Goal: Task Accomplishment & Management: Complete application form

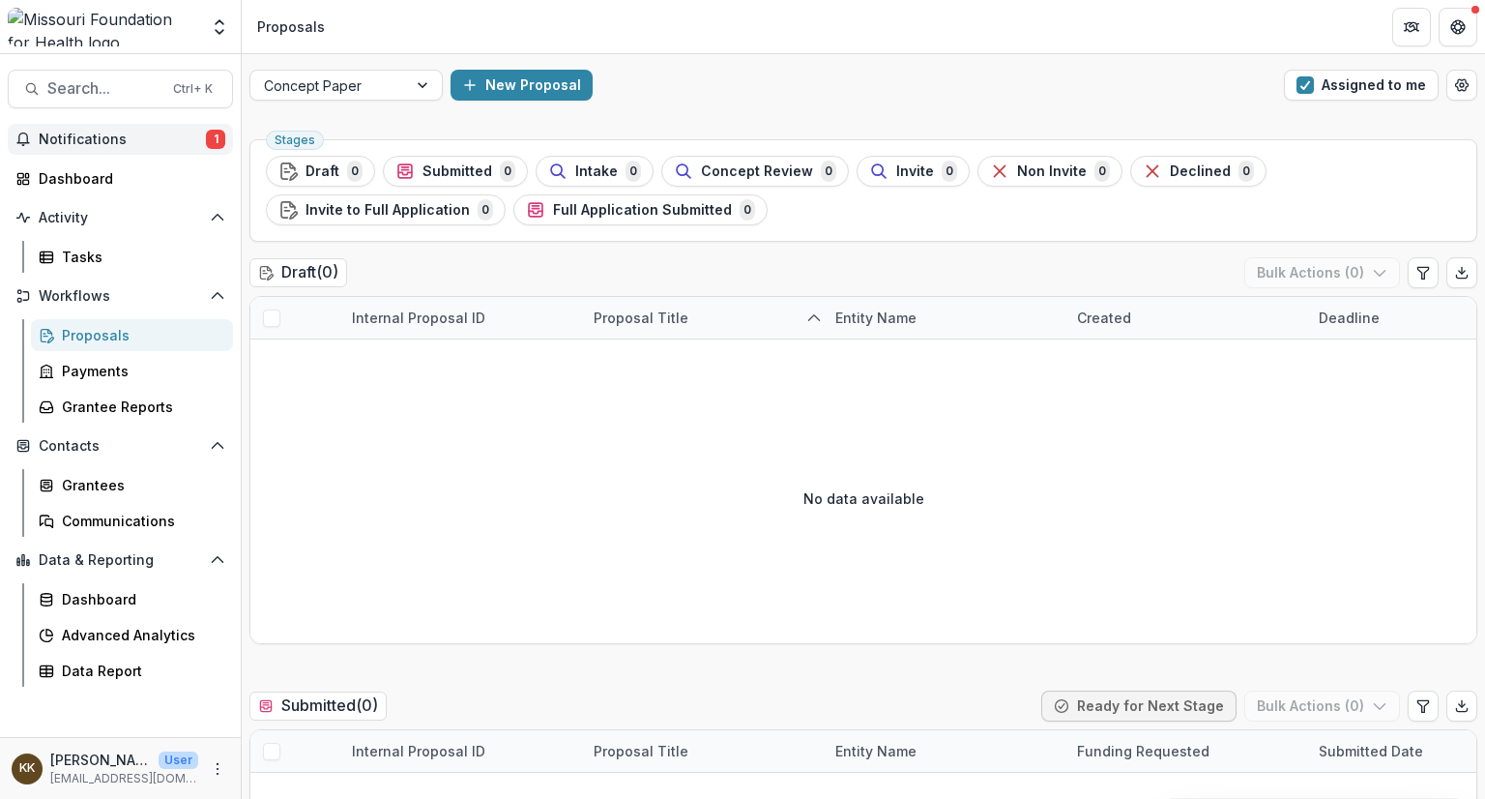
click at [130, 154] on button "Notifications 1" at bounding box center [120, 139] width 225 height 31
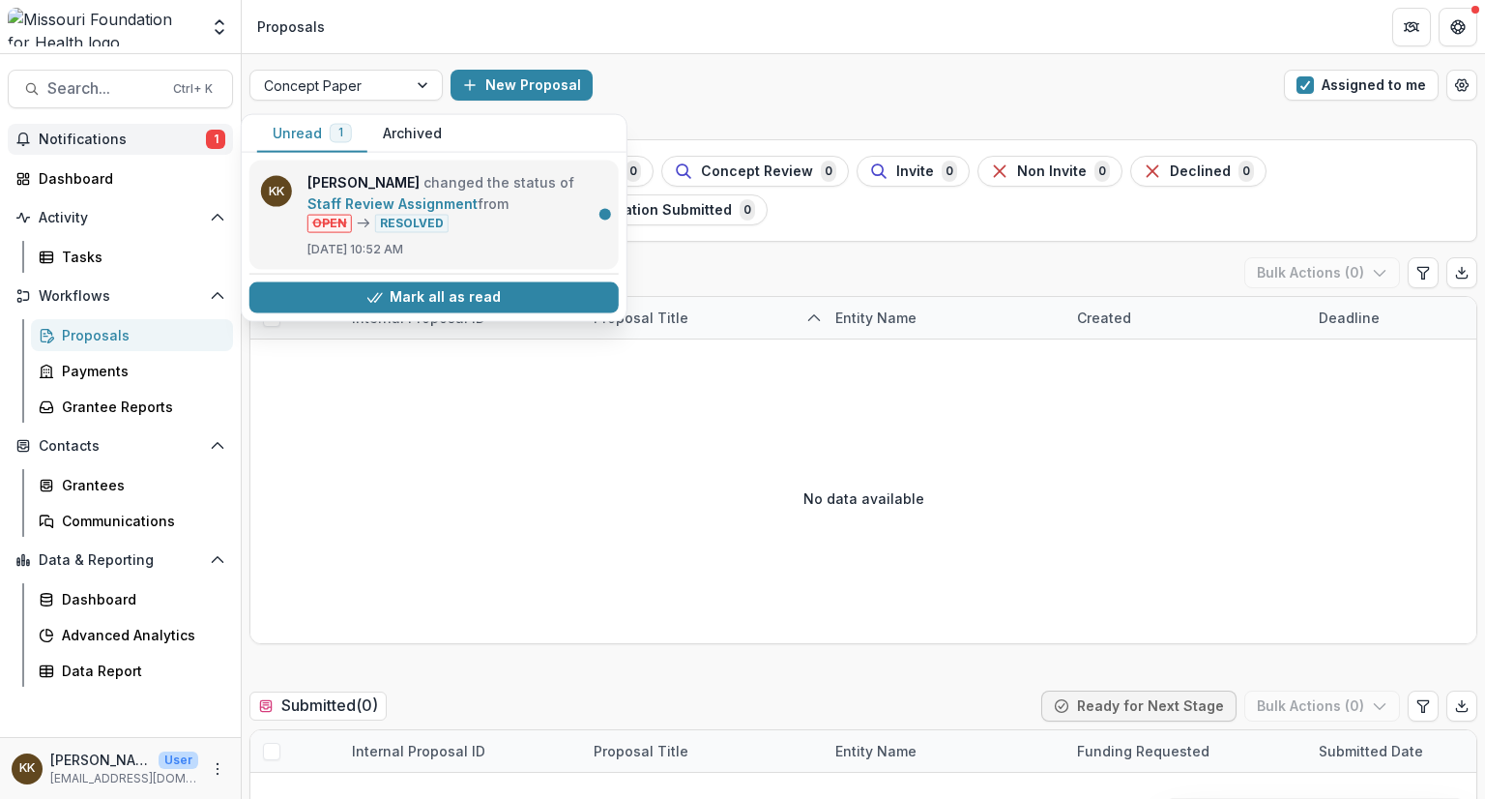
click at [399, 212] on link "Staff Review Assignment" at bounding box center [392, 203] width 170 height 16
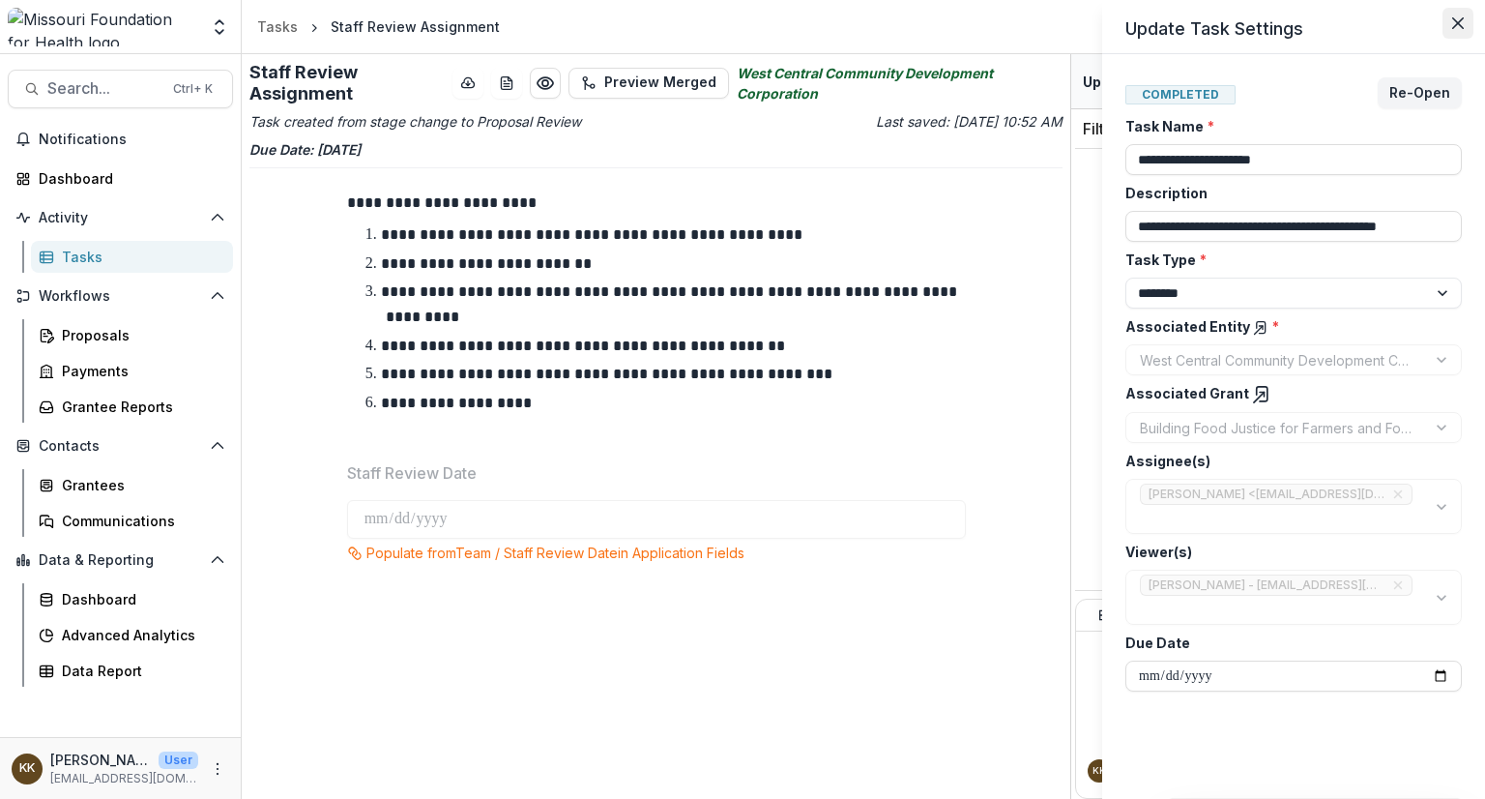
click at [1450, 30] on button "Close" at bounding box center [1458, 23] width 31 height 31
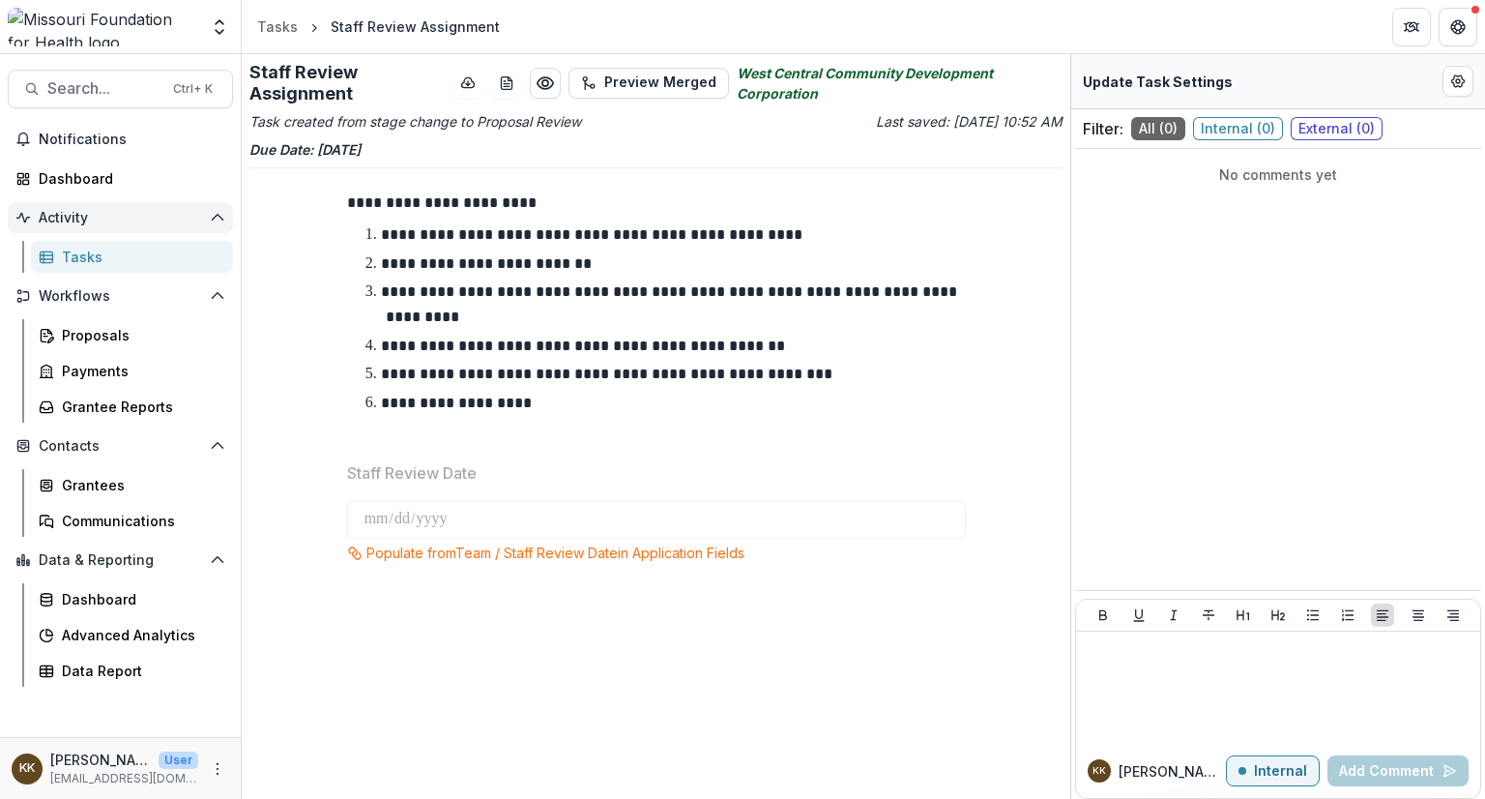
click at [66, 223] on span "Activity" at bounding box center [120, 218] width 163 height 16
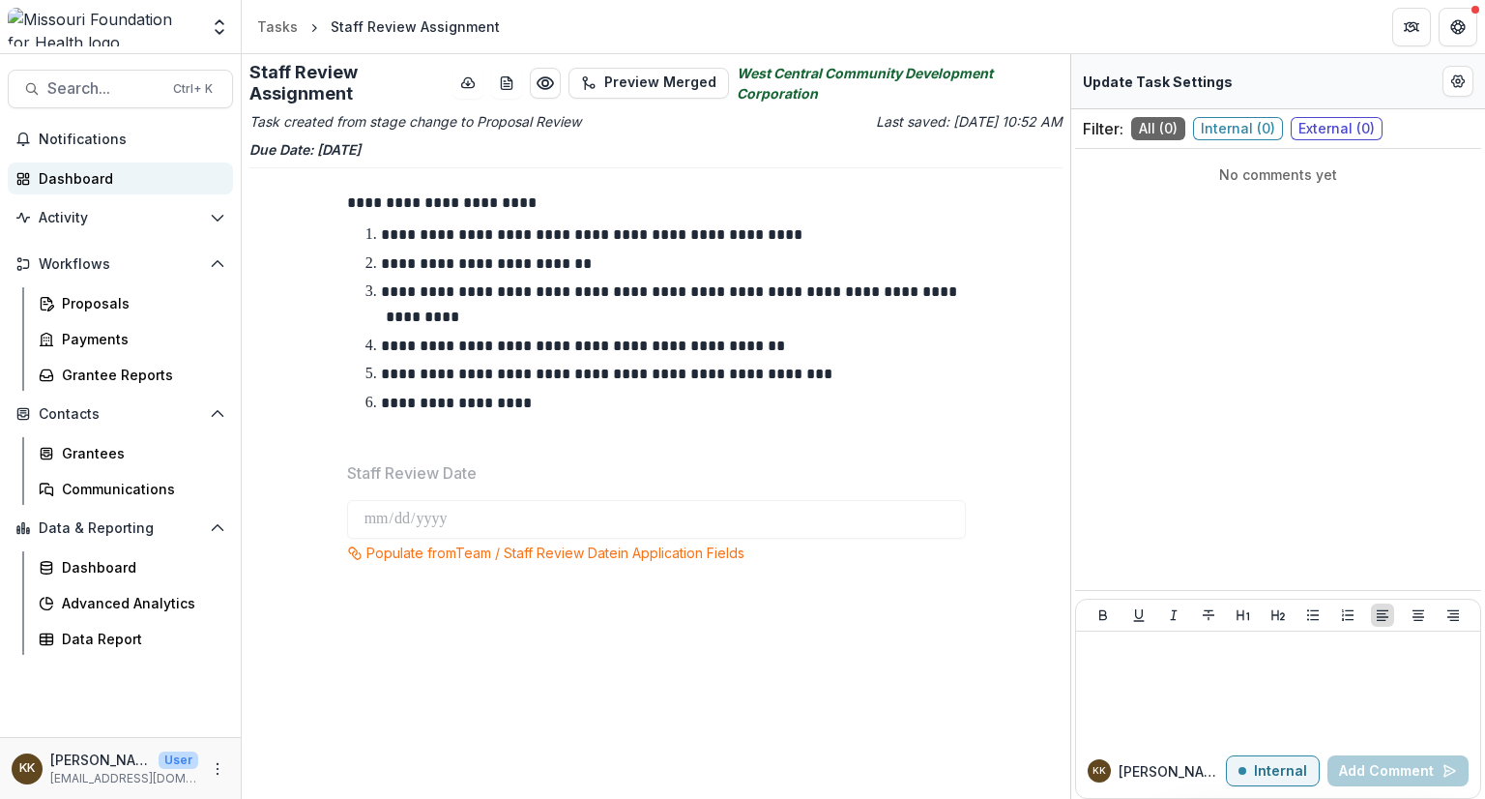
drag, startPoint x: 66, startPoint y: 223, endPoint x: 74, endPoint y: 176, distance: 48.2
click at [74, 176] on div "Dashboard" at bounding box center [128, 178] width 179 height 20
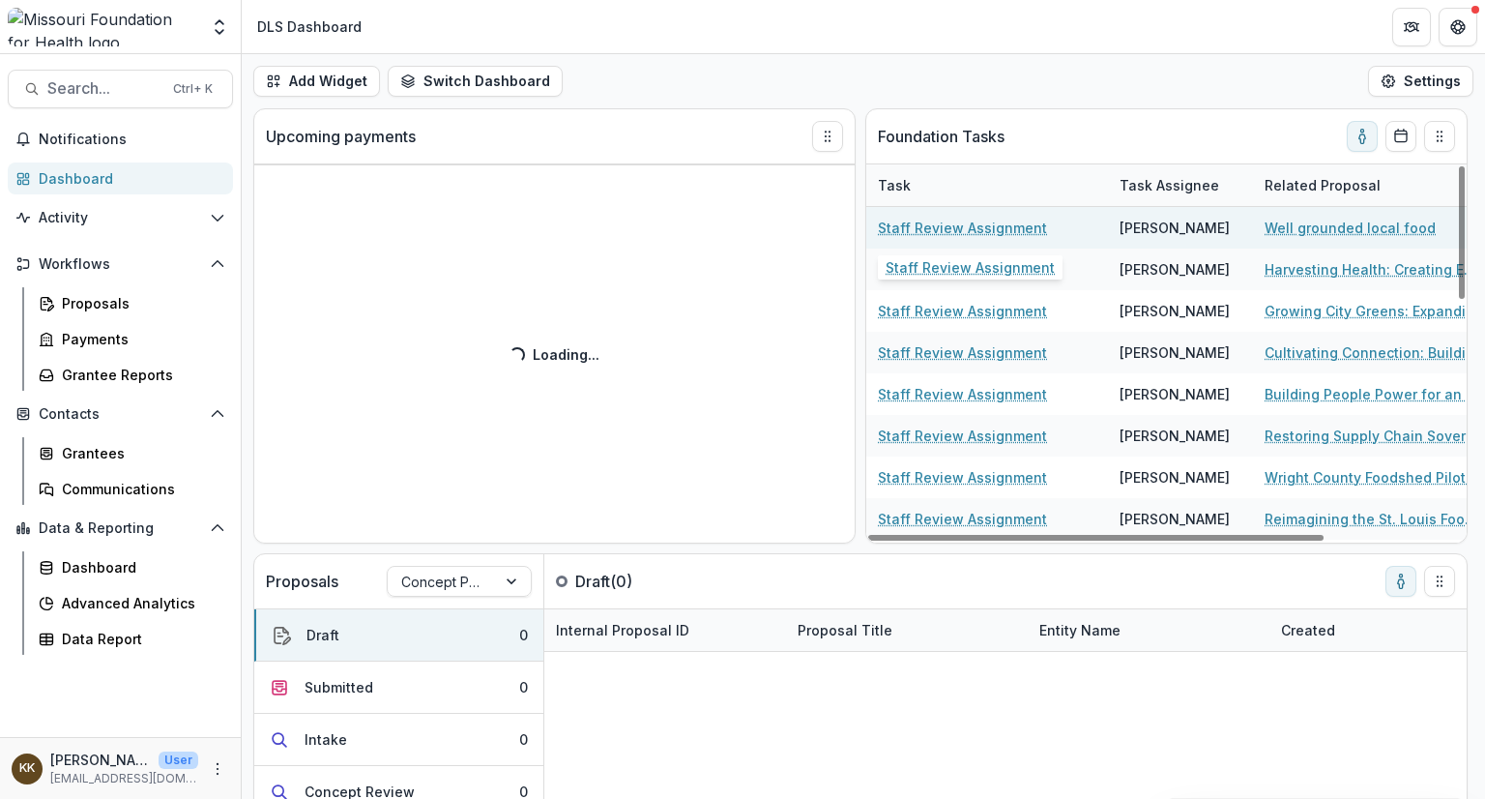
click at [944, 225] on link "Staff Review Assignment" at bounding box center [962, 228] width 169 height 20
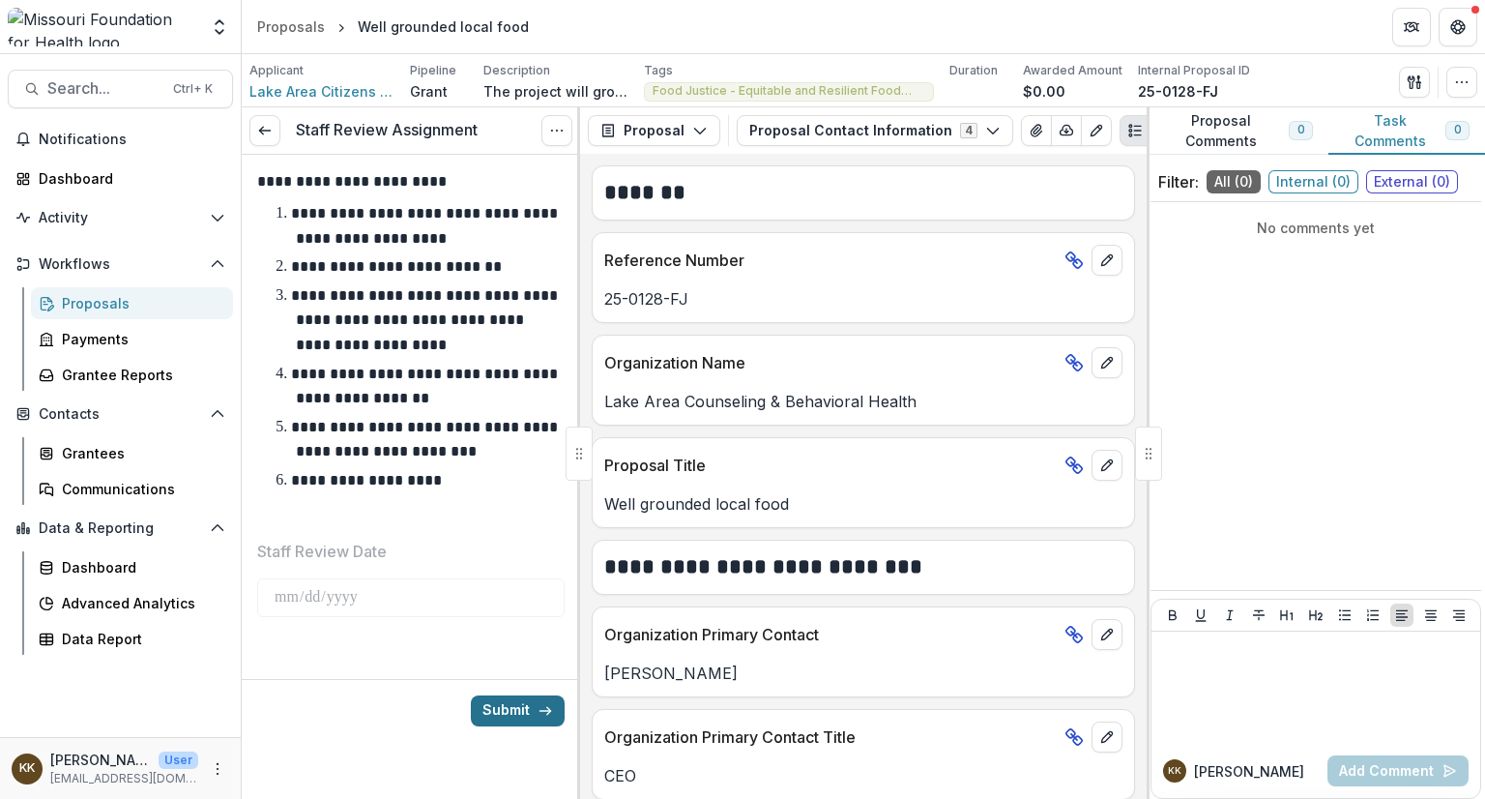
click at [502, 708] on button "Submit" at bounding box center [518, 710] width 94 height 31
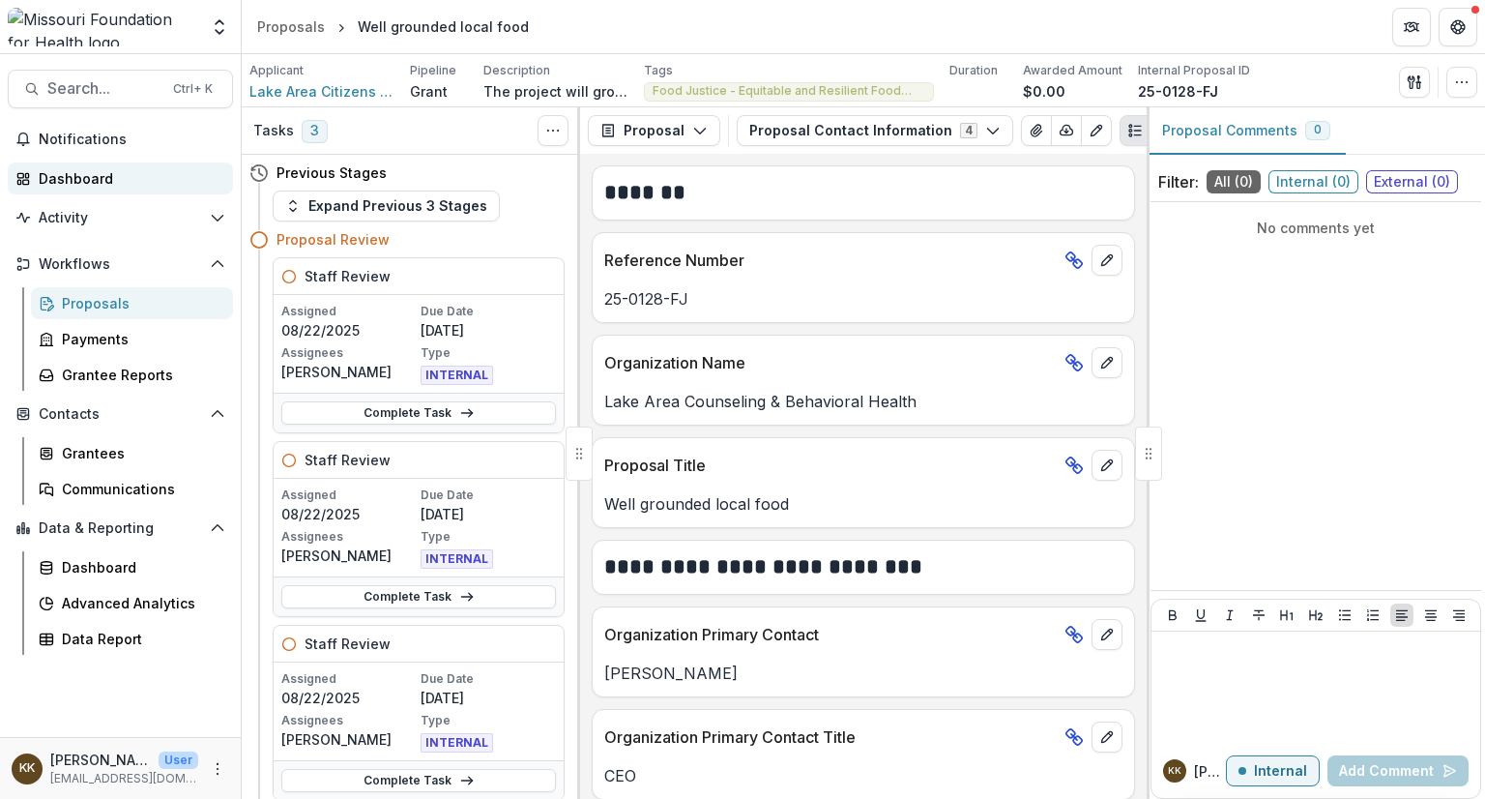
click at [100, 179] on div "Dashboard" at bounding box center [128, 178] width 179 height 20
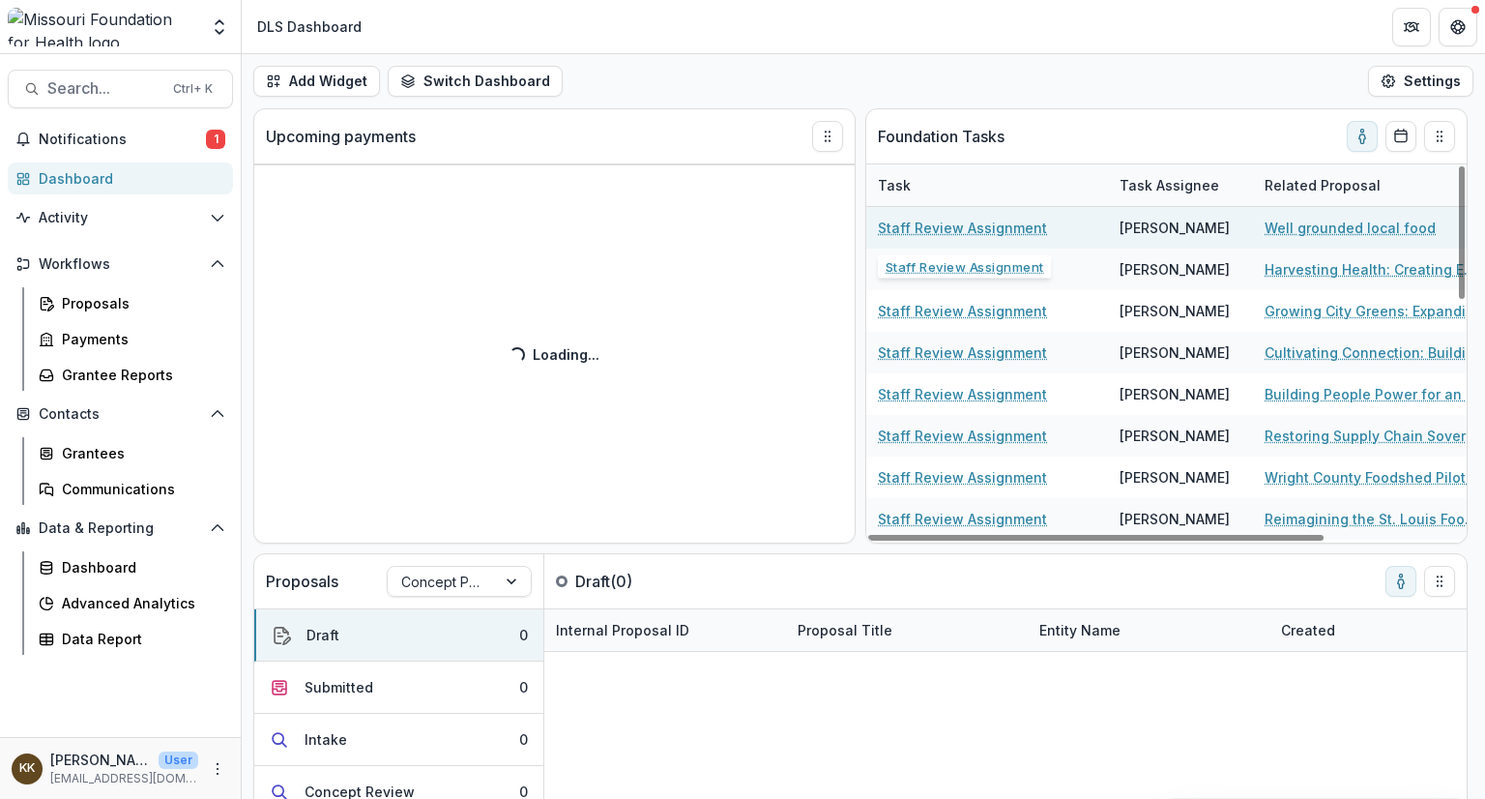
click at [950, 231] on link "Staff Review Assignment" at bounding box center [962, 228] width 169 height 20
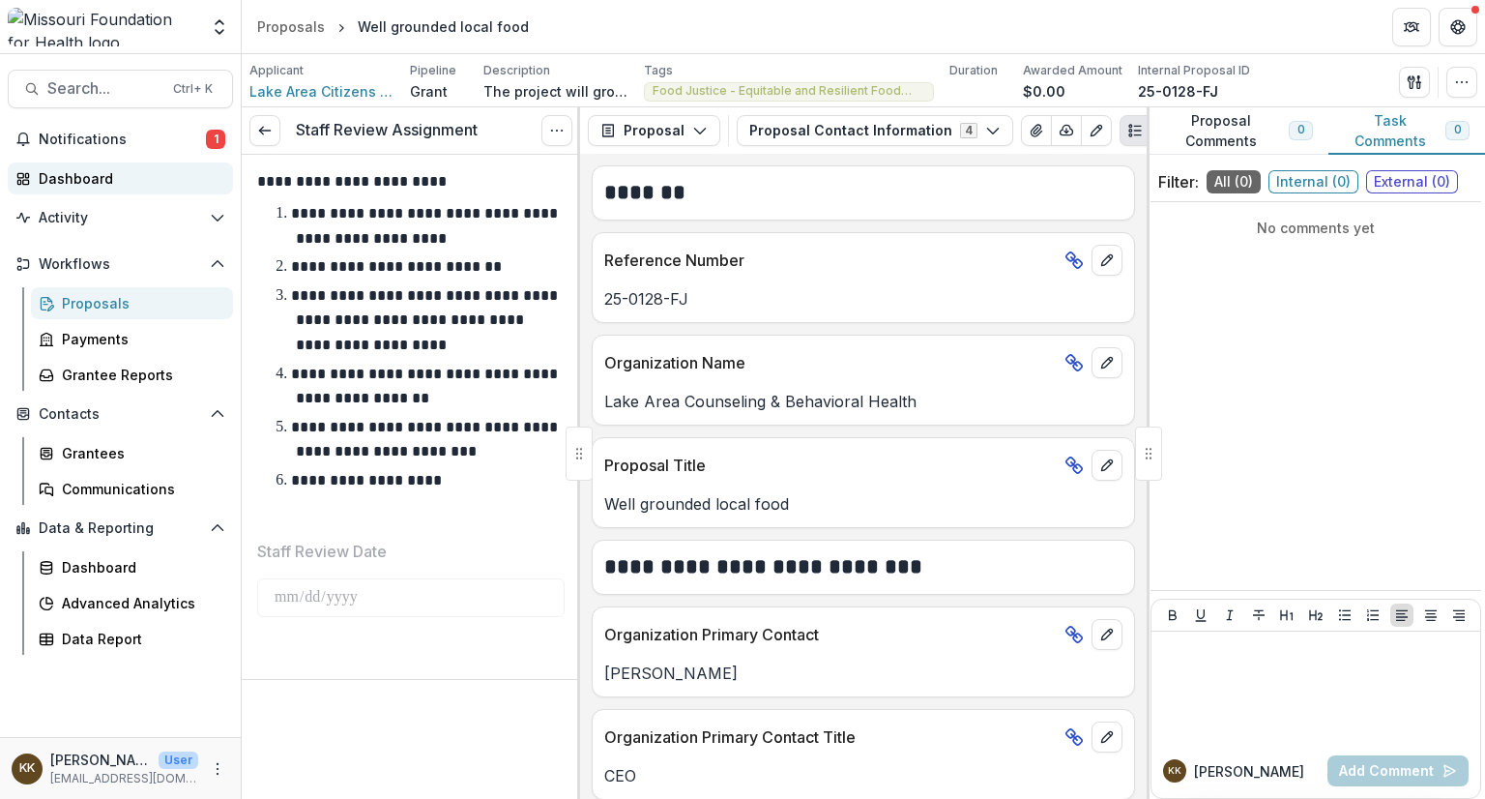
click at [112, 179] on div "Dashboard" at bounding box center [128, 178] width 179 height 20
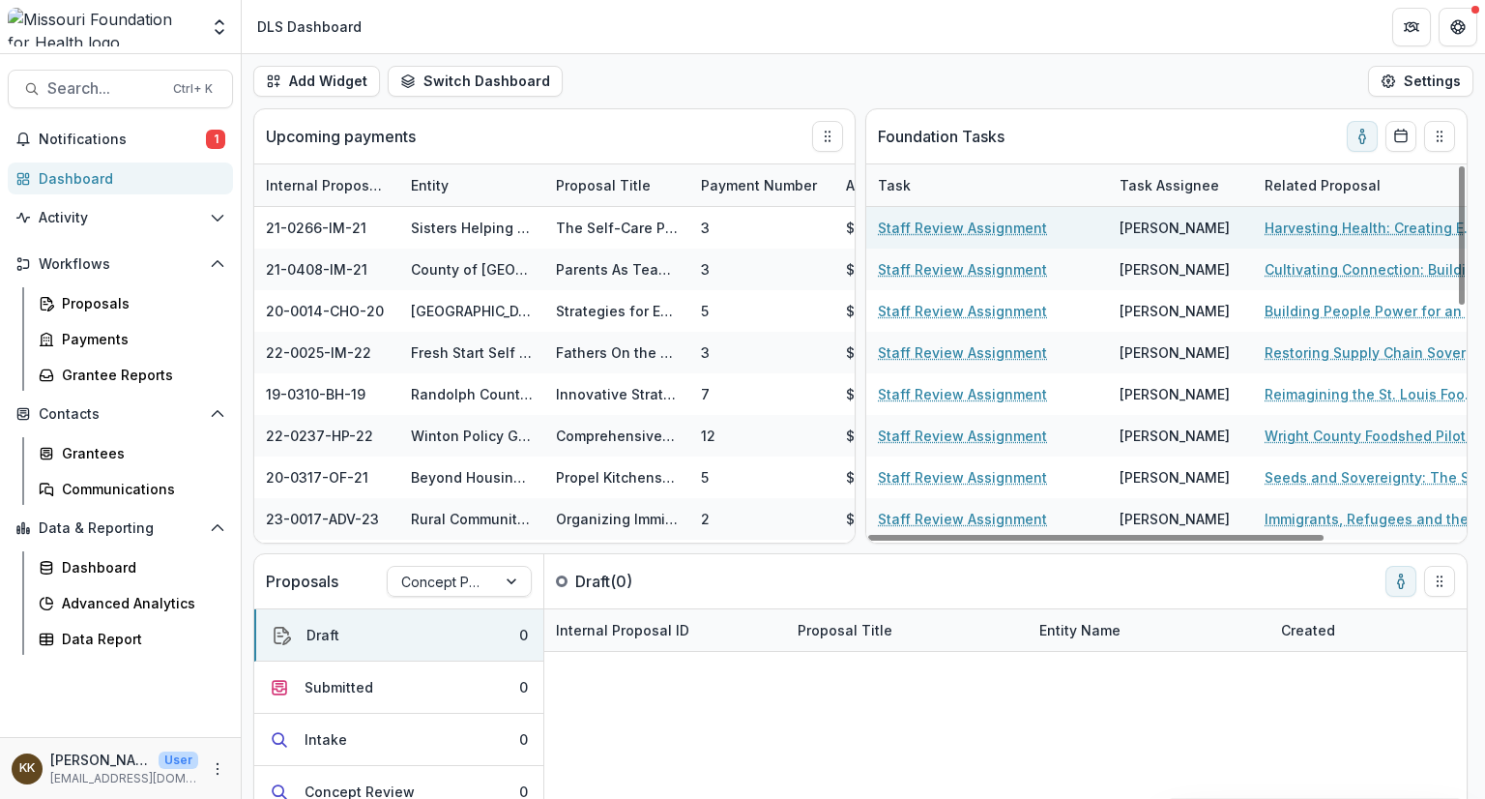
click at [959, 225] on link "Staff Review Assignment" at bounding box center [962, 228] width 169 height 20
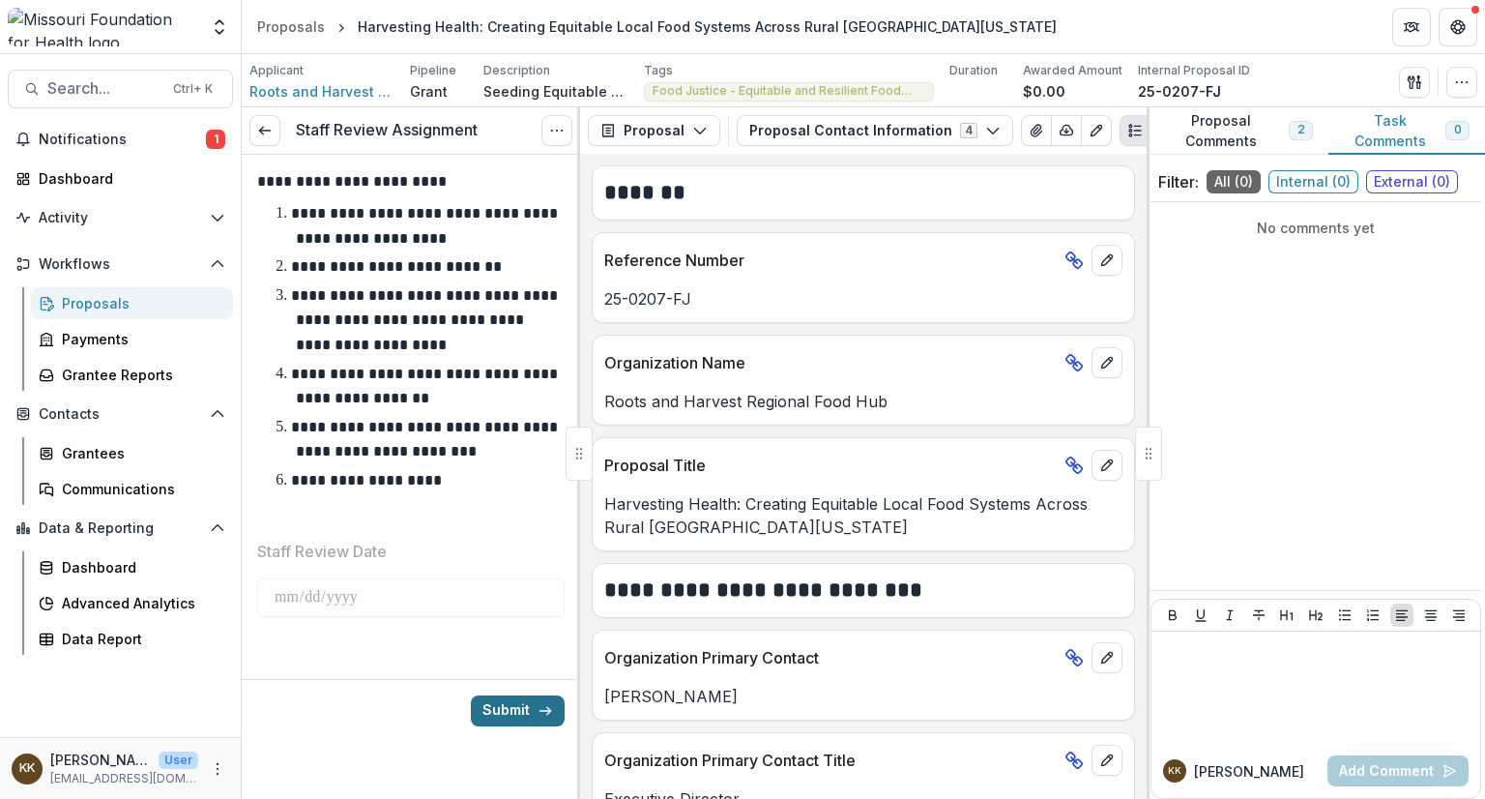
click at [508, 705] on button "Submit" at bounding box center [518, 710] width 94 height 31
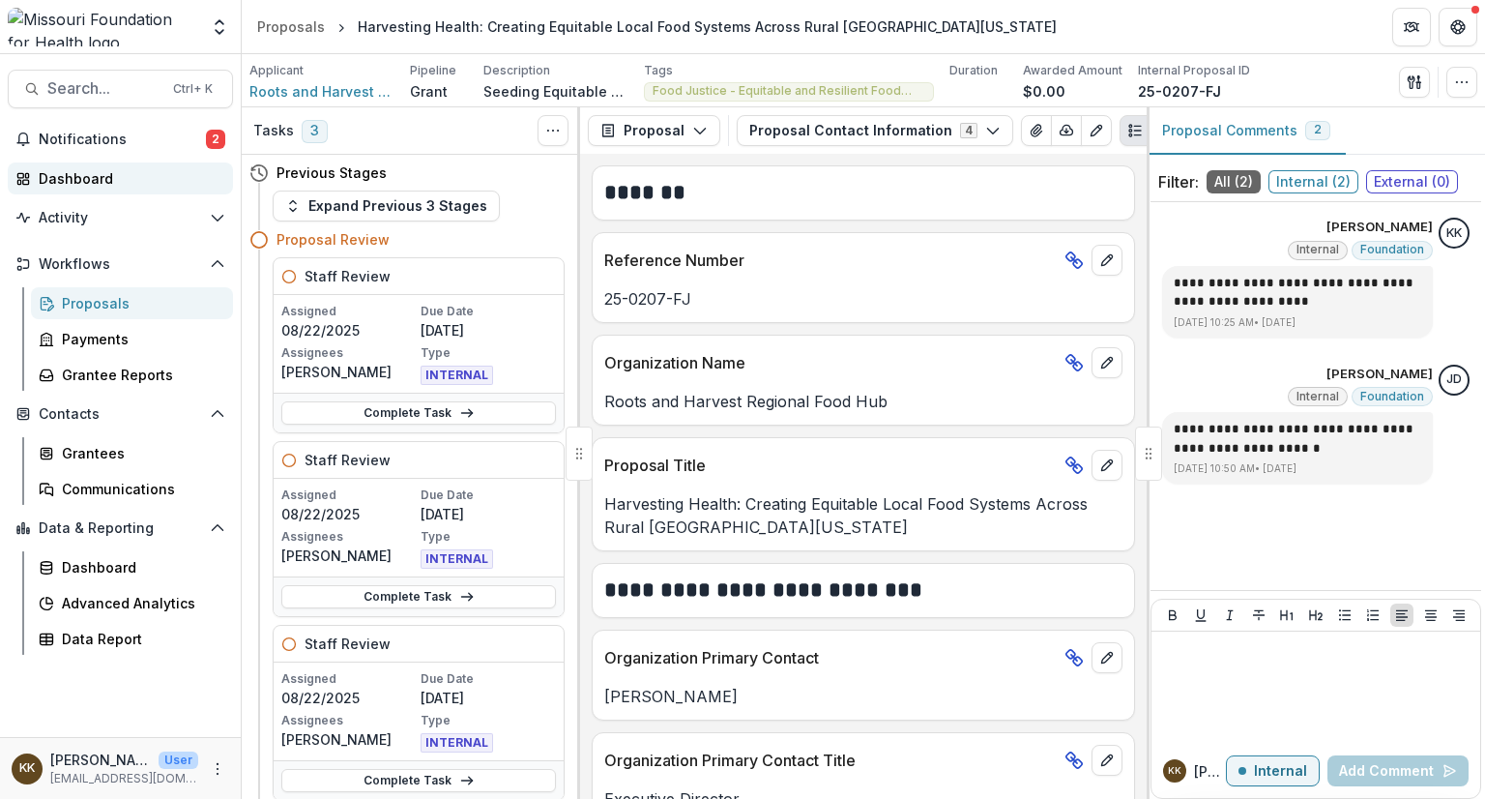
click at [73, 177] on div "Dashboard" at bounding box center [128, 178] width 179 height 20
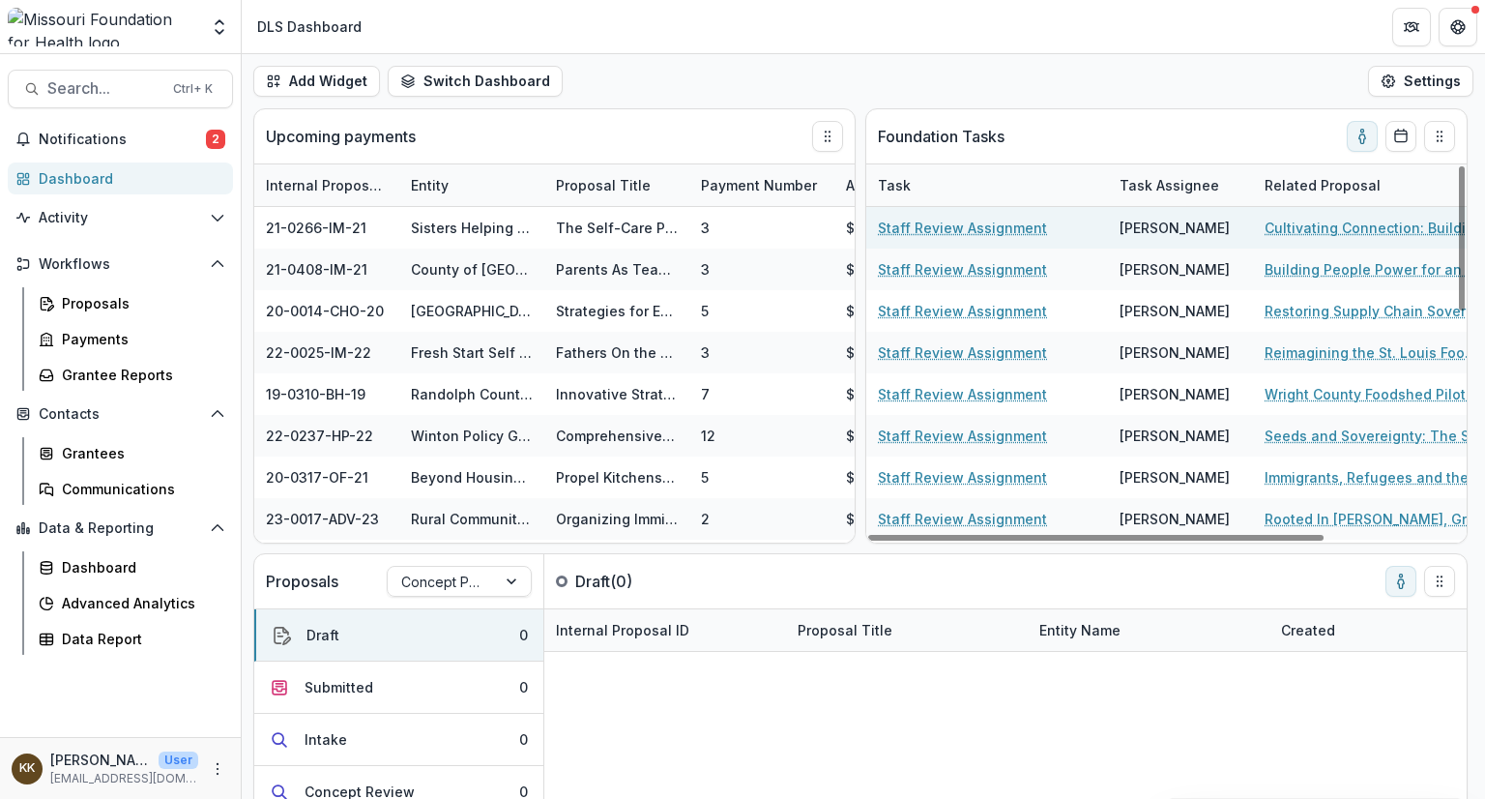
click at [958, 230] on link "Staff Review Assignment" at bounding box center [962, 228] width 169 height 20
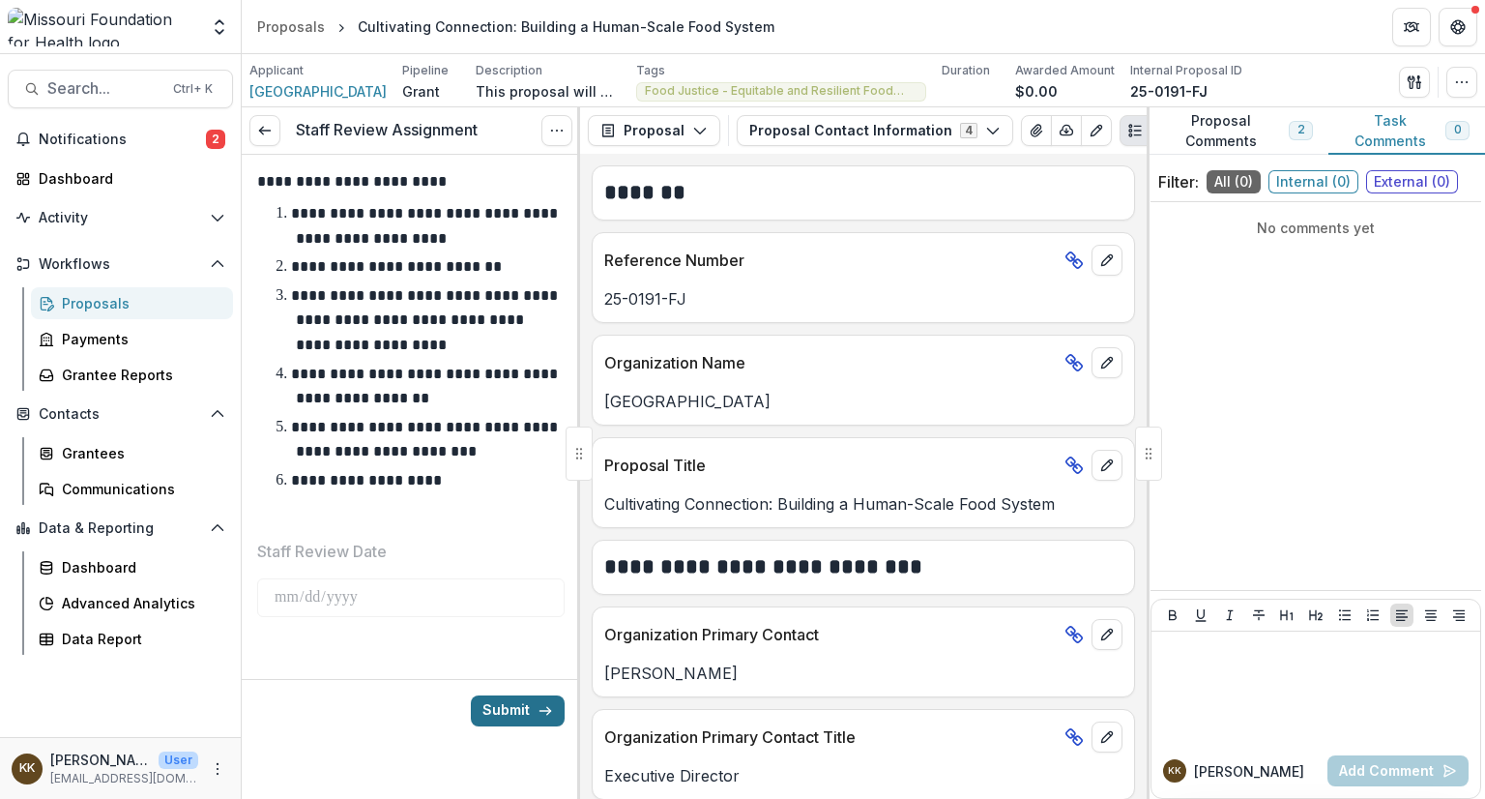
click at [526, 707] on button "Submit" at bounding box center [518, 710] width 94 height 31
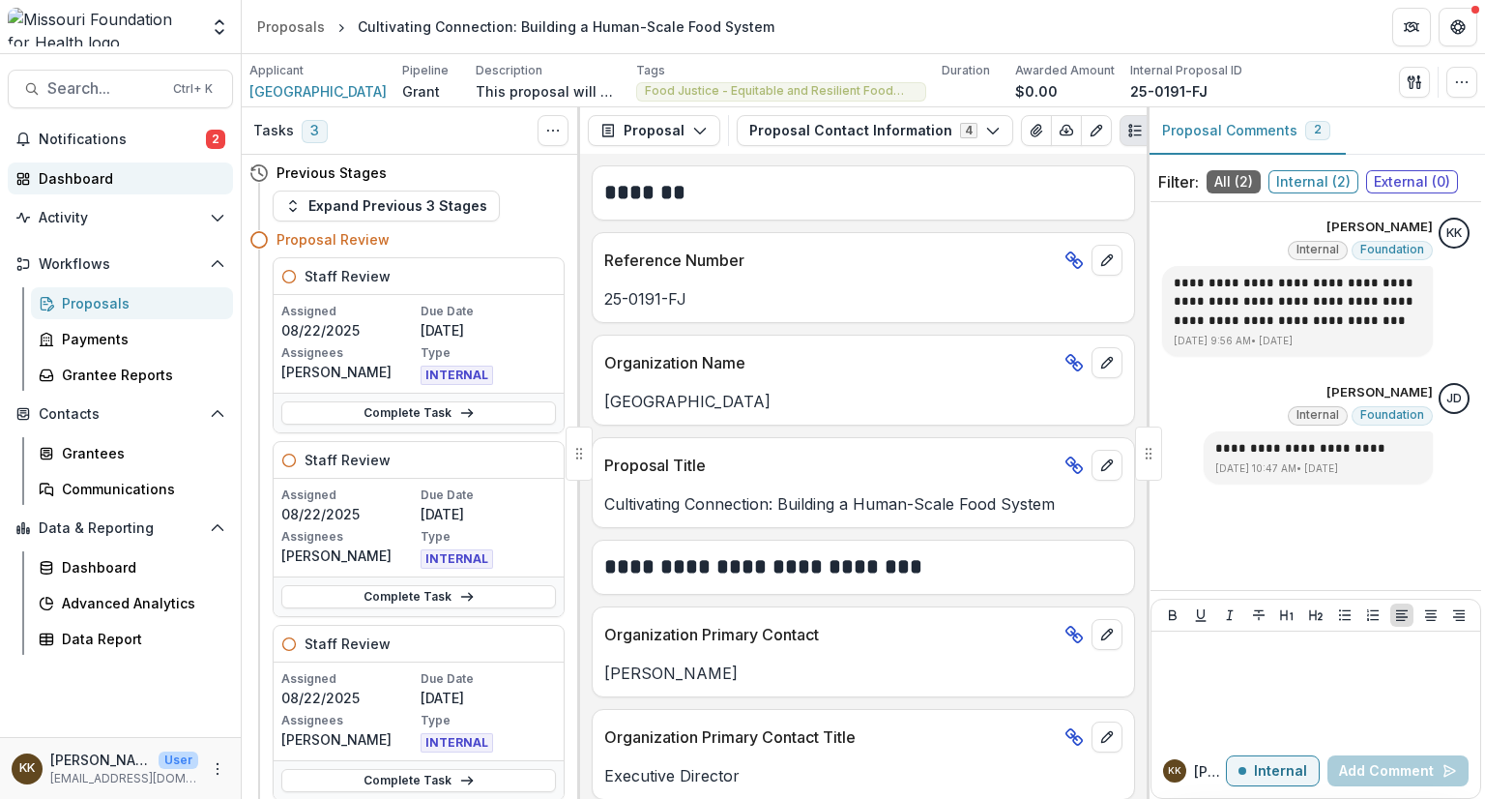
click at [83, 182] on div "Dashboard" at bounding box center [128, 178] width 179 height 20
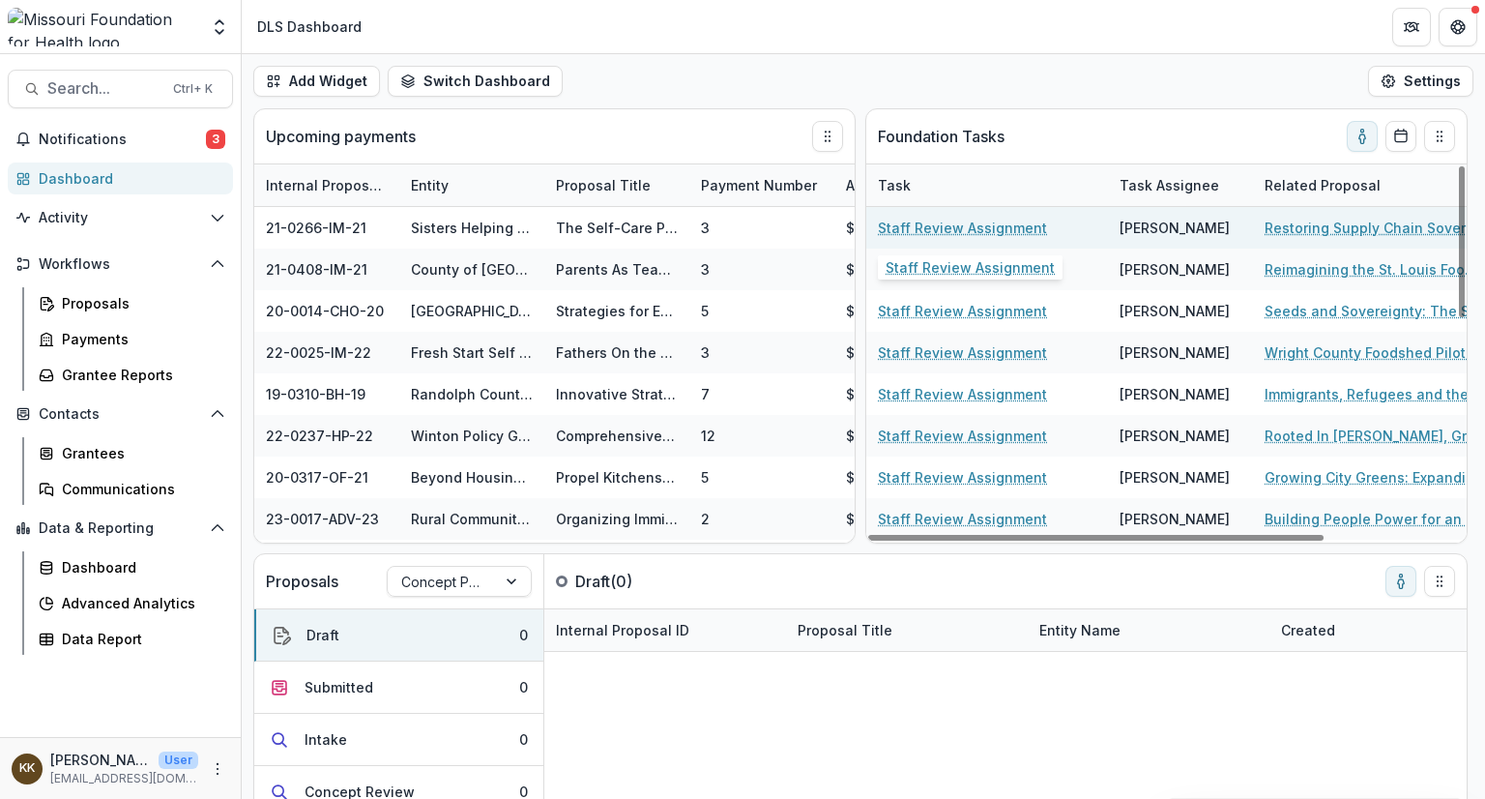
click at [958, 228] on link "Staff Review Assignment" at bounding box center [962, 228] width 169 height 20
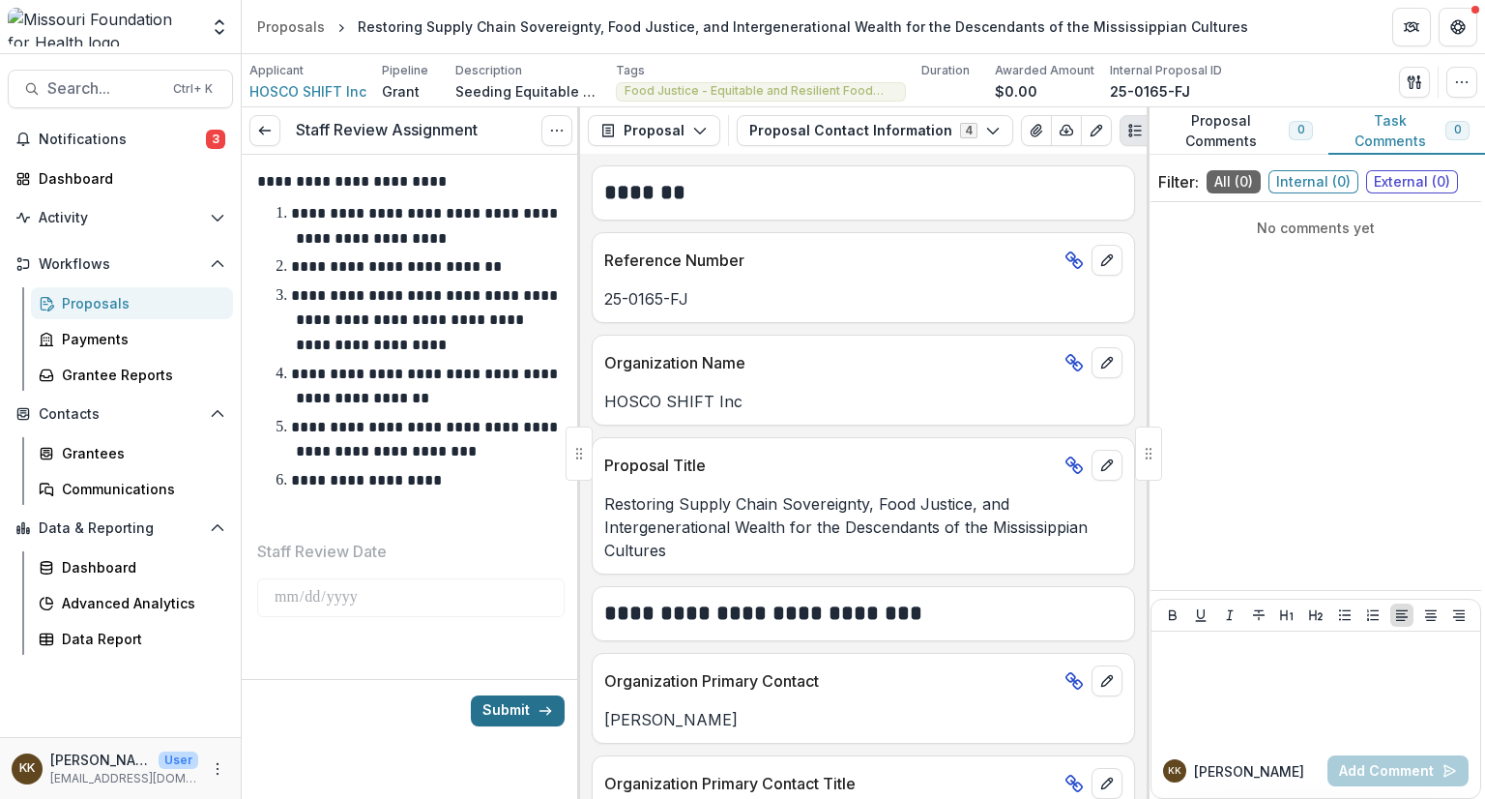
click at [503, 711] on button "Submit" at bounding box center [518, 710] width 94 height 31
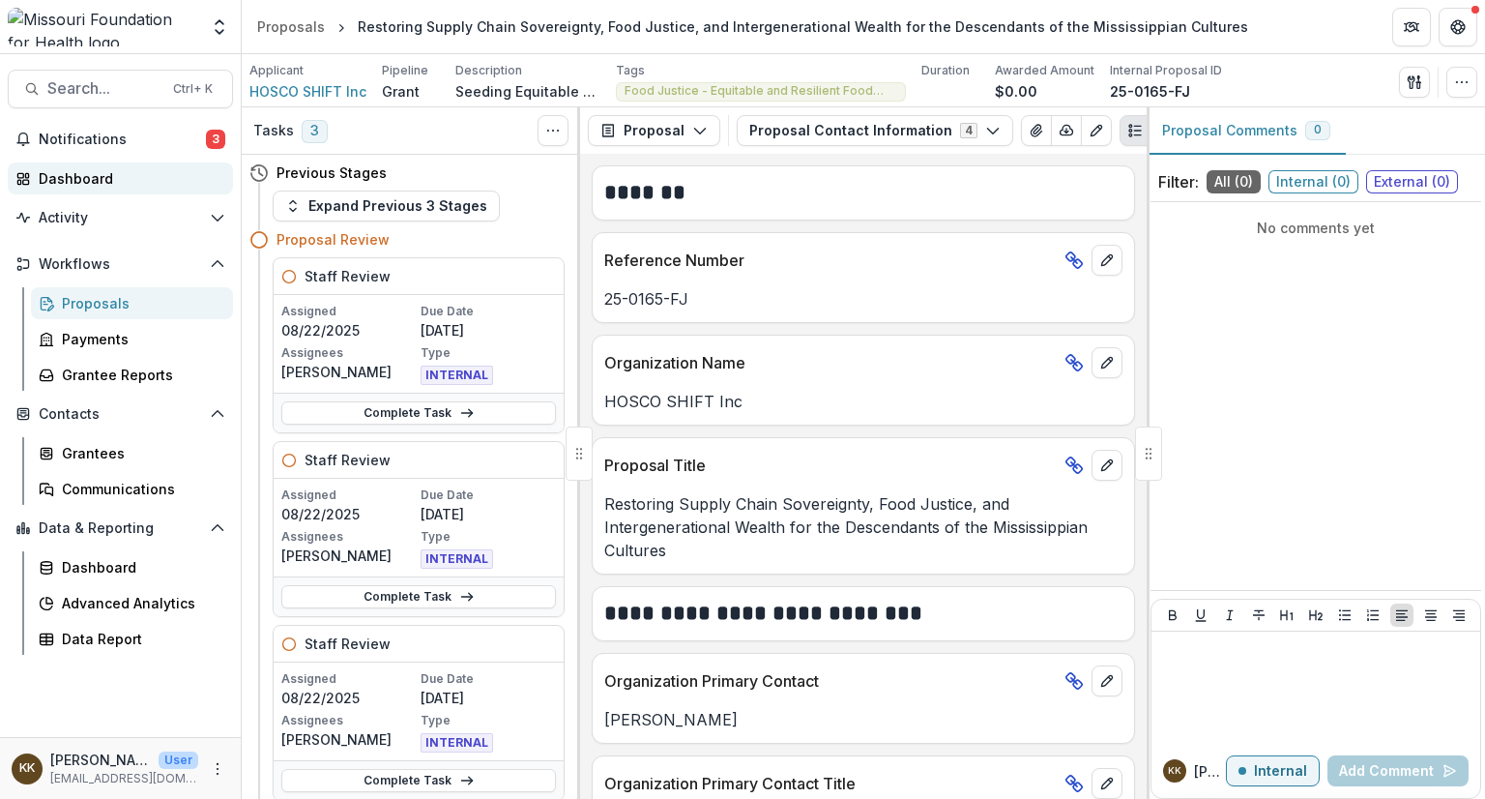
click at [85, 180] on div "Dashboard" at bounding box center [128, 178] width 179 height 20
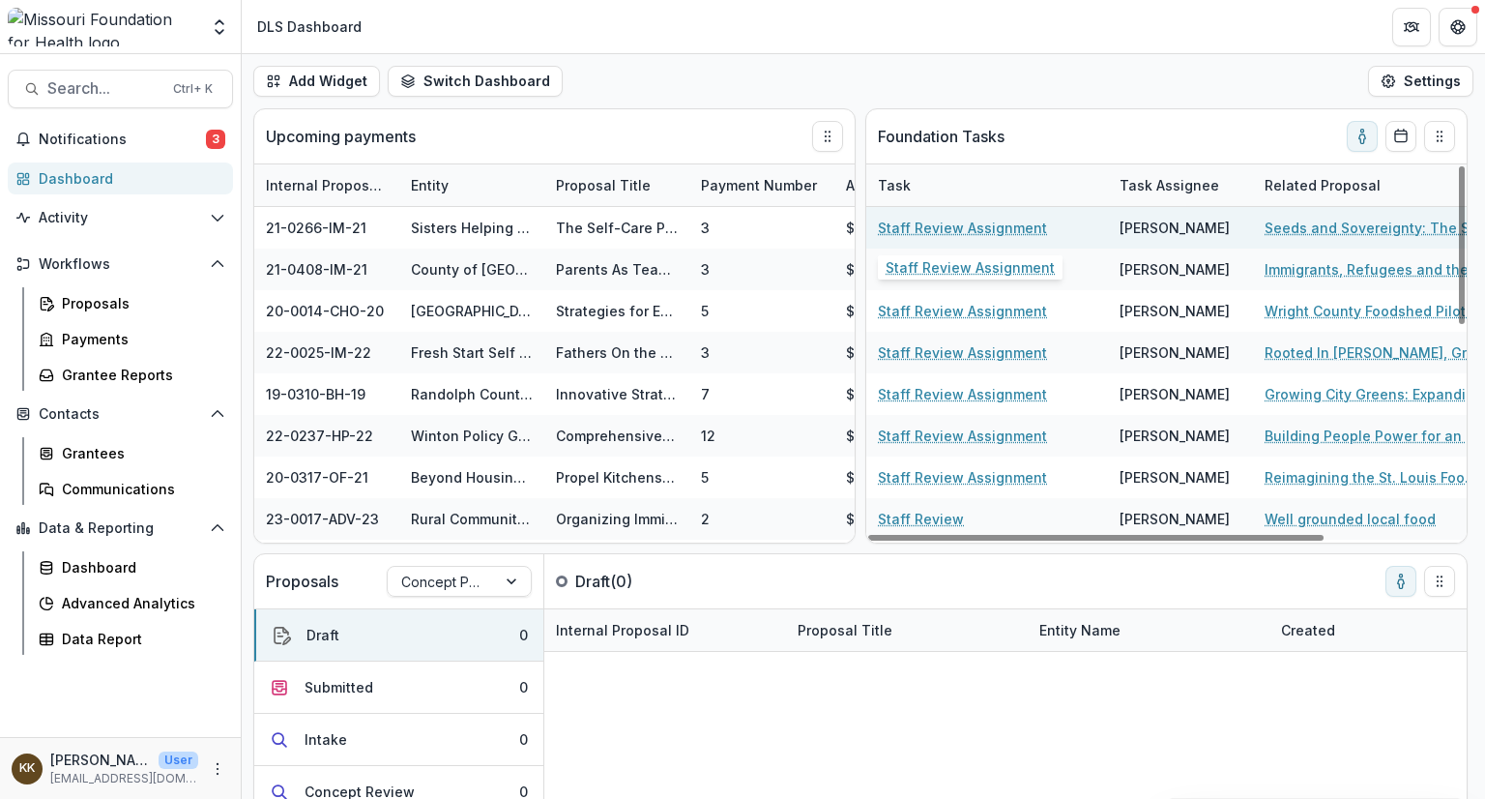
click at [918, 222] on link "Staff Review Assignment" at bounding box center [962, 228] width 169 height 20
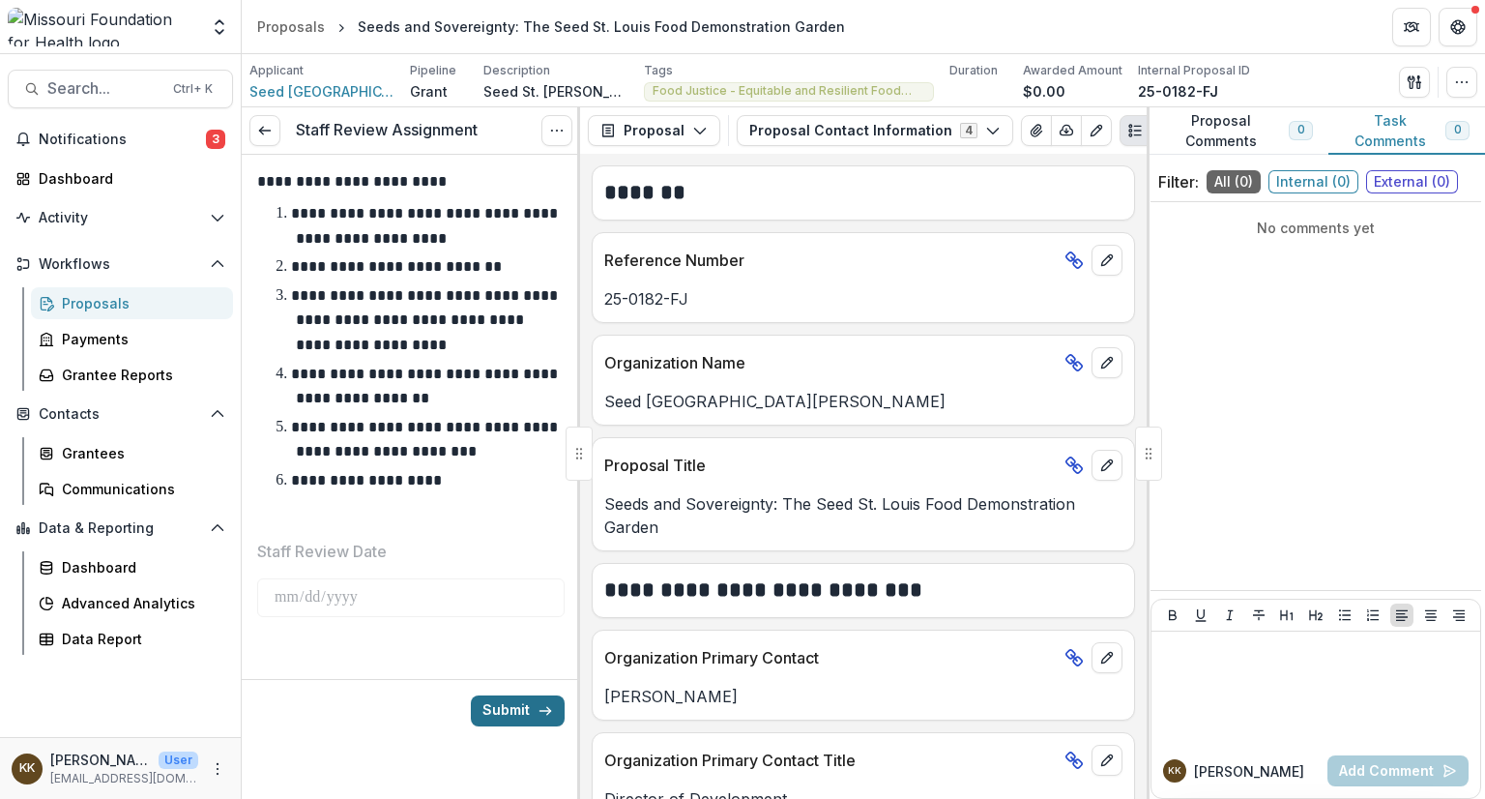
click at [509, 710] on button "Submit" at bounding box center [518, 710] width 94 height 31
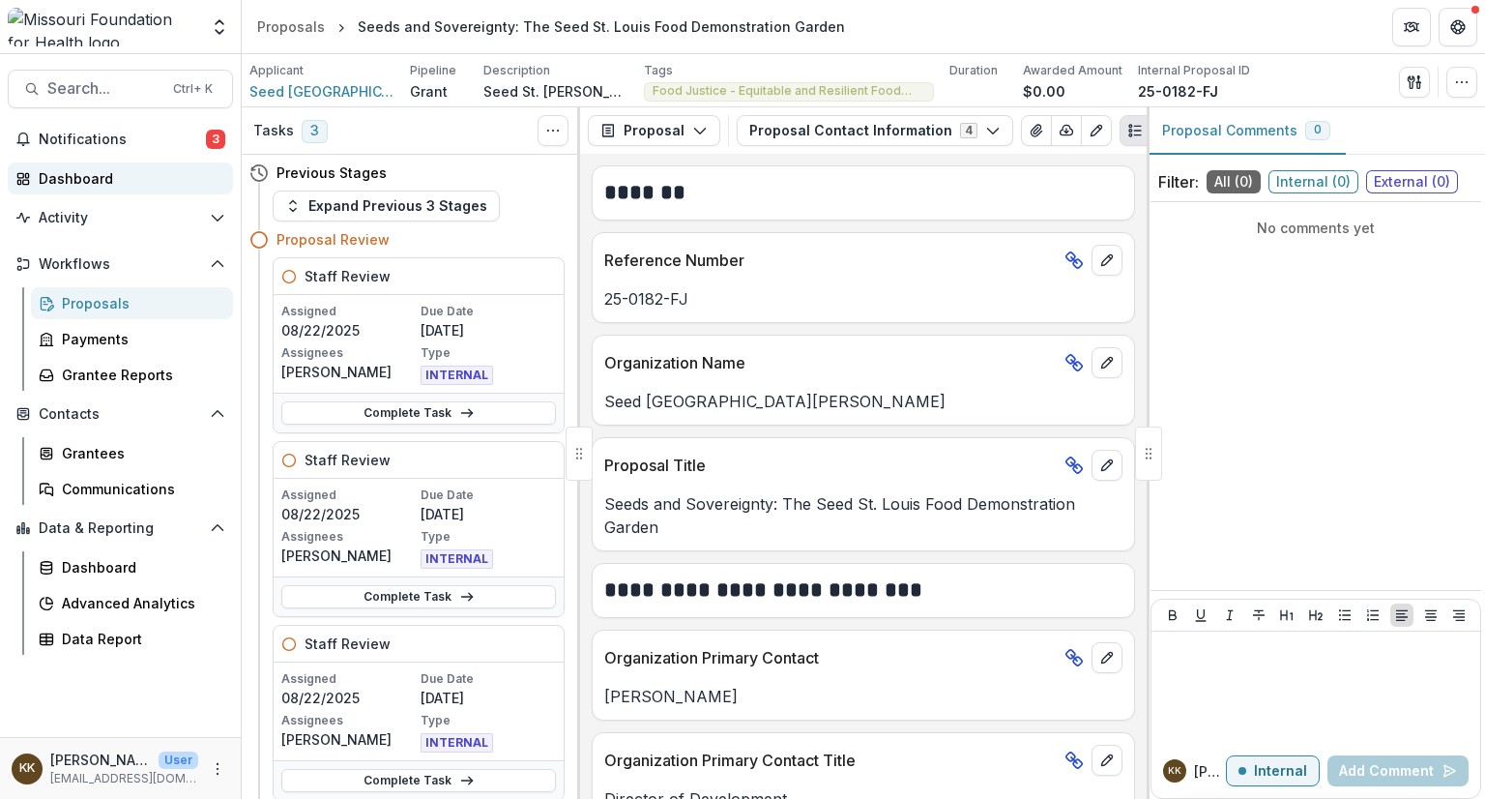
drag, startPoint x: 592, startPoint y: 795, endPoint x: 98, endPoint y: 170, distance: 796.5
click at [75, 178] on div "Dashboard" at bounding box center [128, 178] width 179 height 20
drag, startPoint x: 101, startPoint y: 181, endPoint x: 147, endPoint y: 183, distance: 46.5
click at [147, 183] on div "Dashboard" at bounding box center [128, 178] width 179 height 20
drag, startPoint x: 147, startPoint y: 183, endPoint x: 89, endPoint y: 176, distance: 58.4
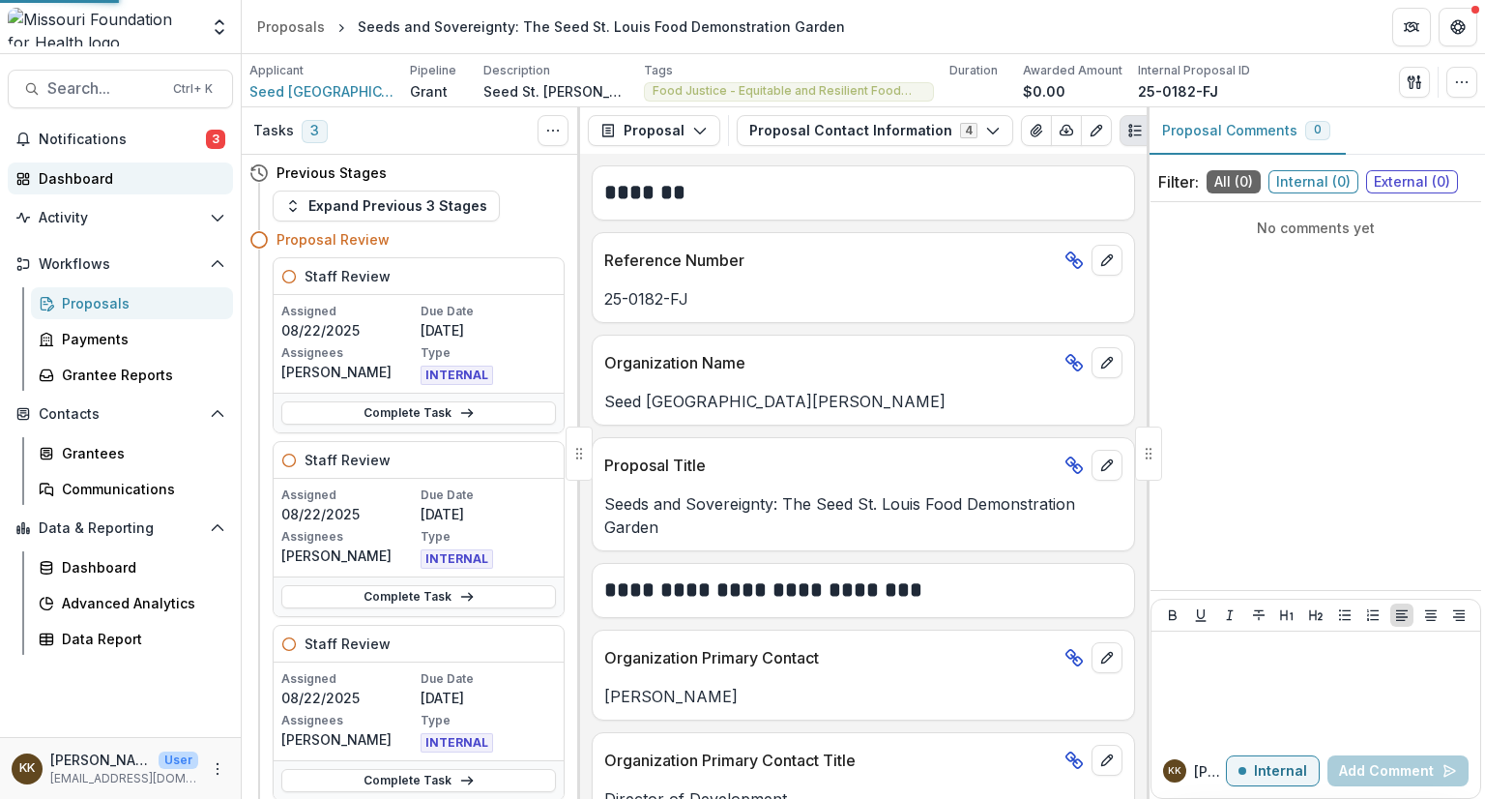
click at [89, 176] on div "Dashboard" at bounding box center [128, 178] width 179 height 20
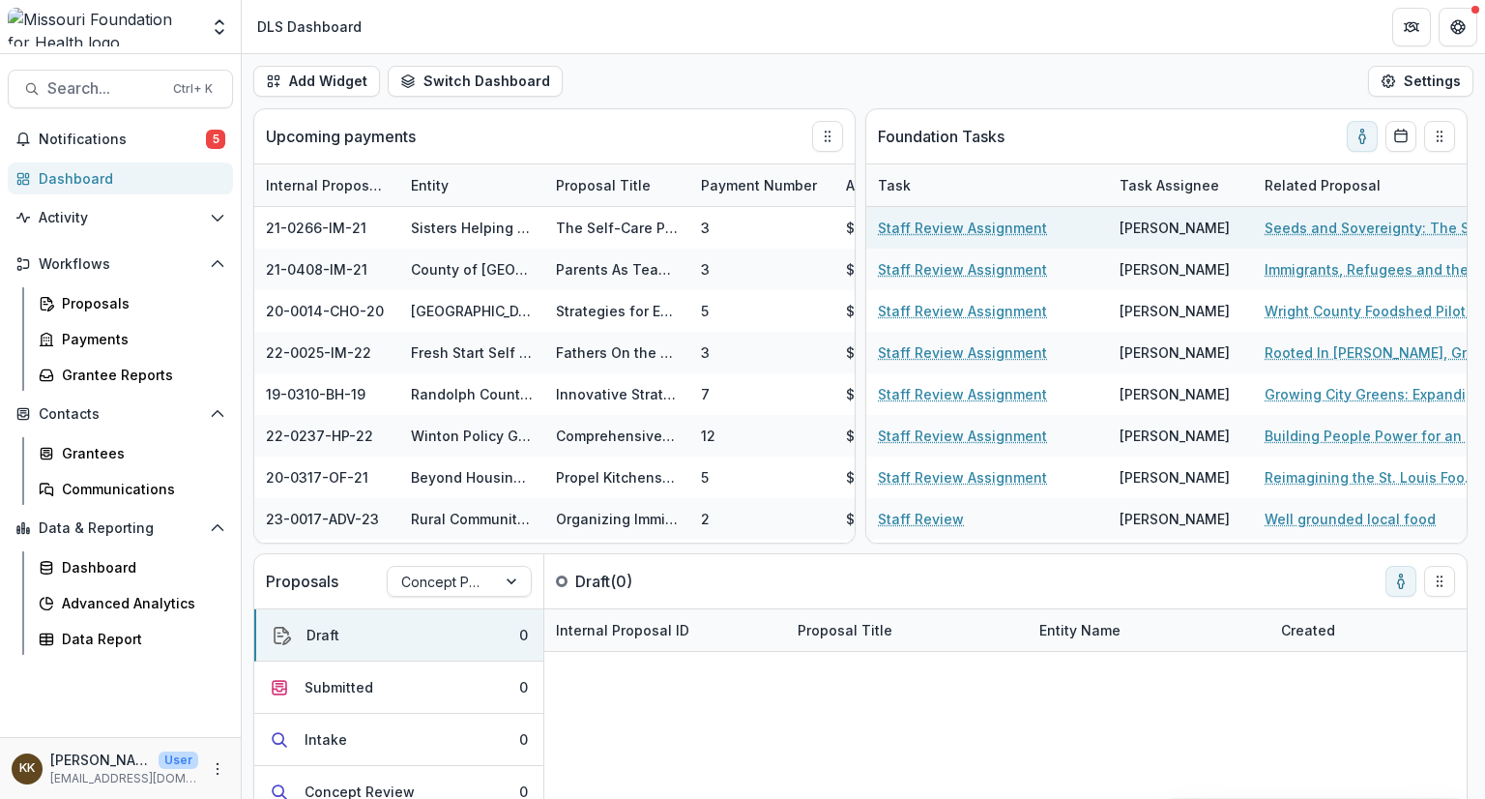
click at [957, 230] on link "Staff Review Assignment" at bounding box center [962, 228] width 169 height 20
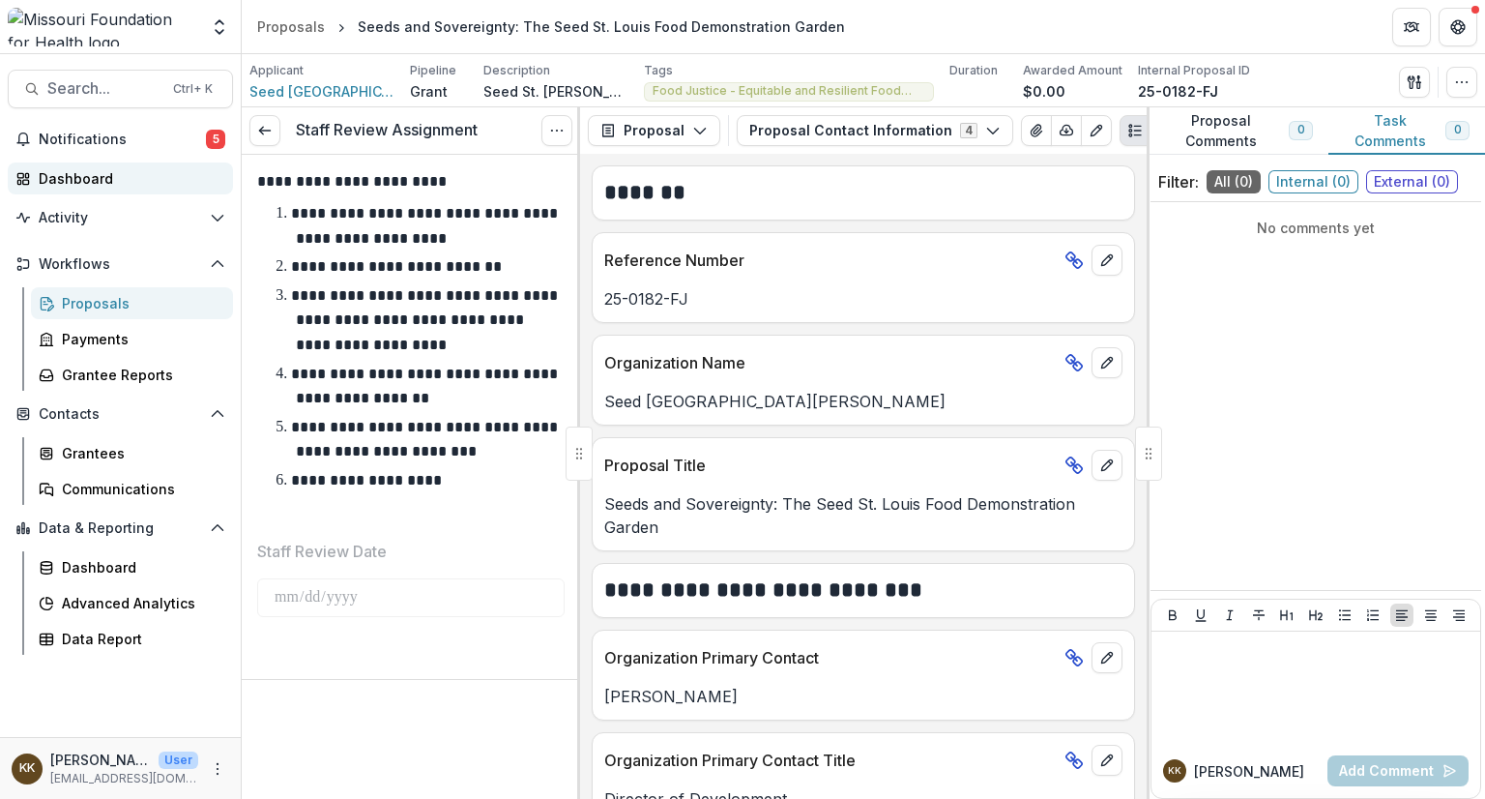
click at [88, 176] on div "Dashboard" at bounding box center [128, 178] width 179 height 20
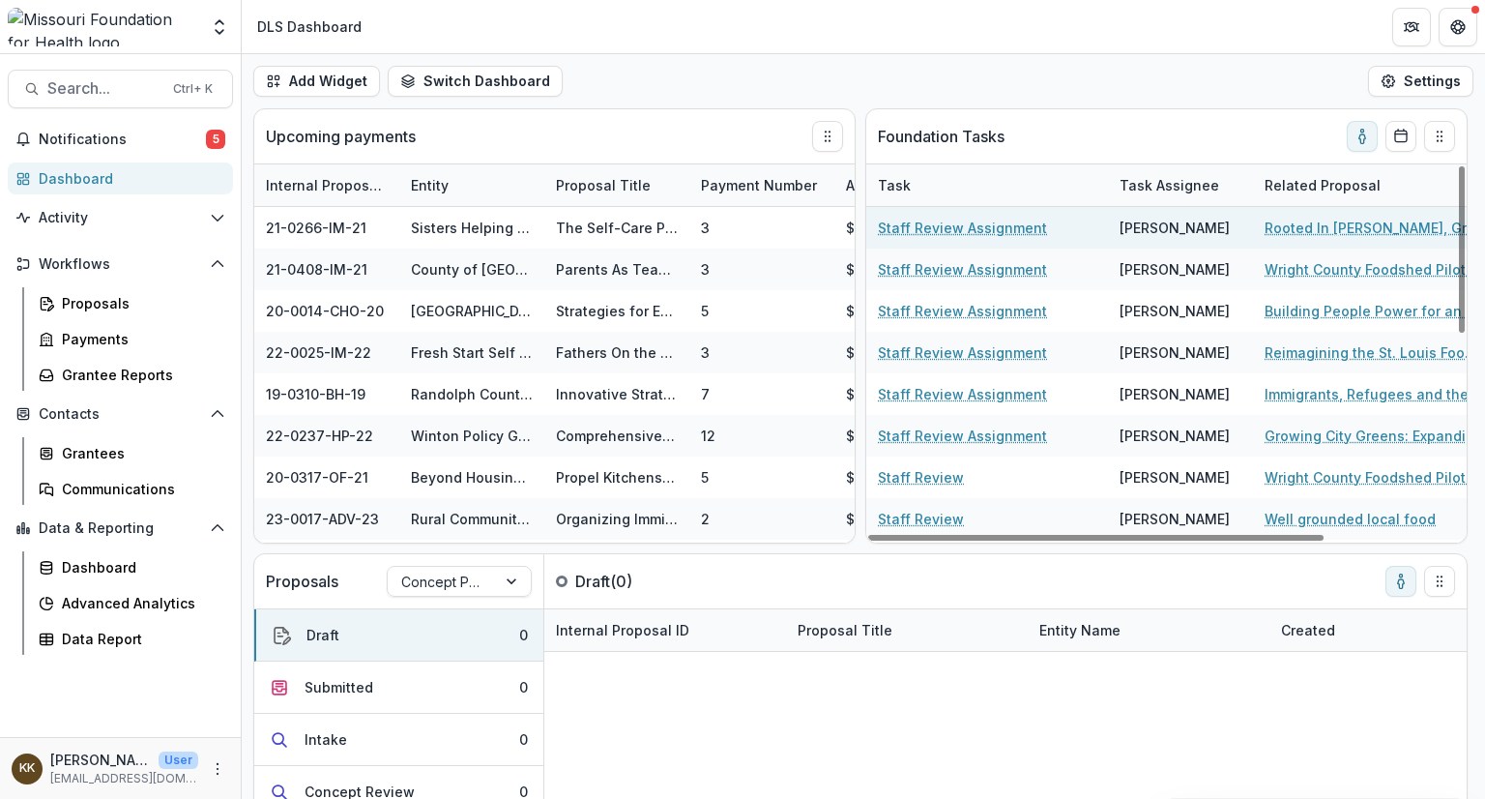
click at [939, 228] on link "Staff Review Assignment" at bounding box center [962, 228] width 169 height 20
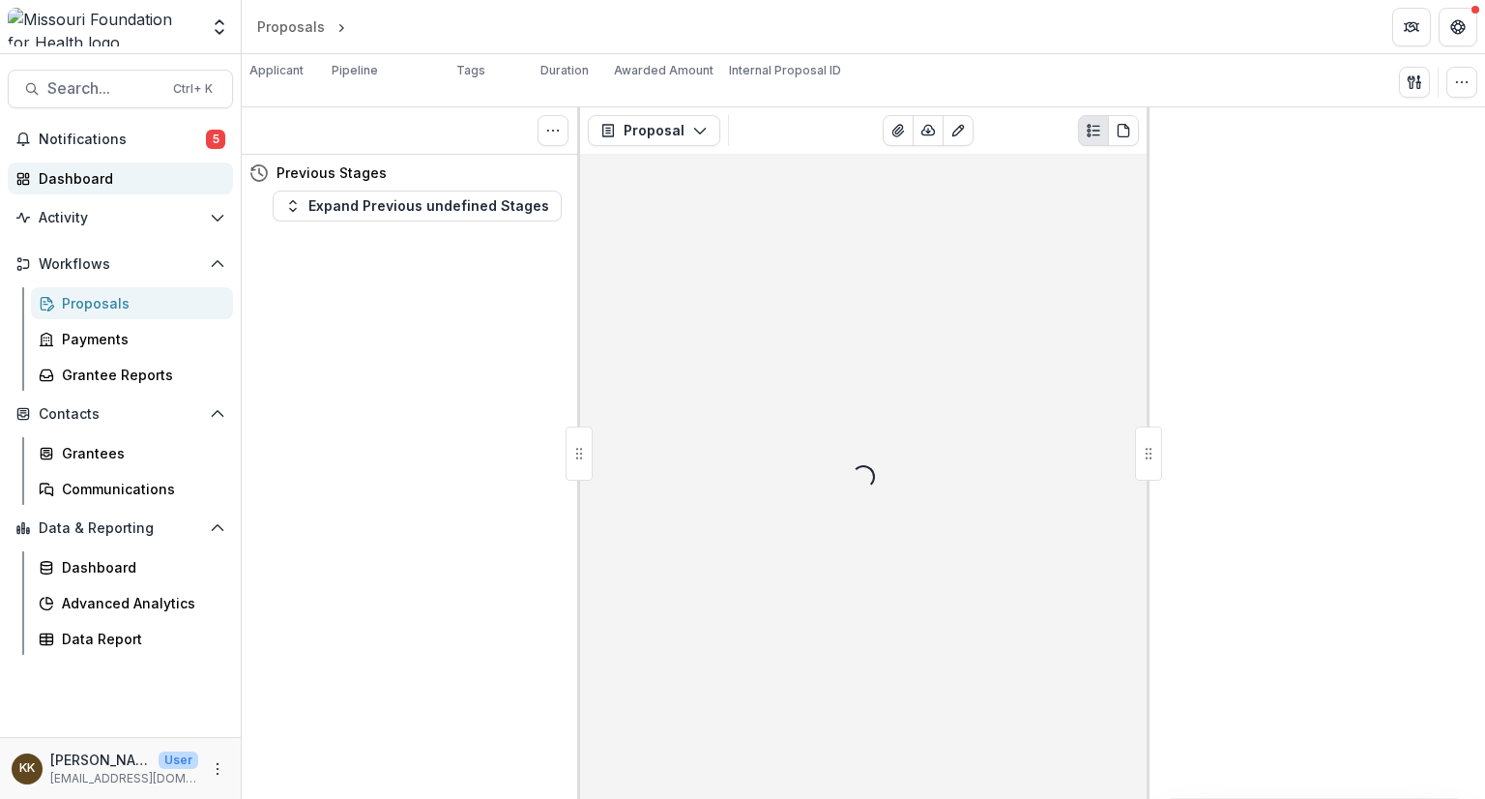
click at [86, 179] on div "Dashboard" at bounding box center [128, 178] width 179 height 20
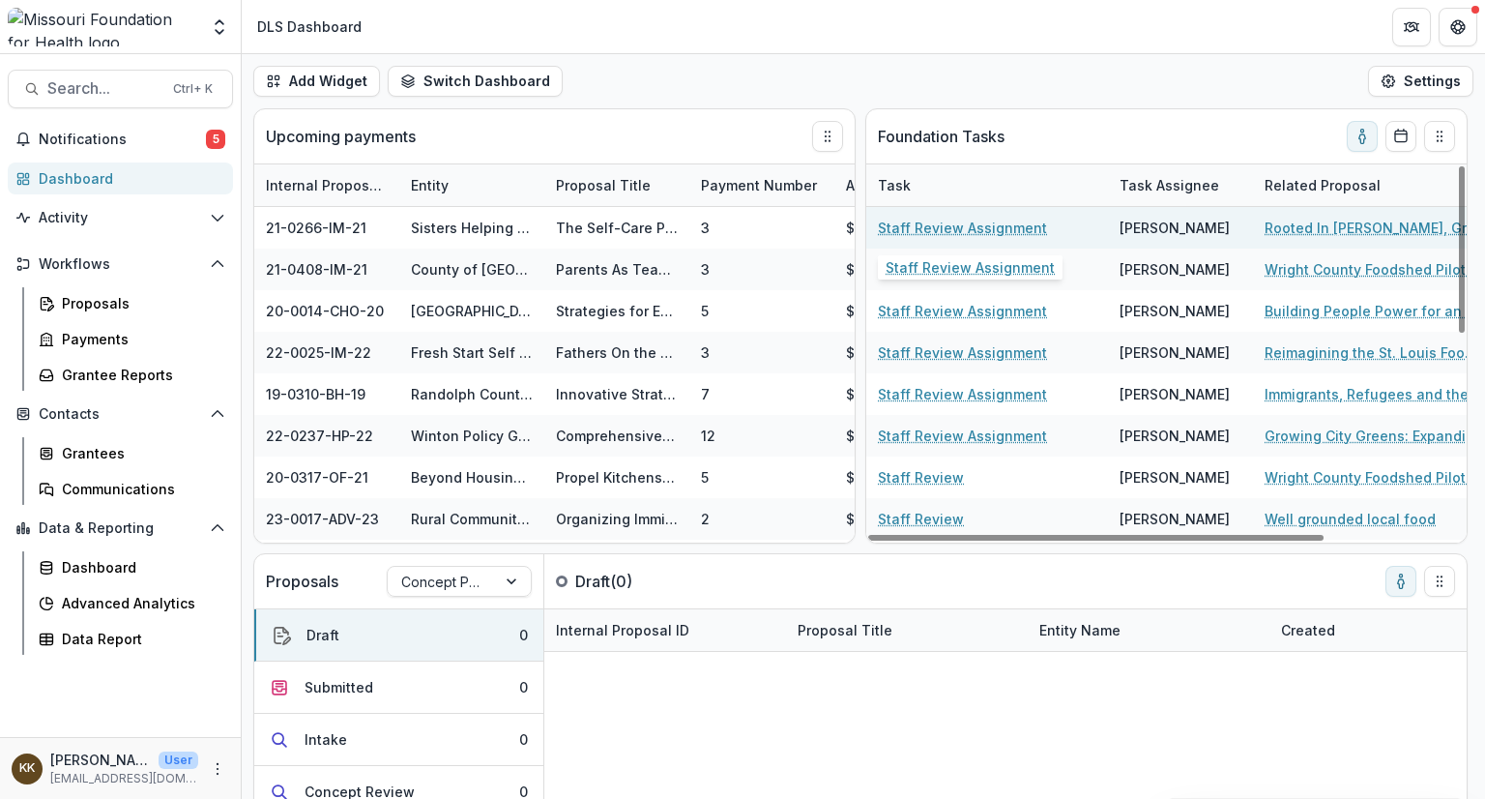
click at [959, 222] on link "Staff Review Assignment" at bounding box center [962, 228] width 169 height 20
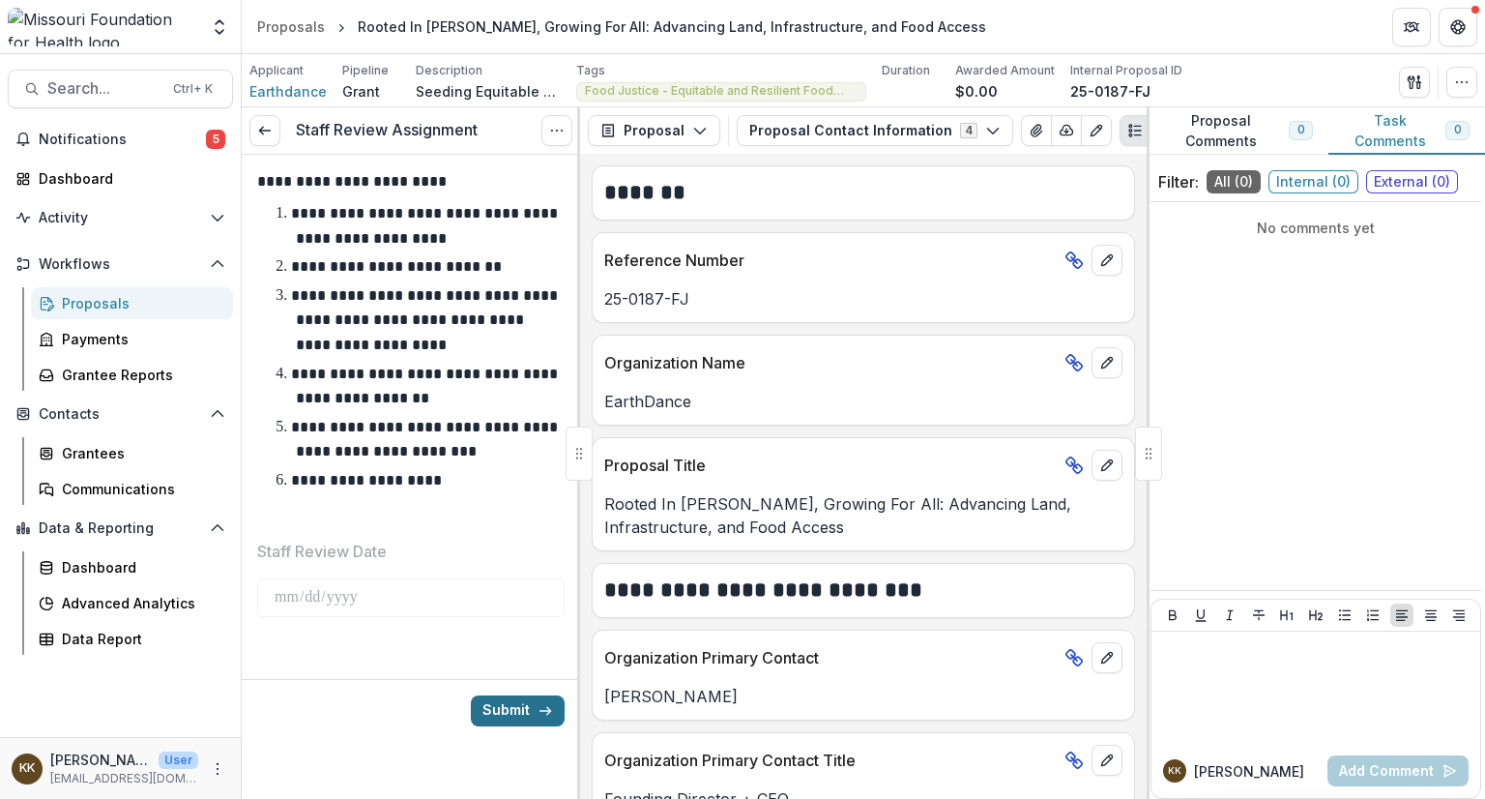
click at [505, 709] on button "Submit" at bounding box center [518, 710] width 94 height 31
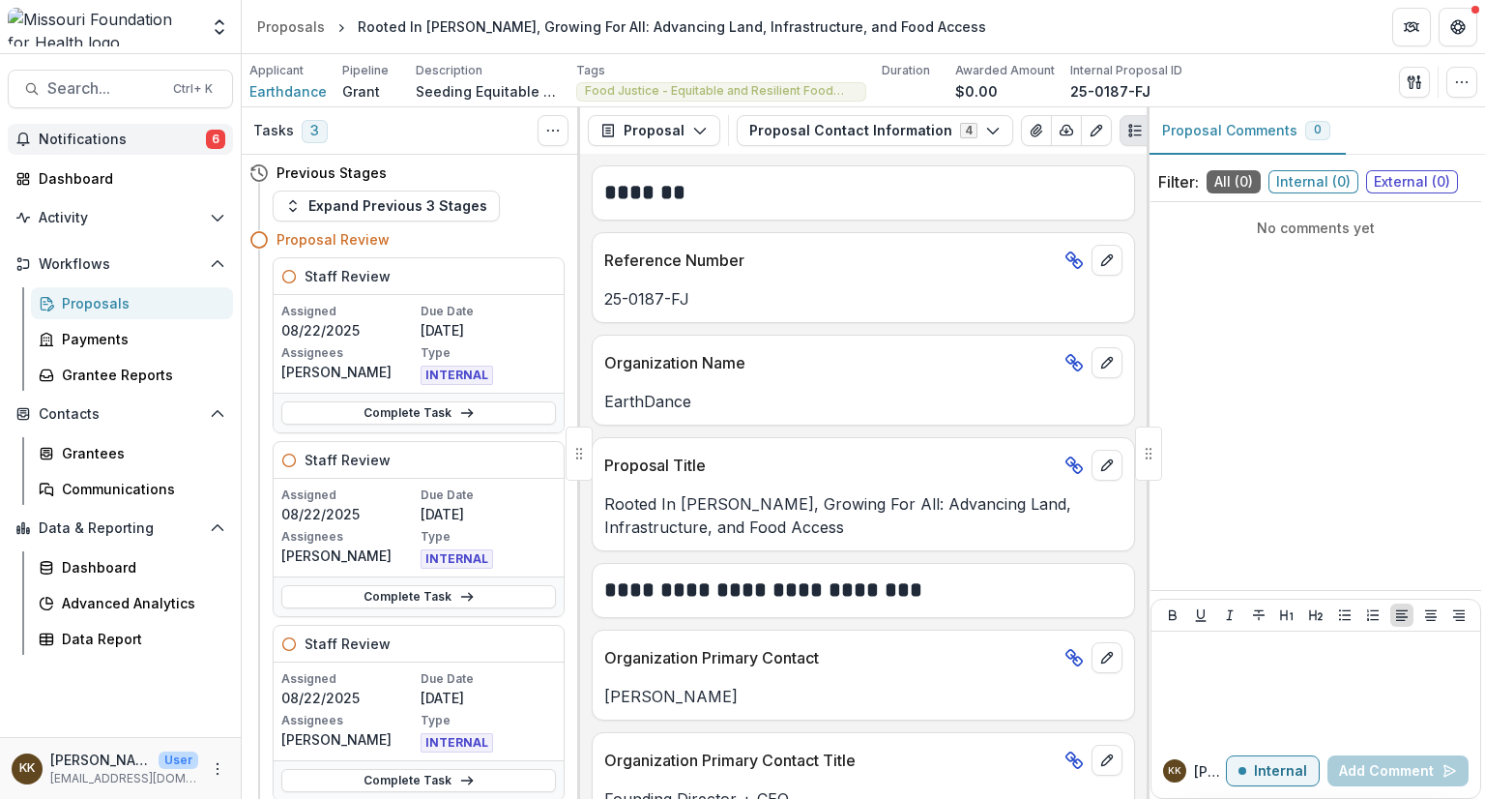
click at [92, 141] on span "Notifications" at bounding box center [122, 140] width 167 height 16
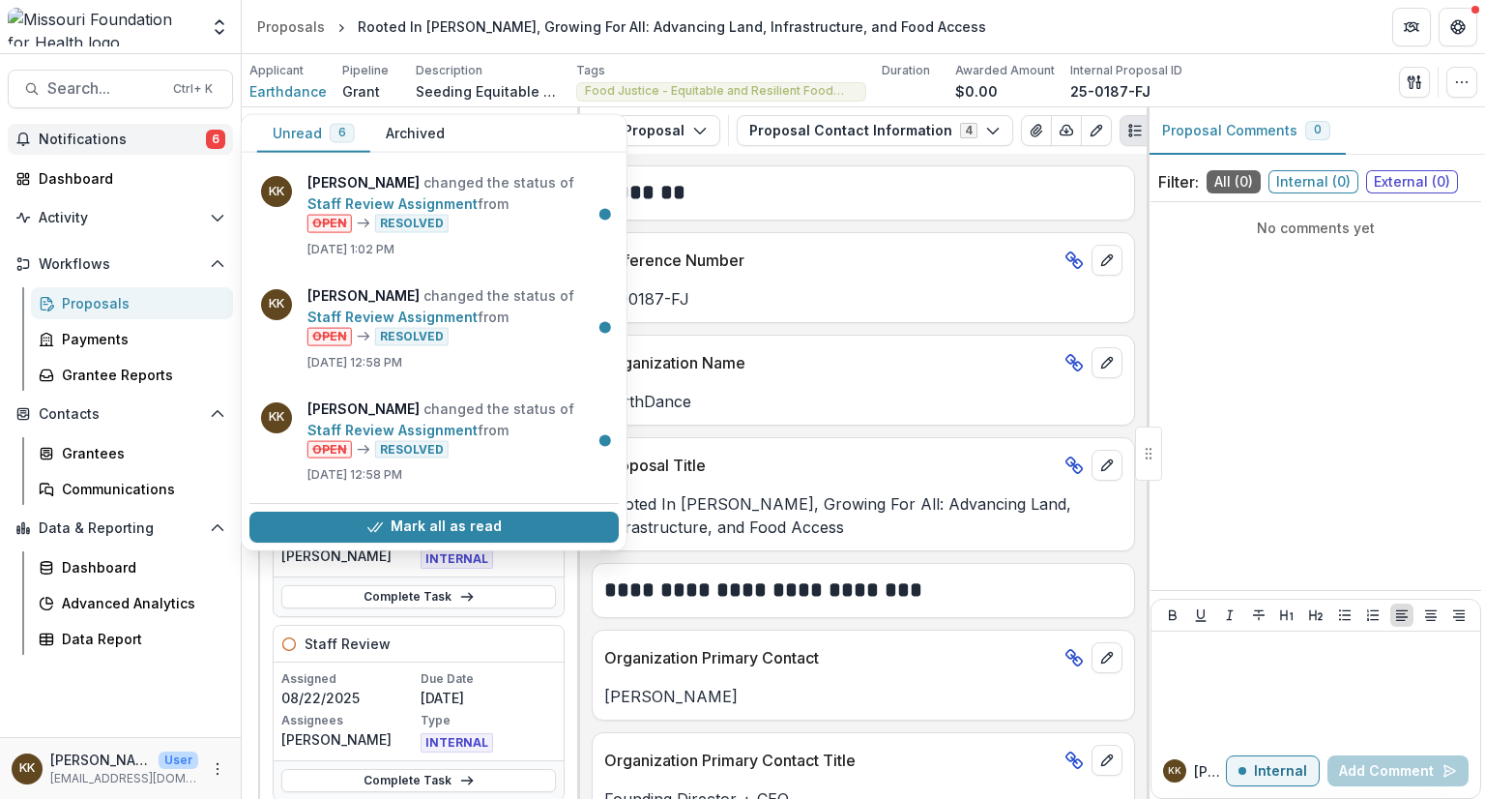
click at [66, 140] on span "Notifications" at bounding box center [122, 140] width 167 height 16
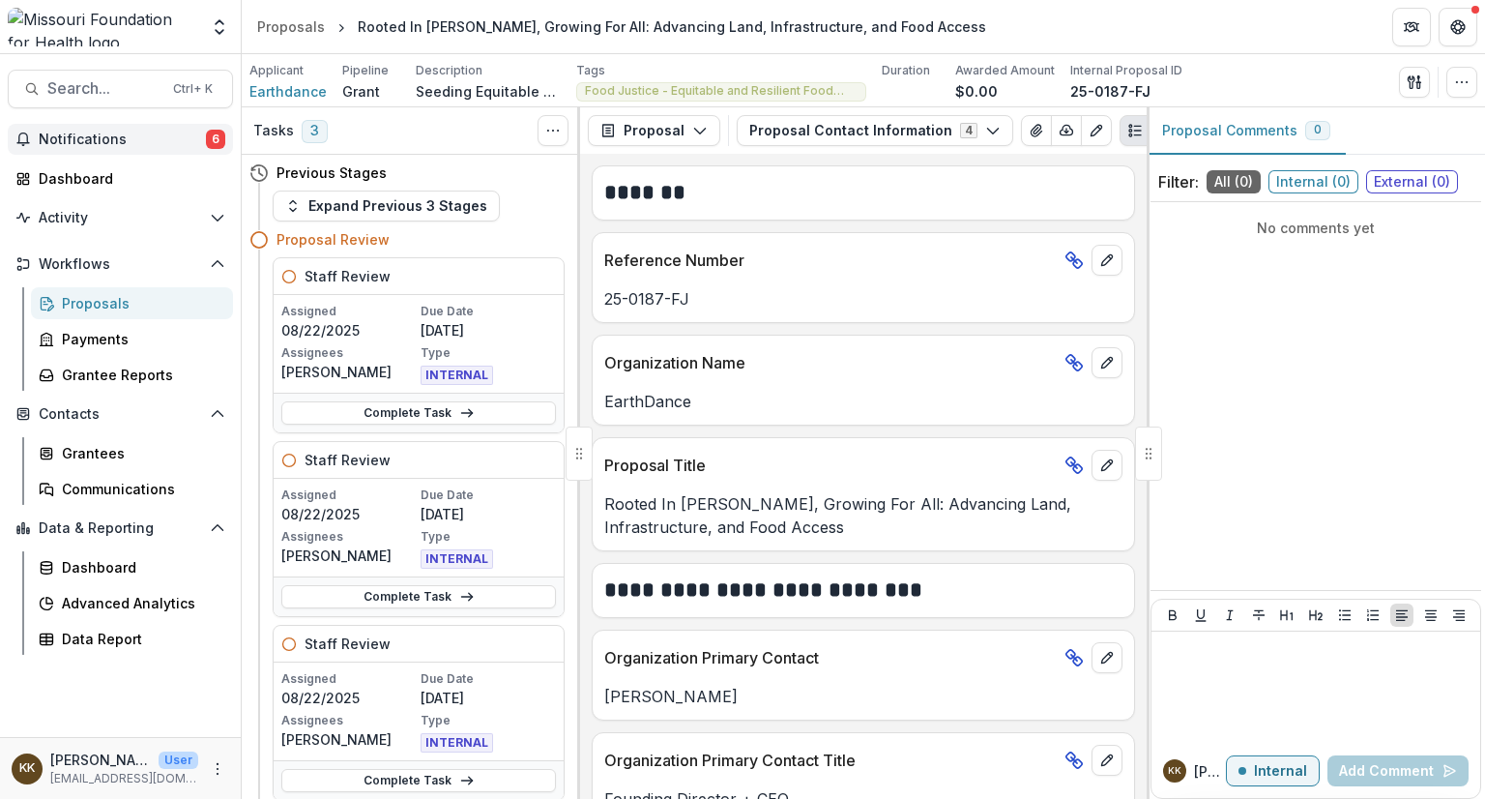
click at [117, 136] on span "Notifications" at bounding box center [122, 140] width 167 height 16
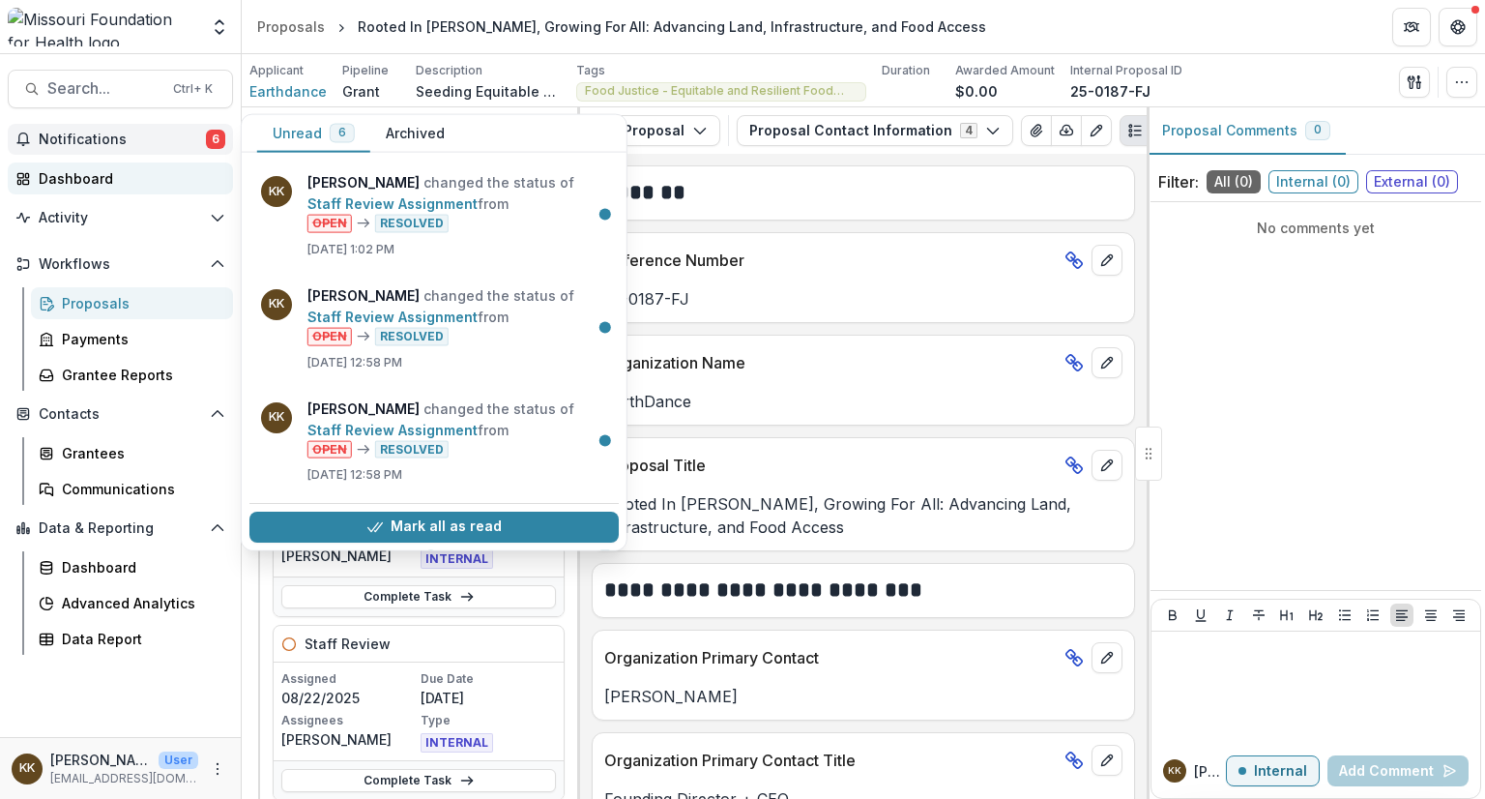
click at [73, 169] on div "Dashboard" at bounding box center [128, 178] width 179 height 20
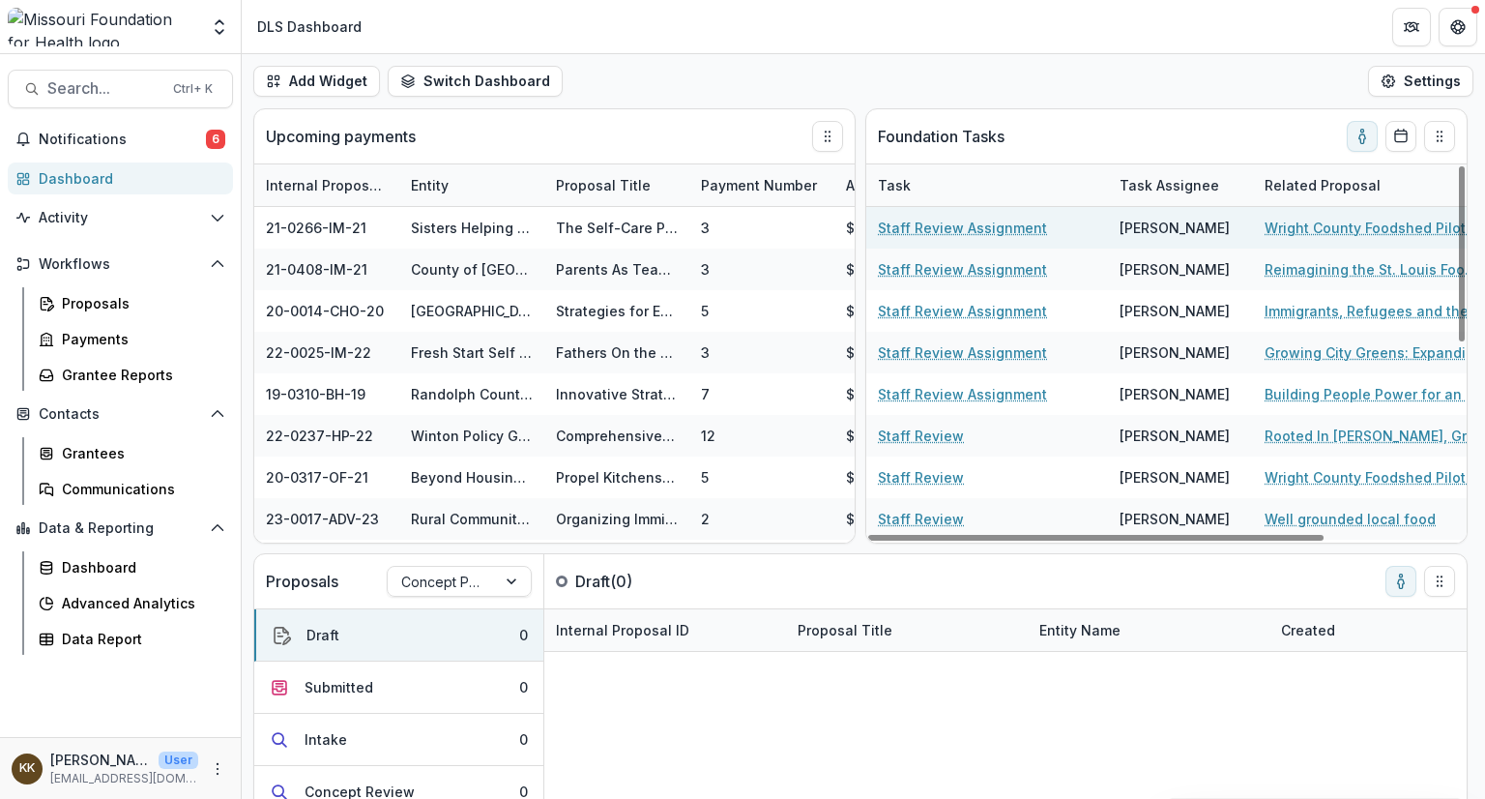
drag, startPoint x: 963, startPoint y: 225, endPoint x: 924, endPoint y: 222, distance: 38.8
click at [924, 222] on link "Staff Review Assignment" at bounding box center [962, 228] width 169 height 20
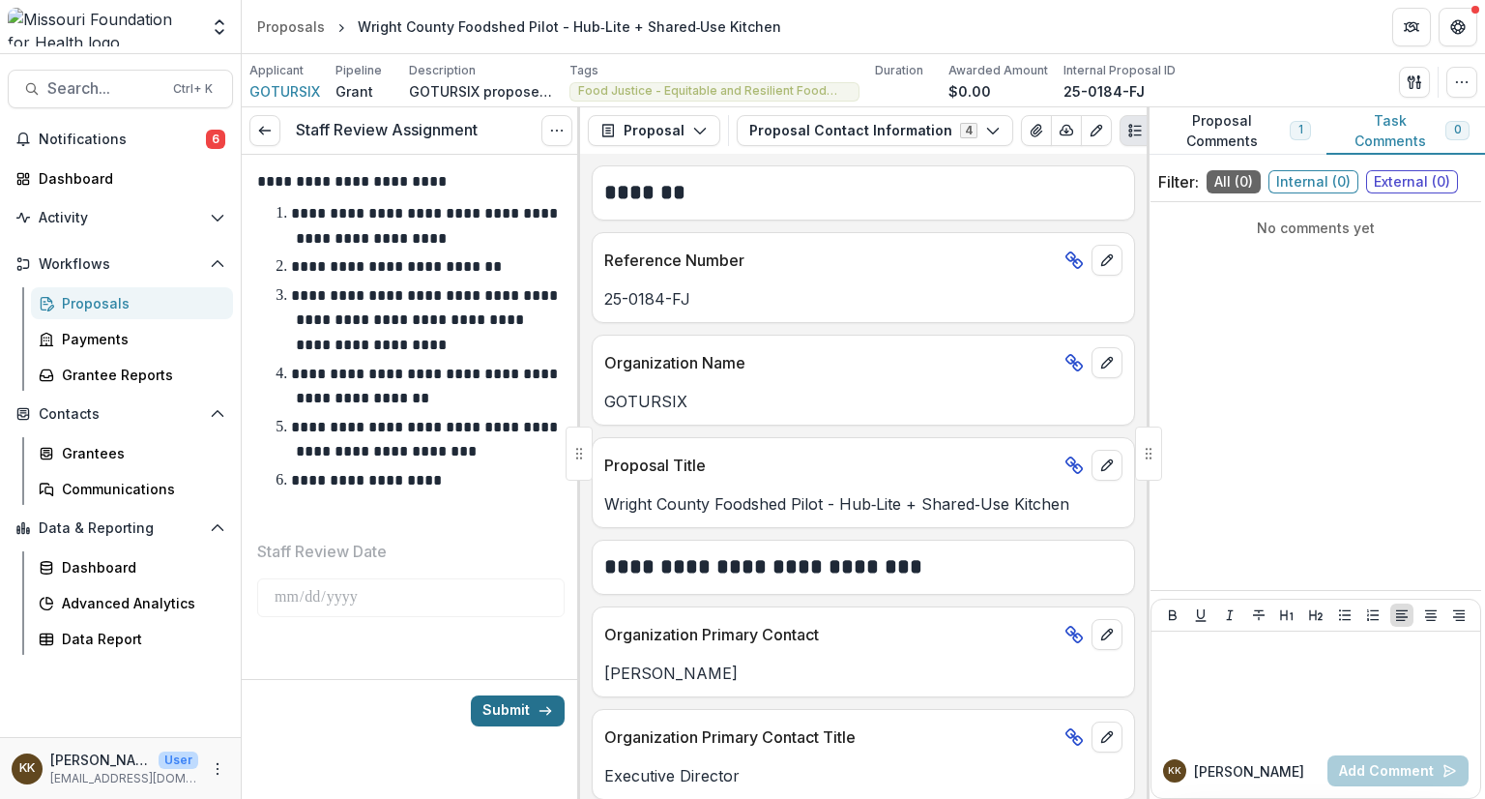
click at [509, 710] on button "Submit" at bounding box center [518, 710] width 94 height 31
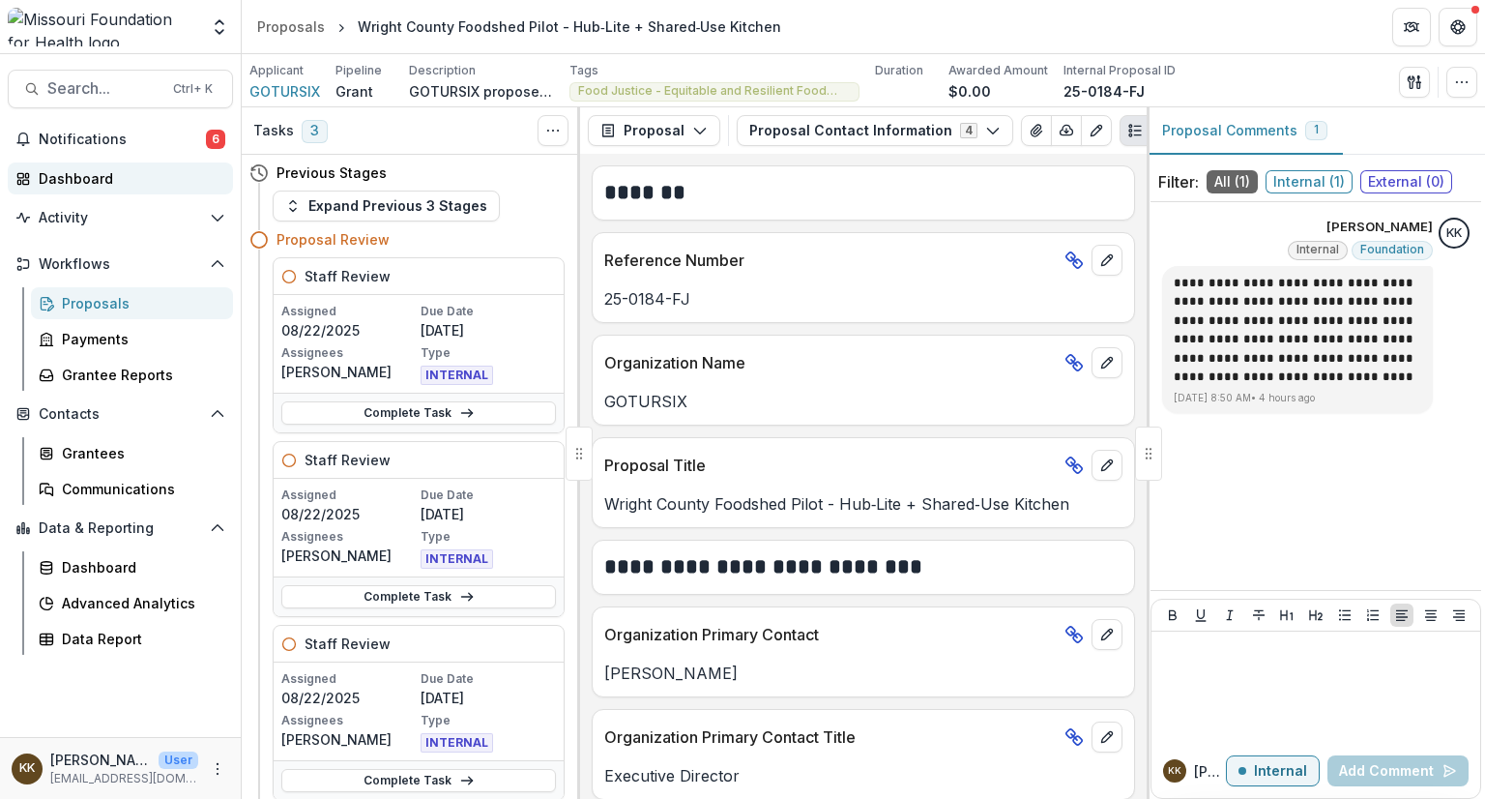
click at [94, 182] on div "Dashboard" at bounding box center [128, 178] width 179 height 20
drag, startPoint x: 76, startPoint y: 177, endPoint x: 93, endPoint y: 180, distance: 16.7
click at [93, 180] on div "Dashboard" at bounding box center [128, 178] width 179 height 20
click at [77, 180] on div "Dashboard" at bounding box center [128, 178] width 179 height 20
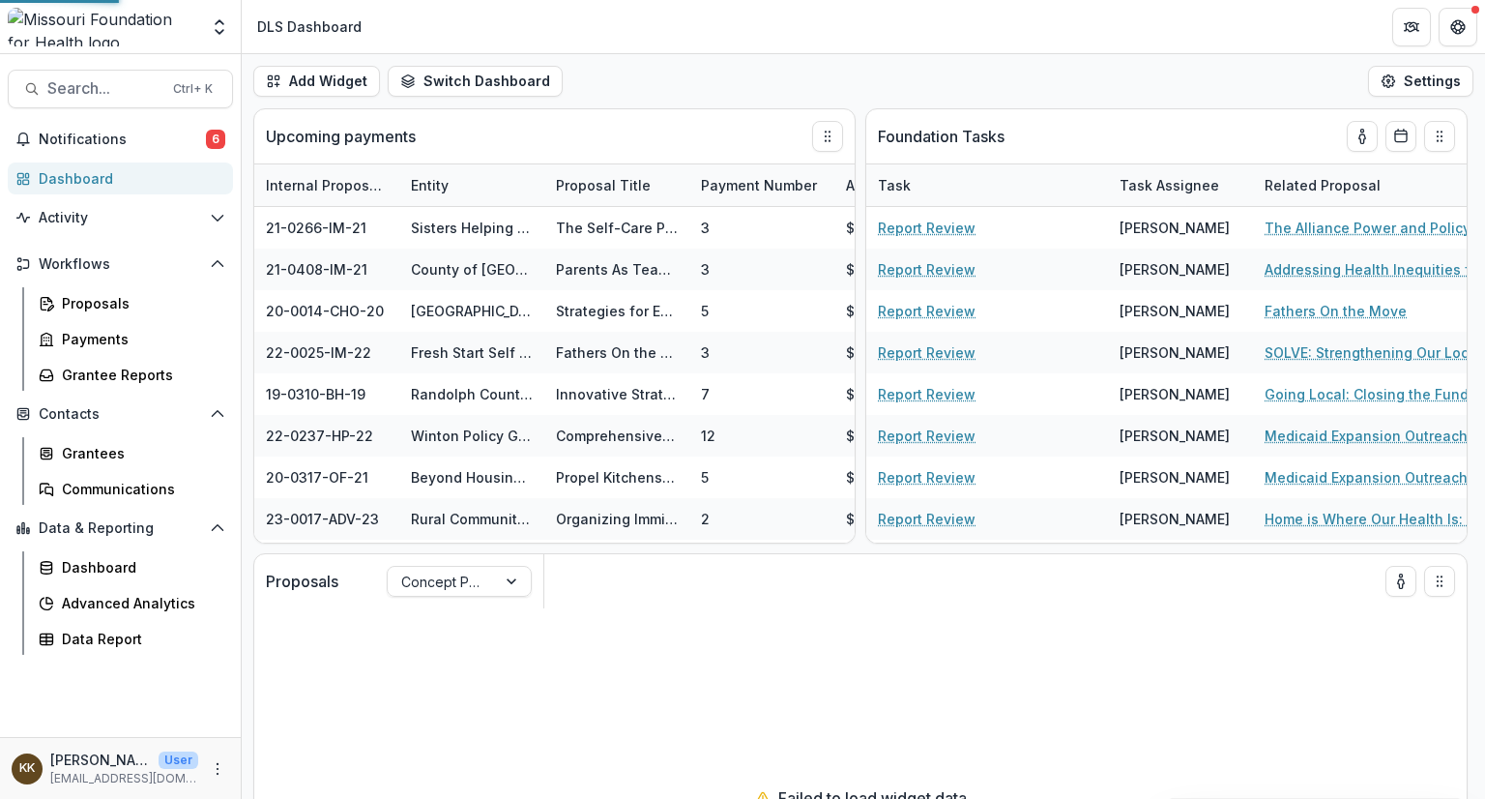
click at [72, 178] on div "Dashboard" at bounding box center [128, 178] width 179 height 20
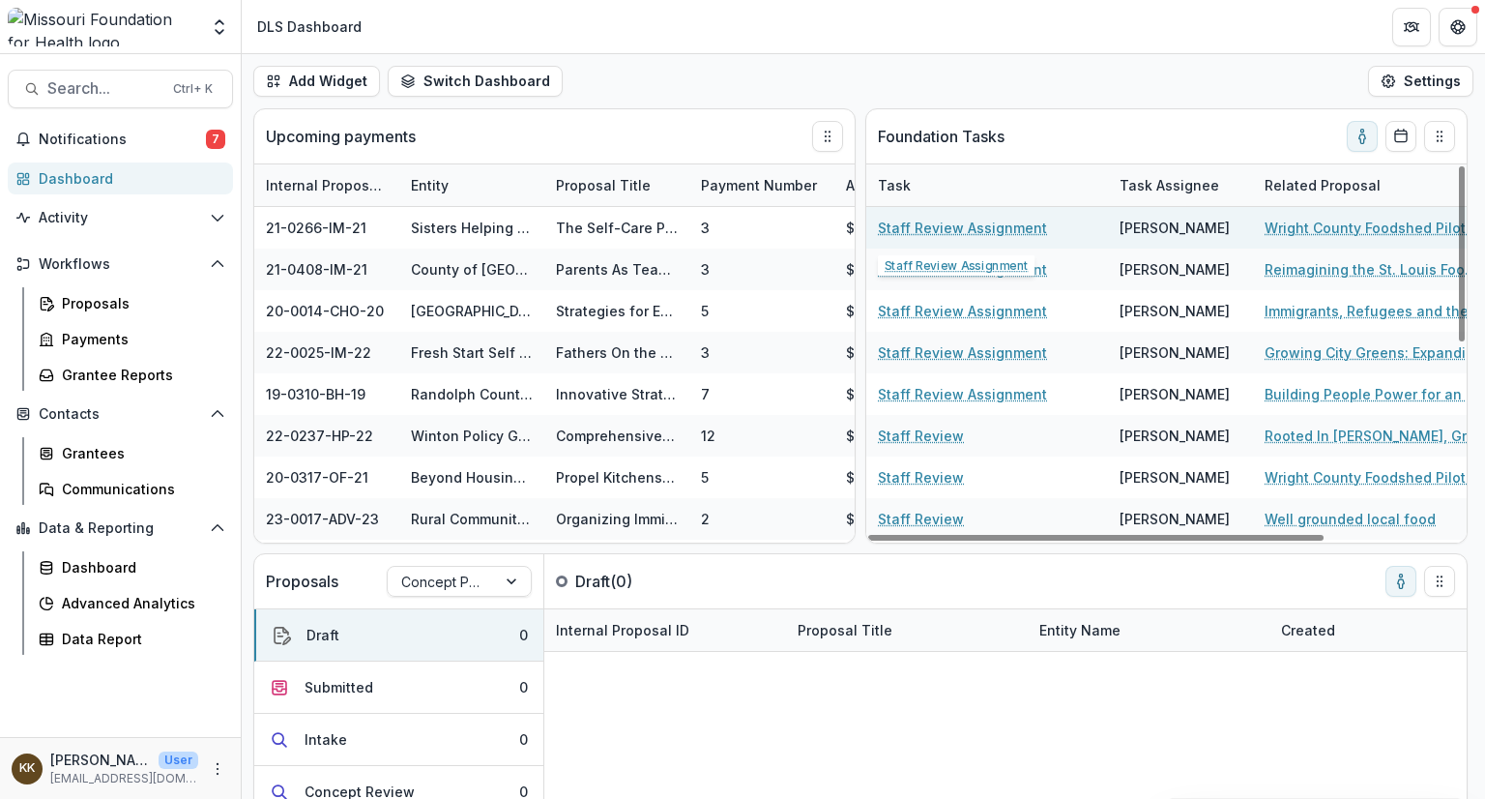
click at [947, 227] on link "Staff Review Assignment" at bounding box center [962, 228] width 169 height 20
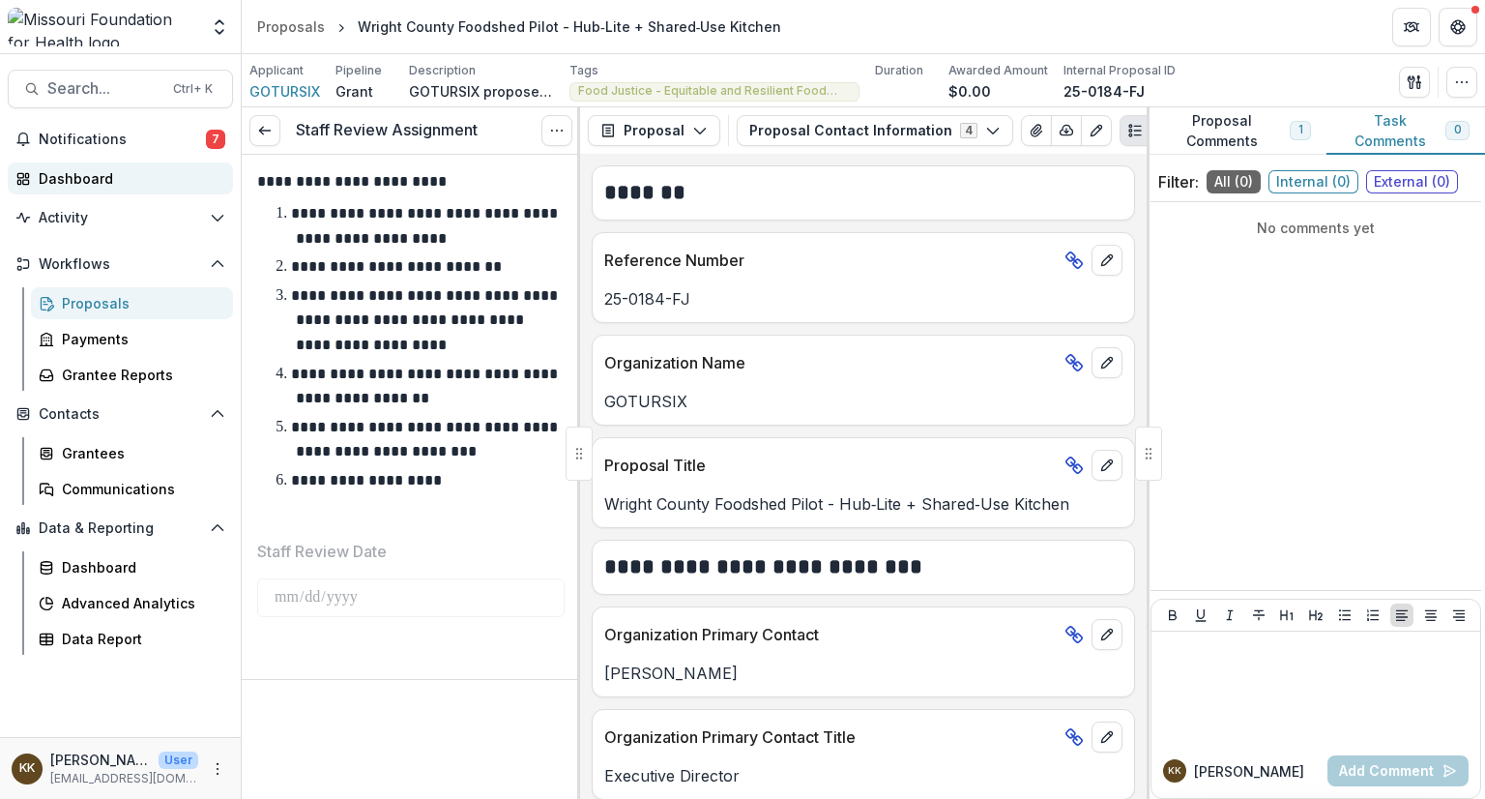
click at [85, 176] on div "Dashboard" at bounding box center [128, 178] width 179 height 20
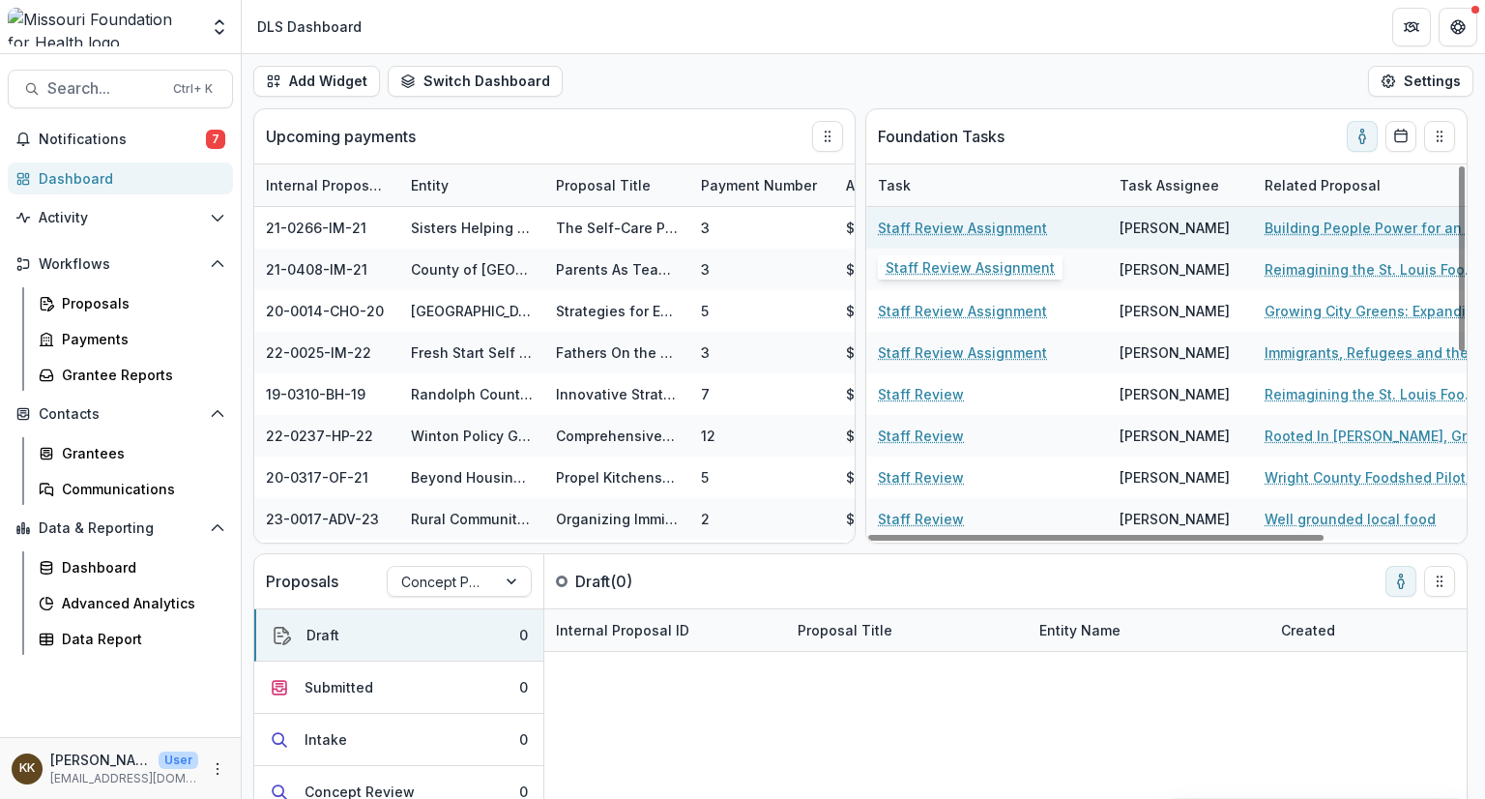
click at [955, 229] on link "Staff Review Assignment" at bounding box center [962, 228] width 169 height 20
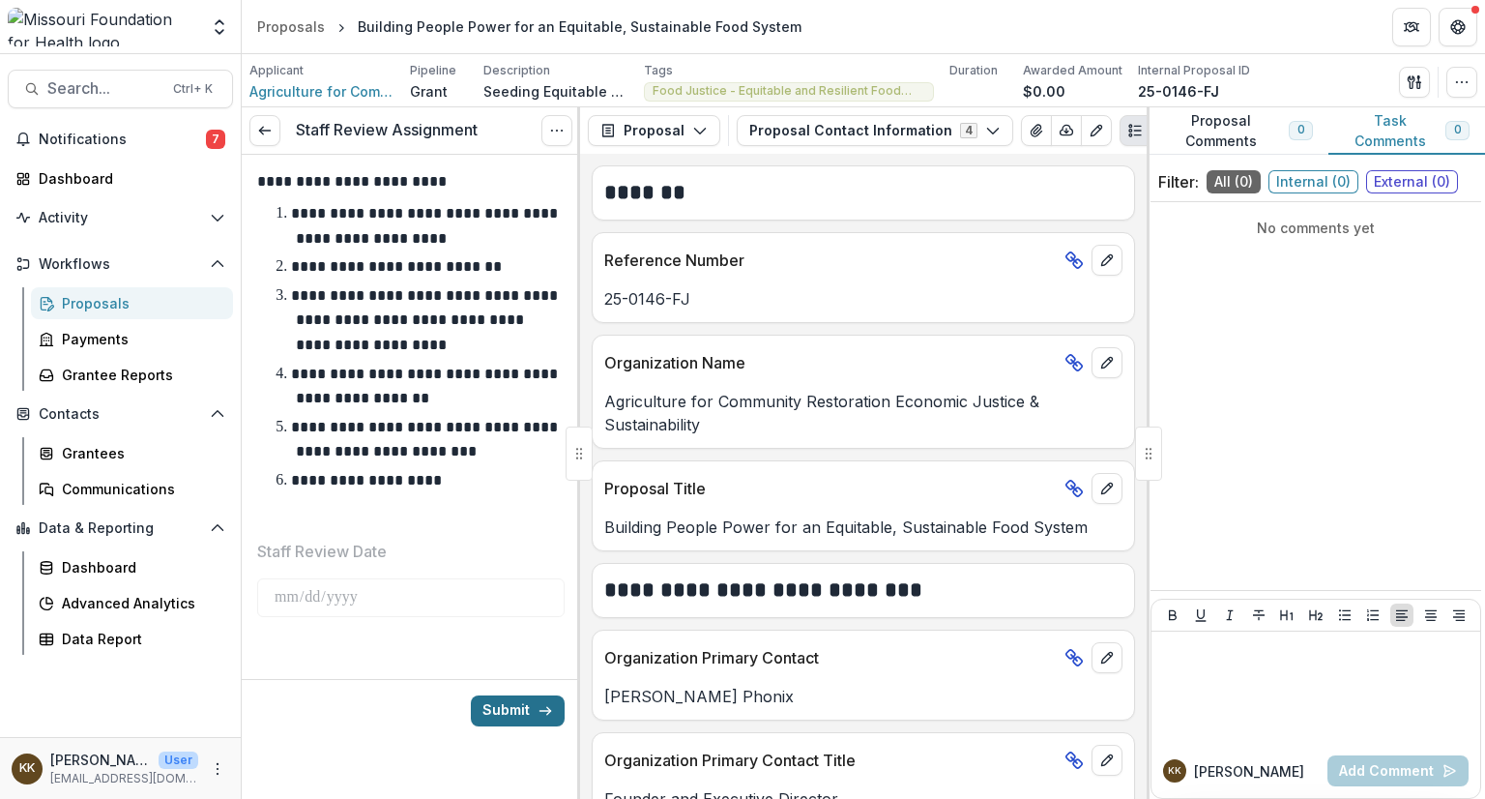
click at [507, 713] on button "Submit" at bounding box center [518, 710] width 94 height 31
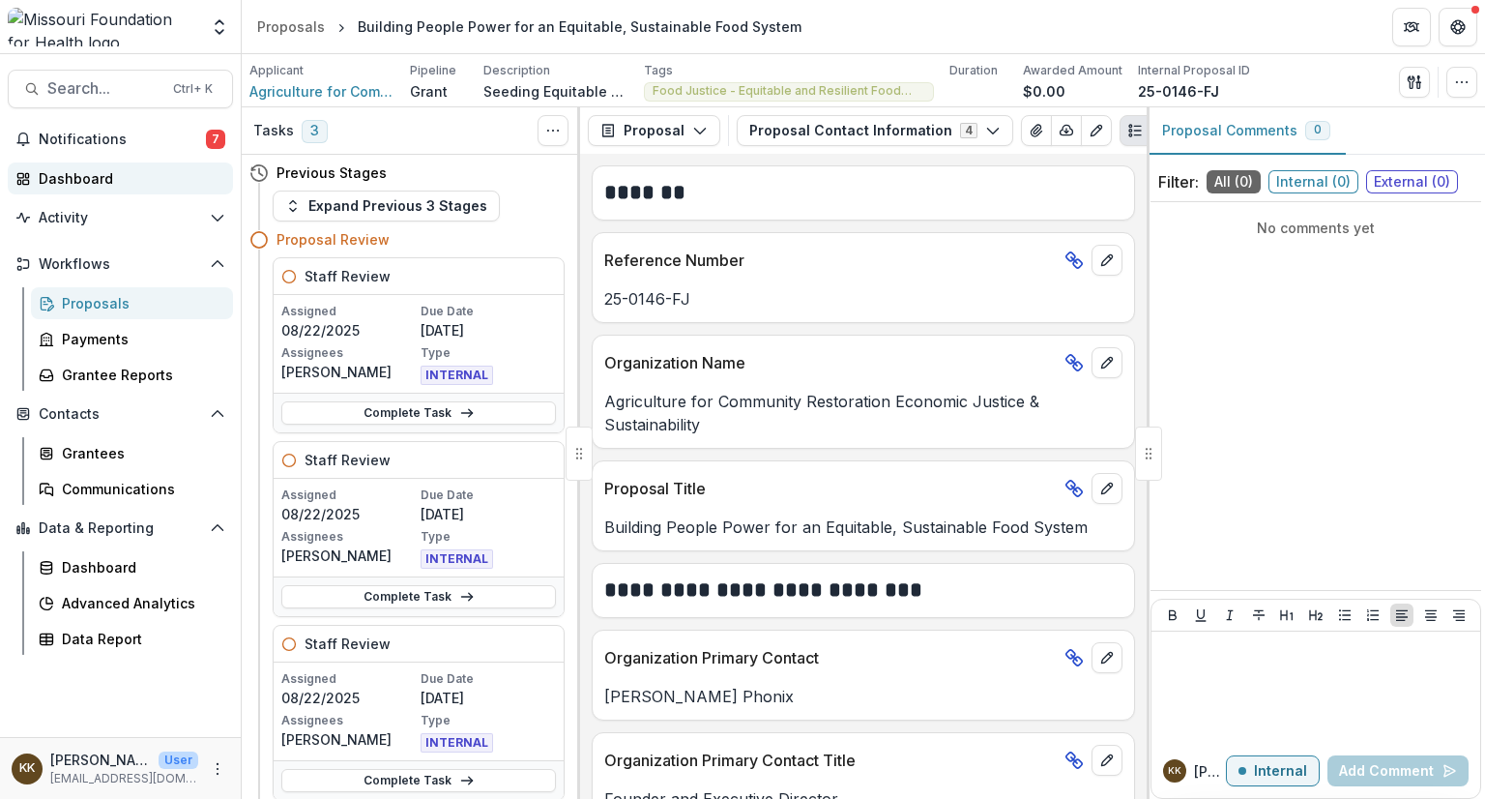
click at [85, 185] on div "Dashboard" at bounding box center [128, 178] width 179 height 20
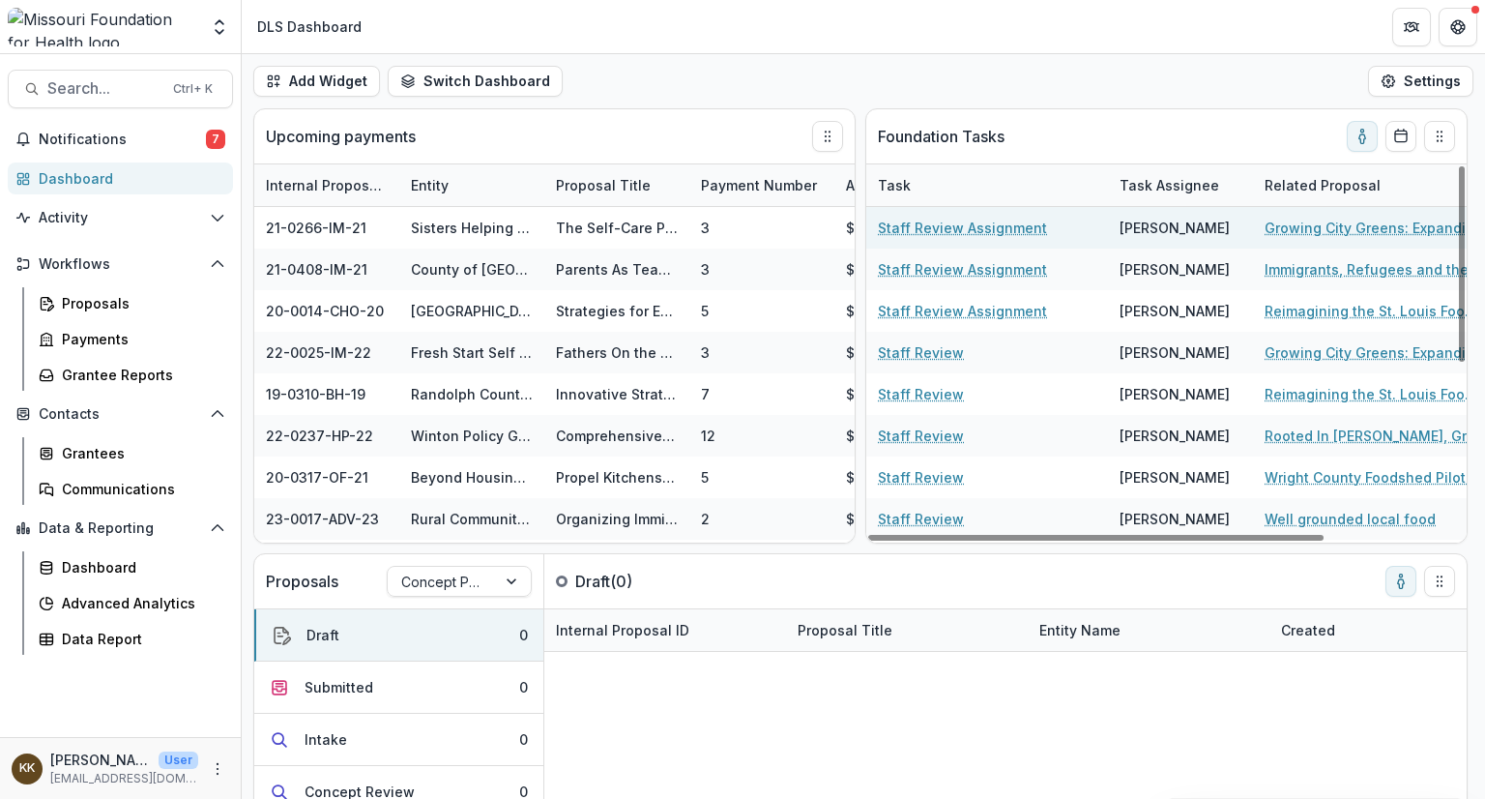
drag, startPoint x: 979, startPoint y: 224, endPoint x: 922, endPoint y: 230, distance: 56.4
click at [922, 230] on link "Staff Review Assignment" at bounding box center [962, 228] width 169 height 20
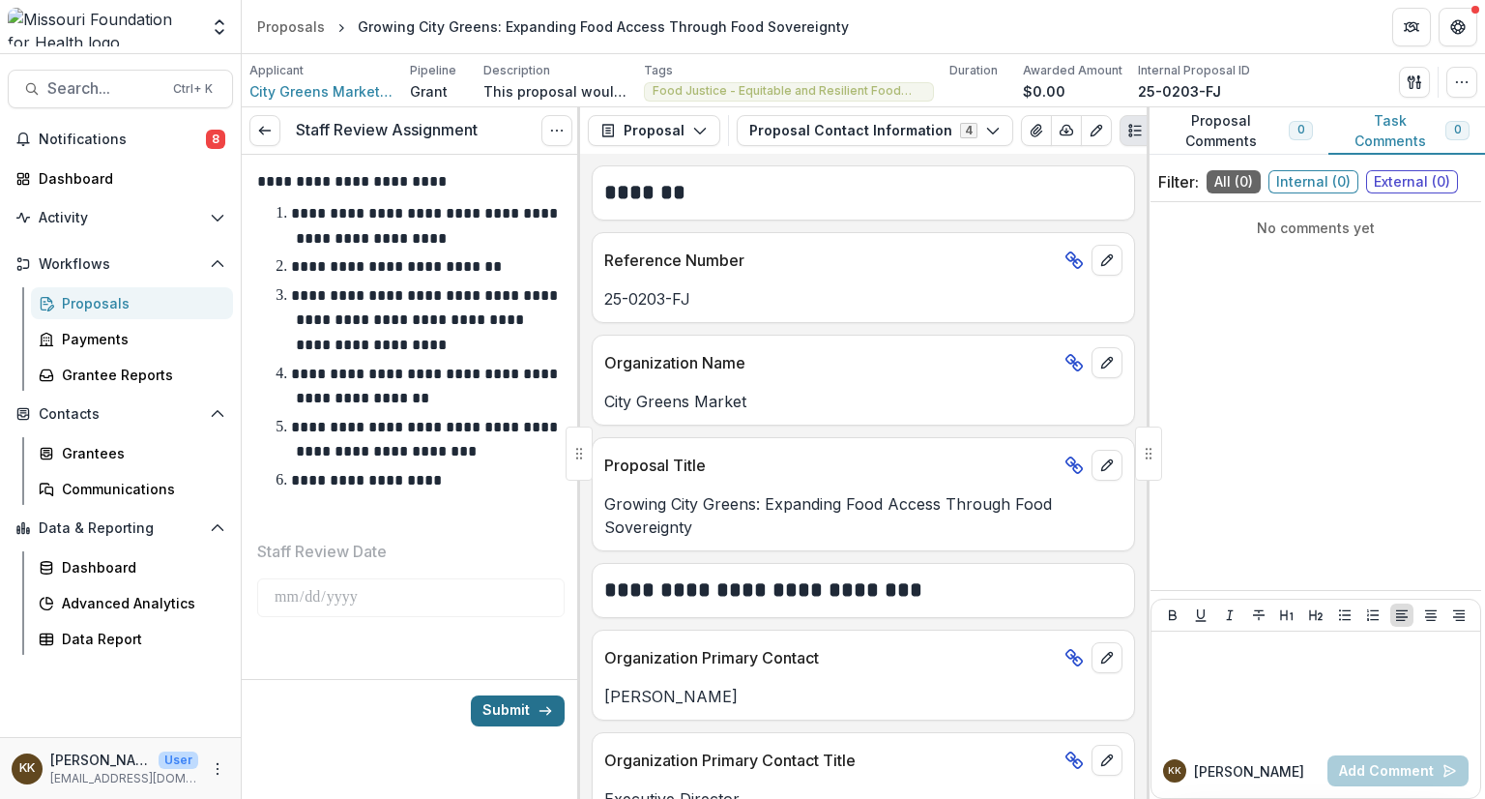
click at [512, 709] on button "Submit" at bounding box center [518, 710] width 94 height 31
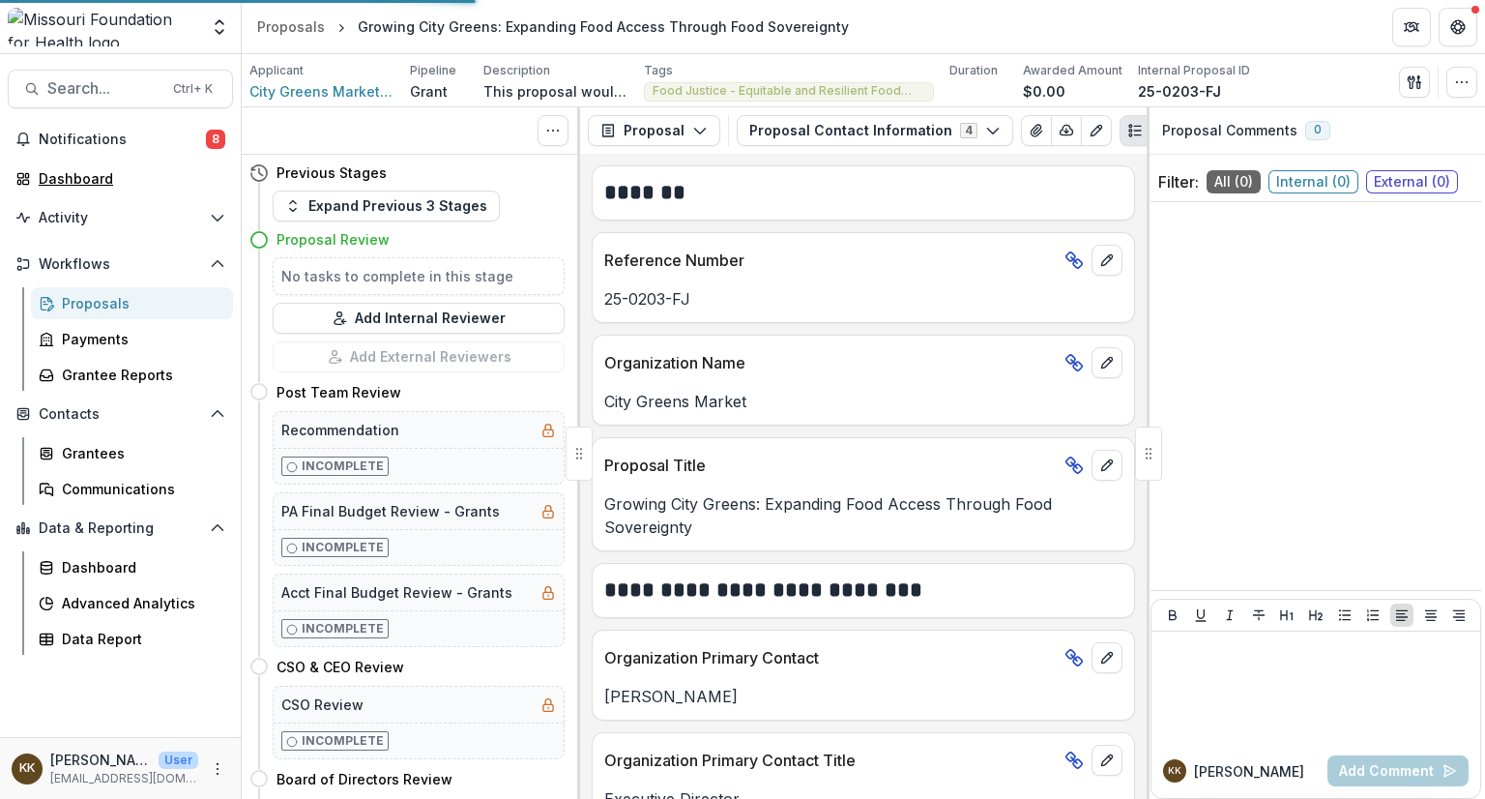
click at [73, 179] on div "Dashboard" at bounding box center [128, 178] width 179 height 20
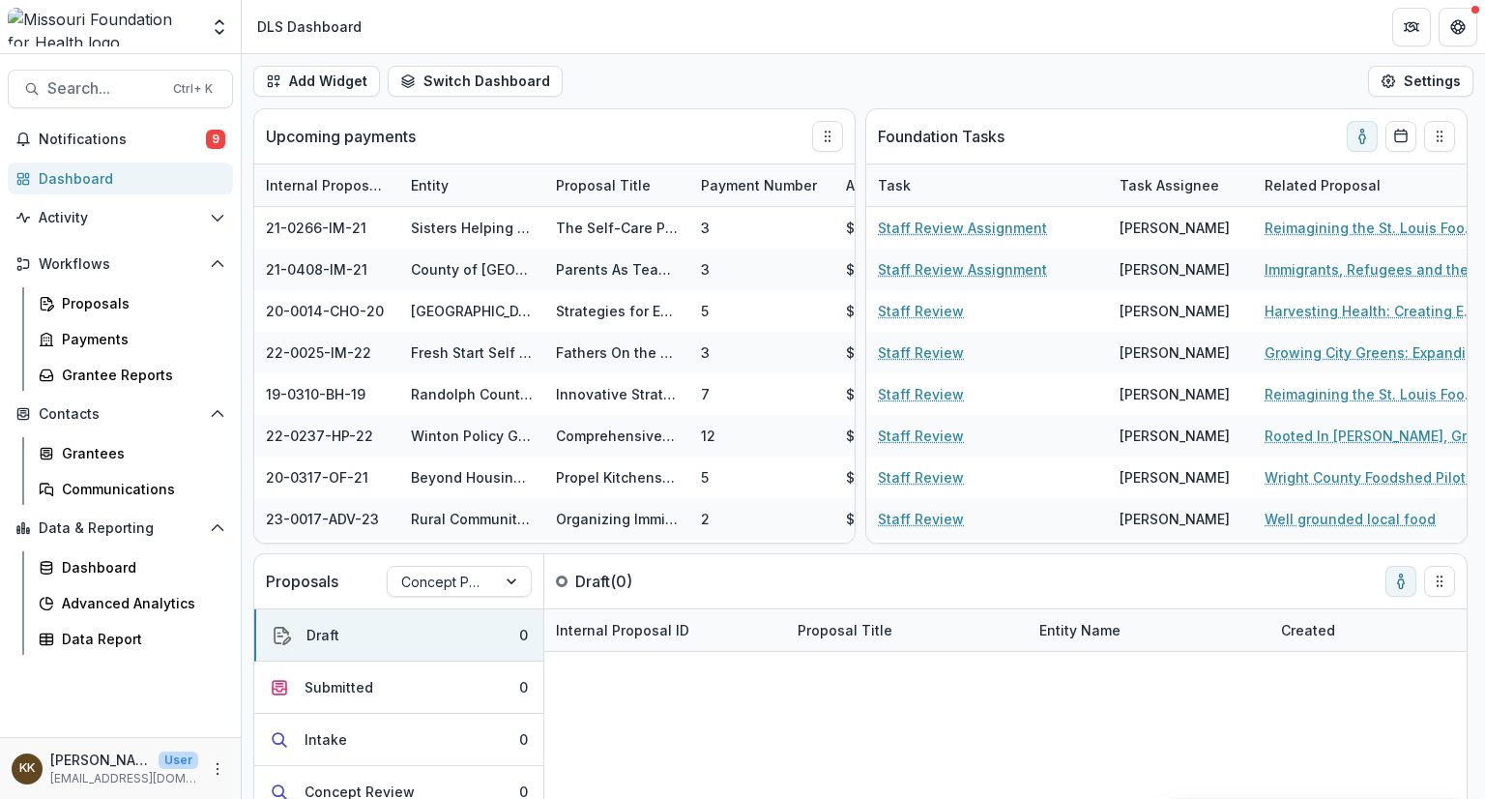
click at [83, 182] on div "Dashboard" at bounding box center [128, 178] width 179 height 20
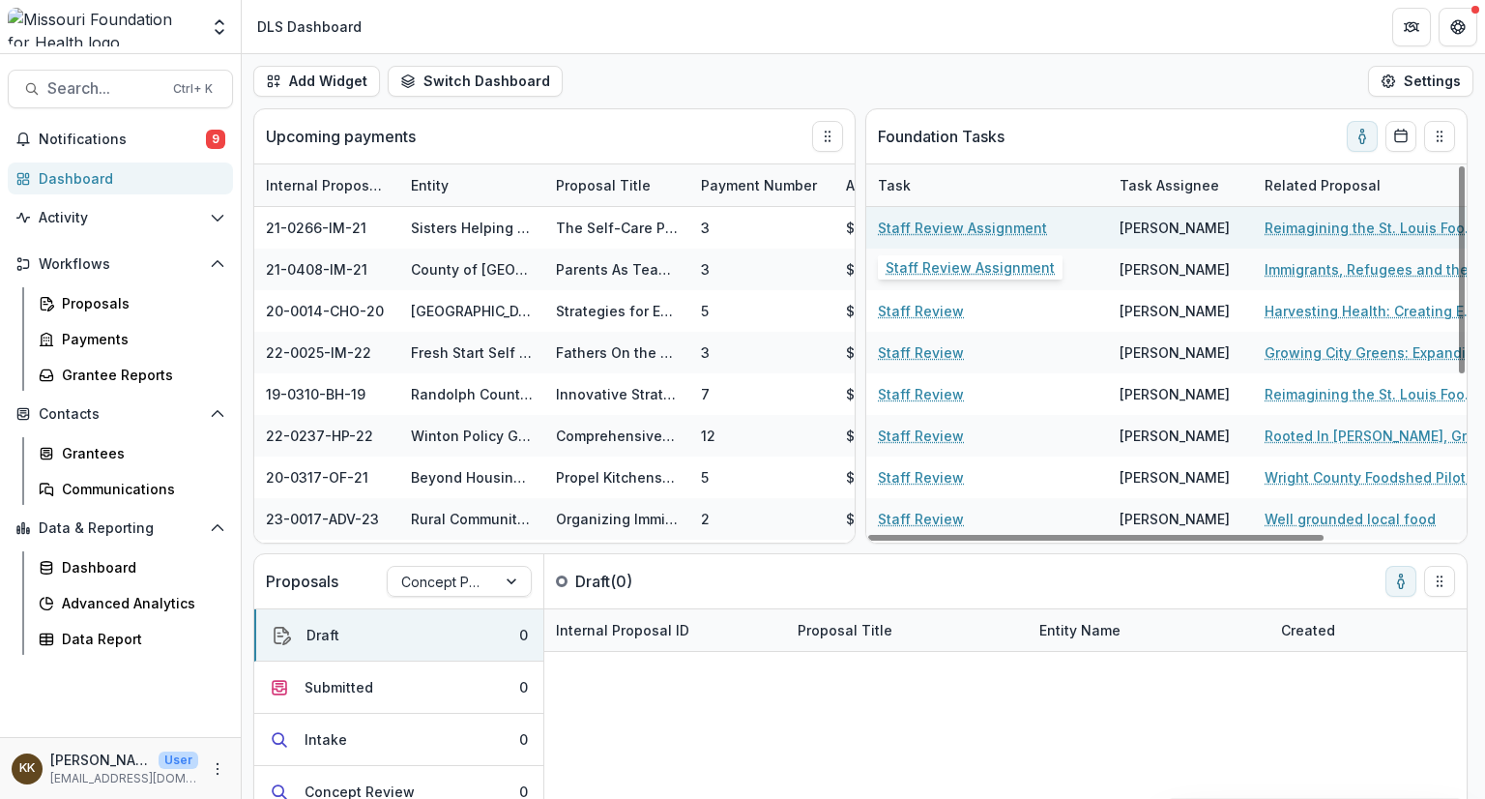
click at [989, 225] on link "Staff Review Assignment" at bounding box center [962, 228] width 169 height 20
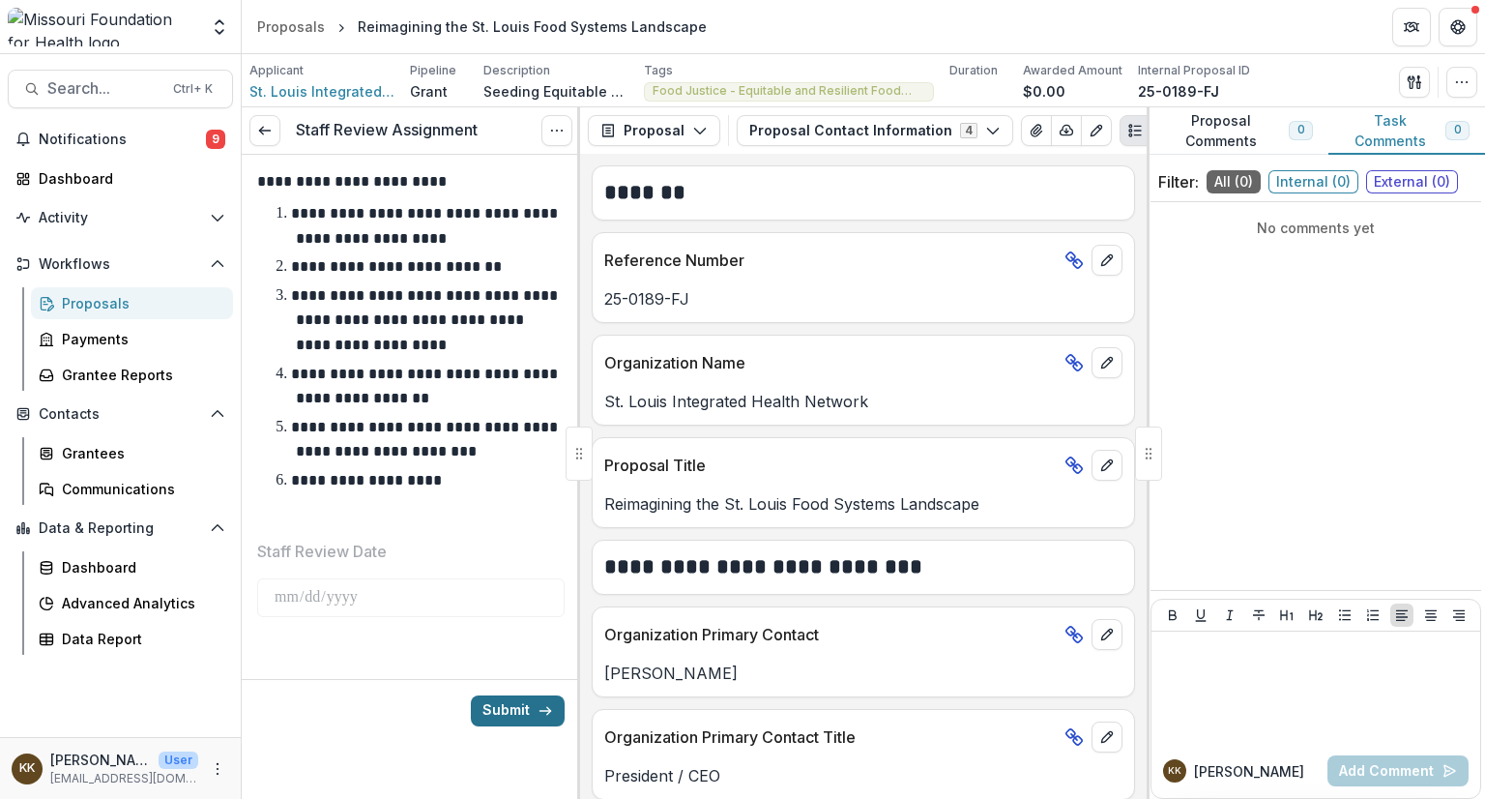
drag, startPoint x: 507, startPoint y: 707, endPoint x: 487, endPoint y: 720, distance: 23.6
click at [487, 720] on button "Submit" at bounding box center [518, 710] width 94 height 31
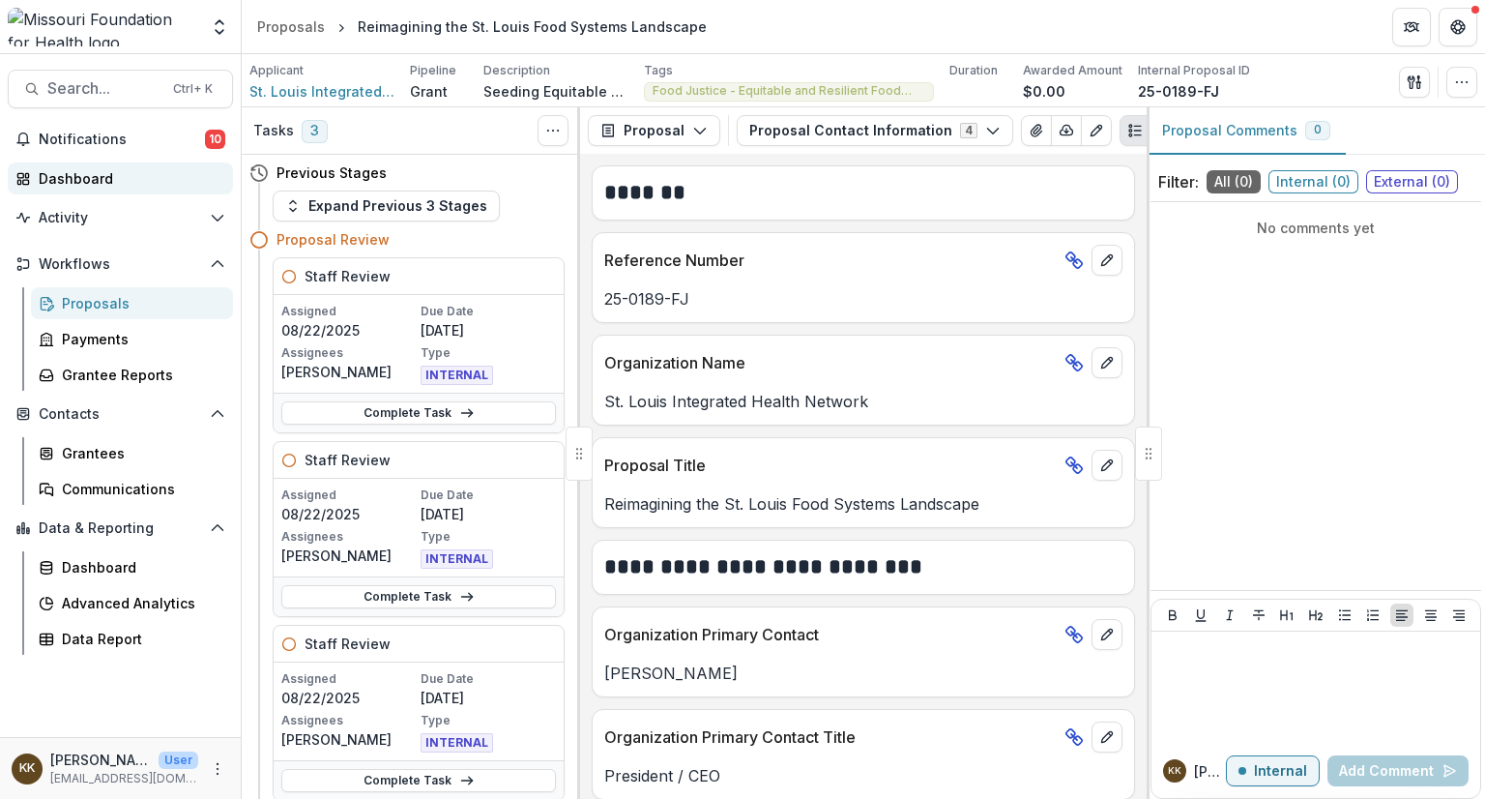
click at [80, 179] on div "Dashboard" at bounding box center [128, 178] width 179 height 20
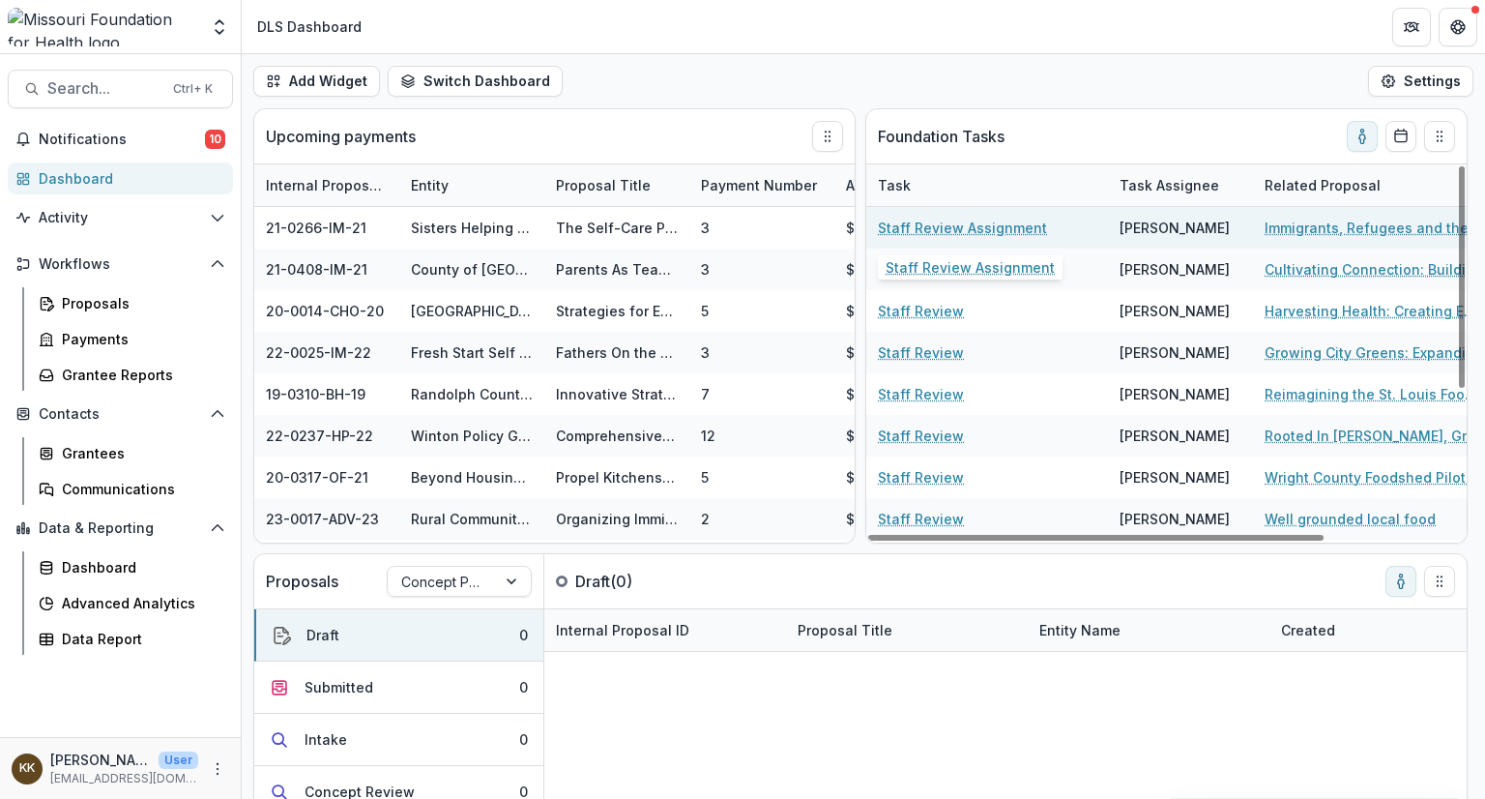
drag, startPoint x: 994, startPoint y: 229, endPoint x: 964, endPoint y: 229, distance: 30.0
click at [964, 229] on link "Staff Review Assignment" at bounding box center [962, 228] width 169 height 20
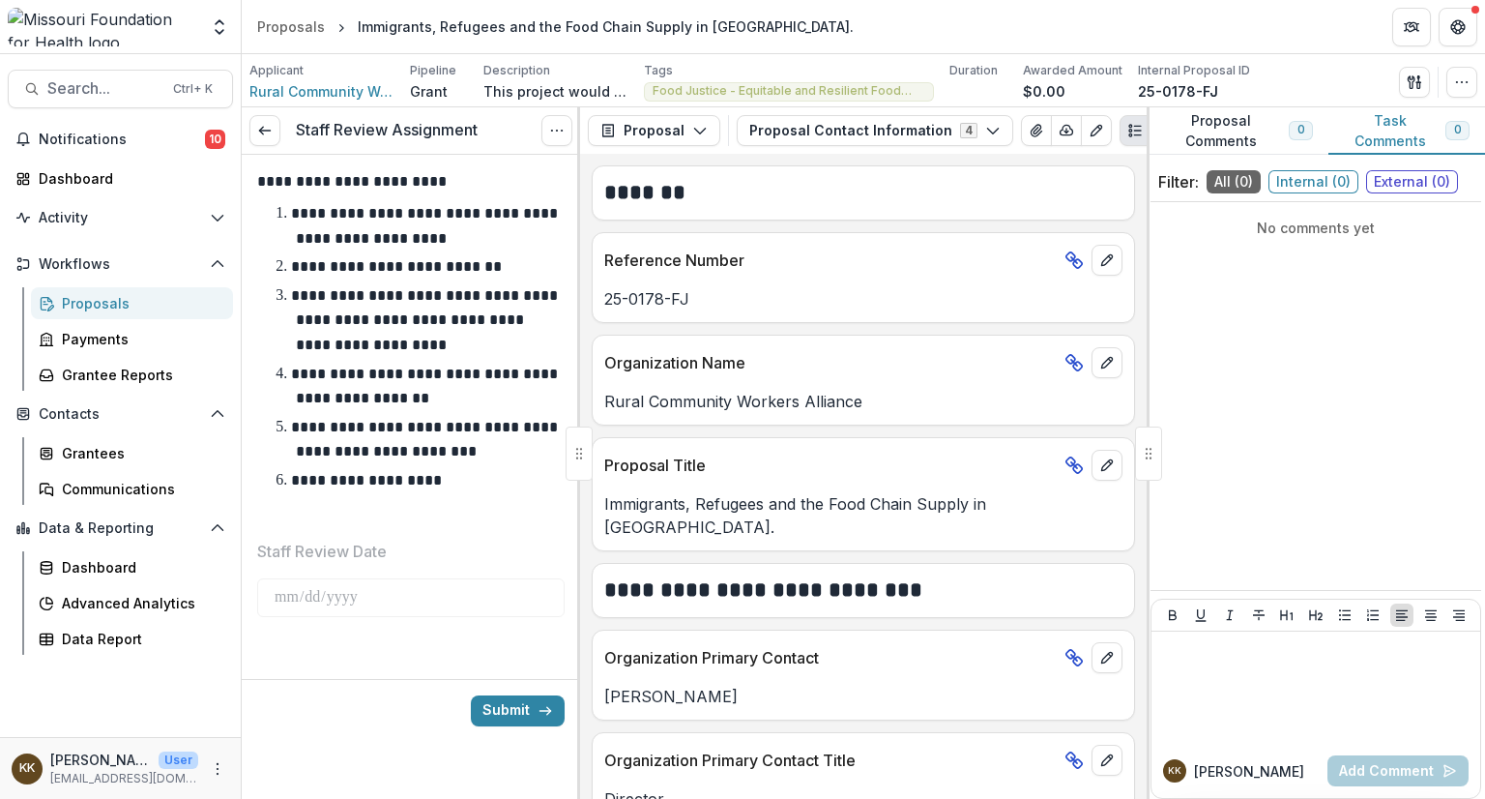
click at [493, 709] on button "Submit" at bounding box center [518, 710] width 94 height 31
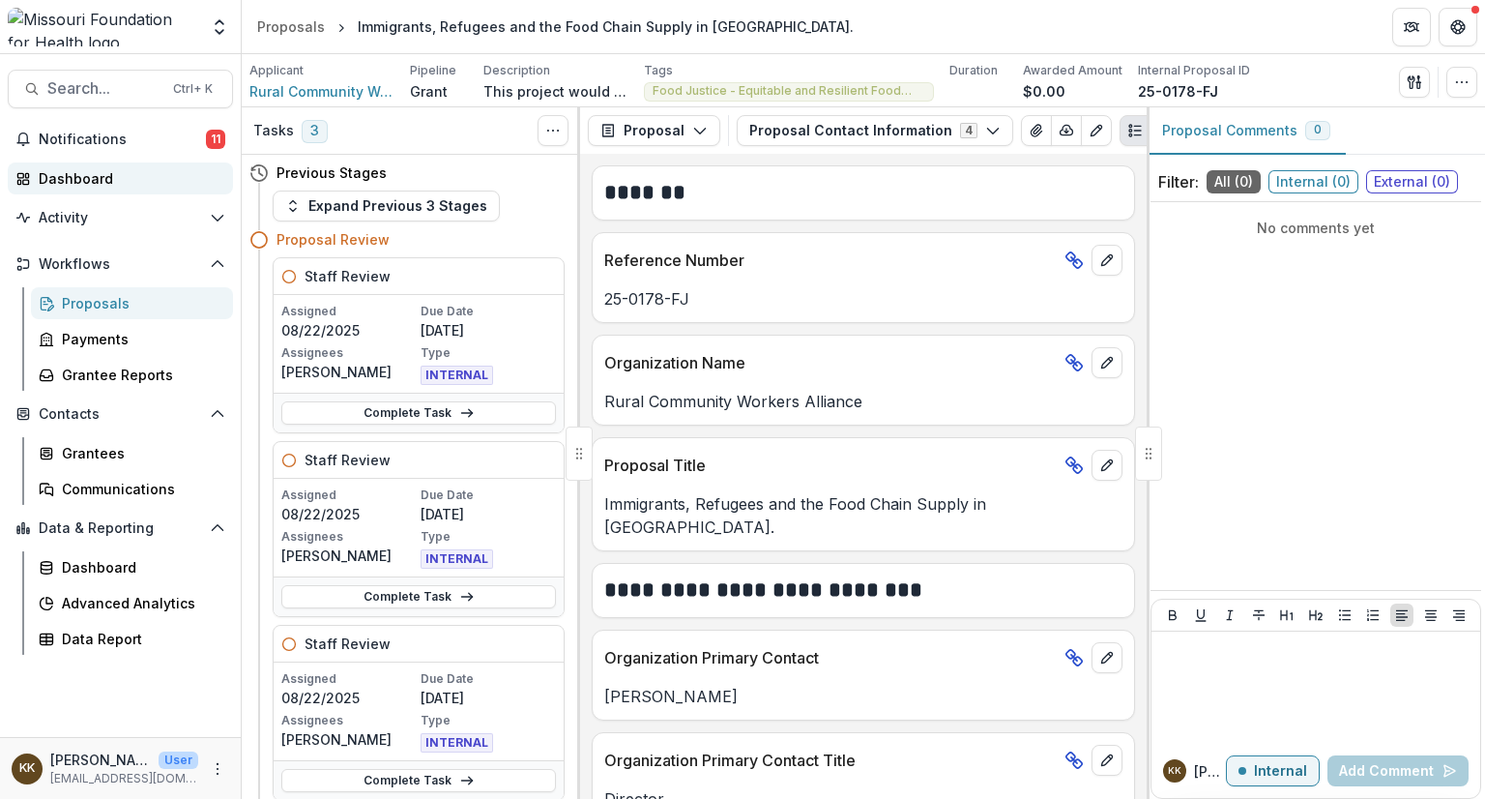
click at [71, 179] on div "Dashboard" at bounding box center [128, 178] width 179 height 20
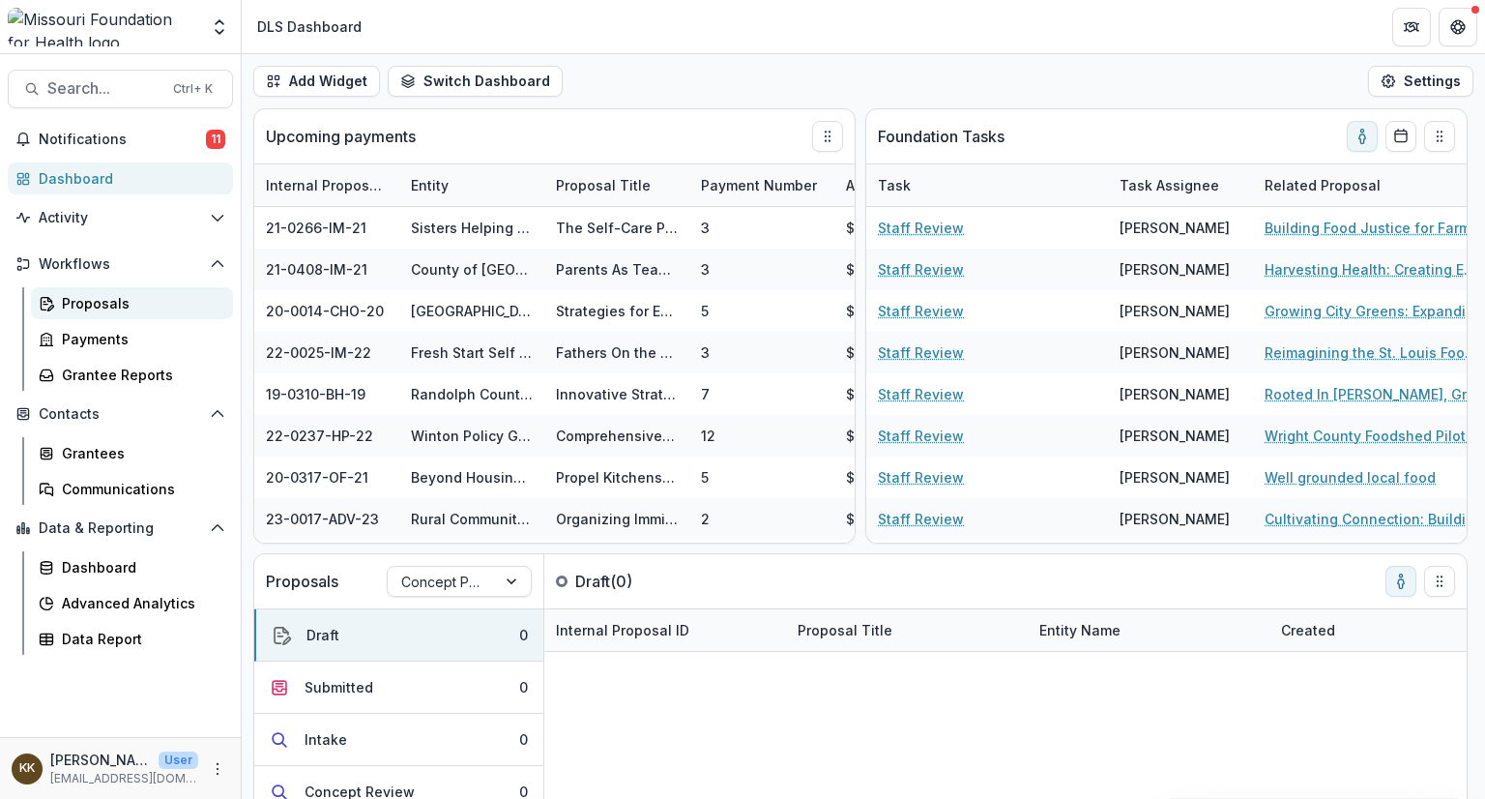
click at [98, 302] on div "Proposals" at bounding box center [140, 303] width 156 height 20
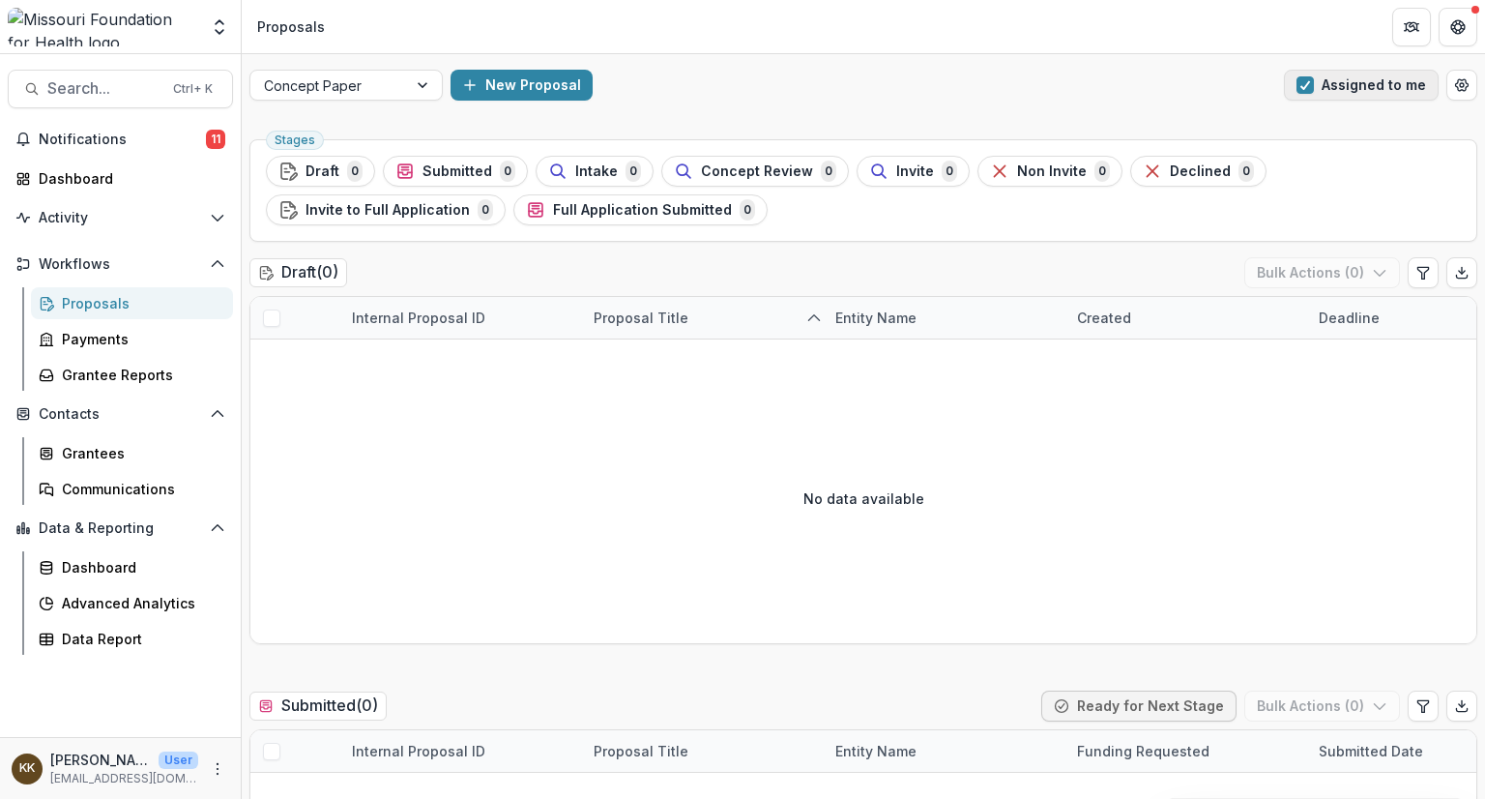
click at [1303, 89] on span "button" at bounding box center [1305, 84] width 17 height 17
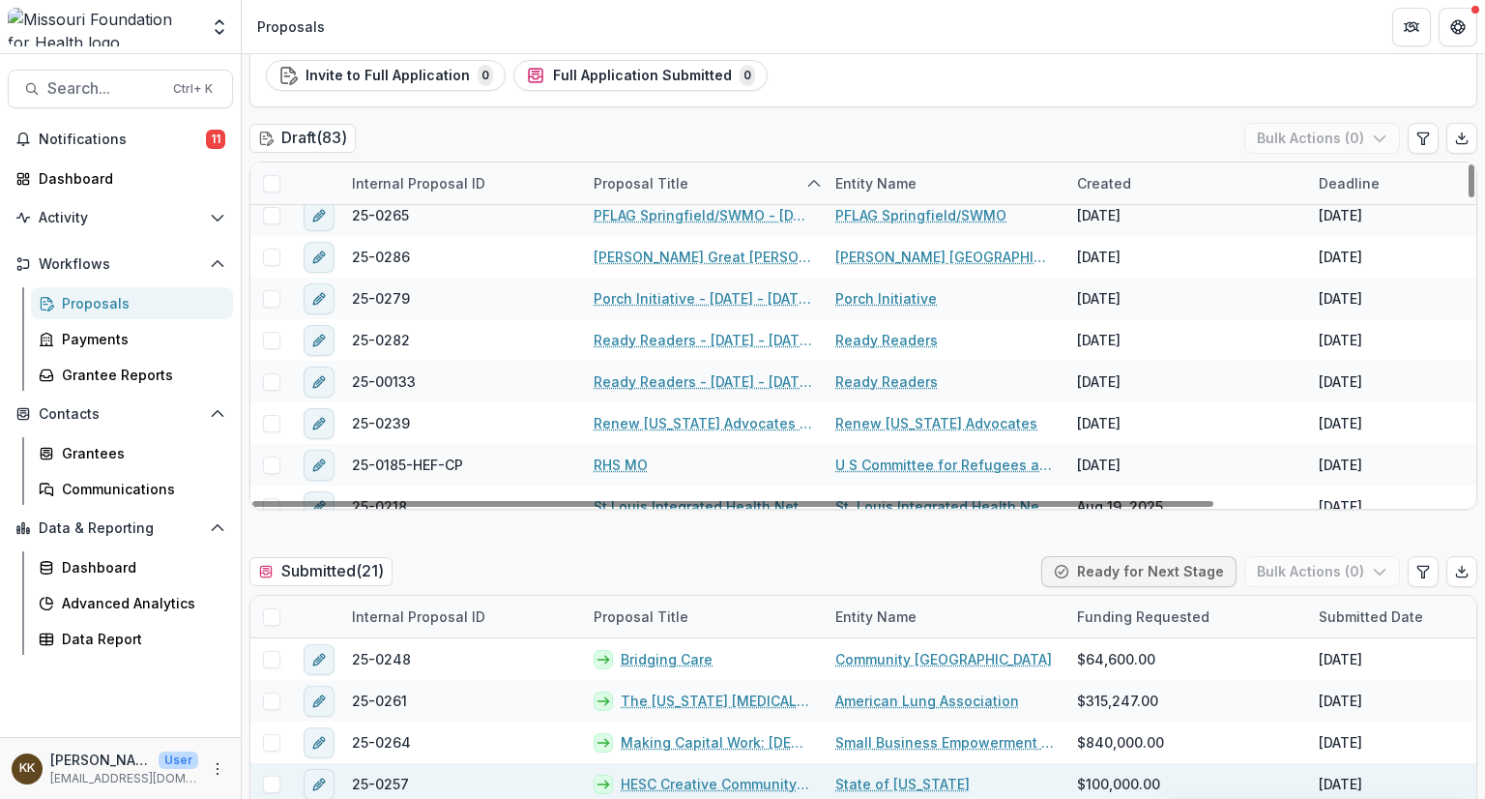
scroll to position [2099, 0]
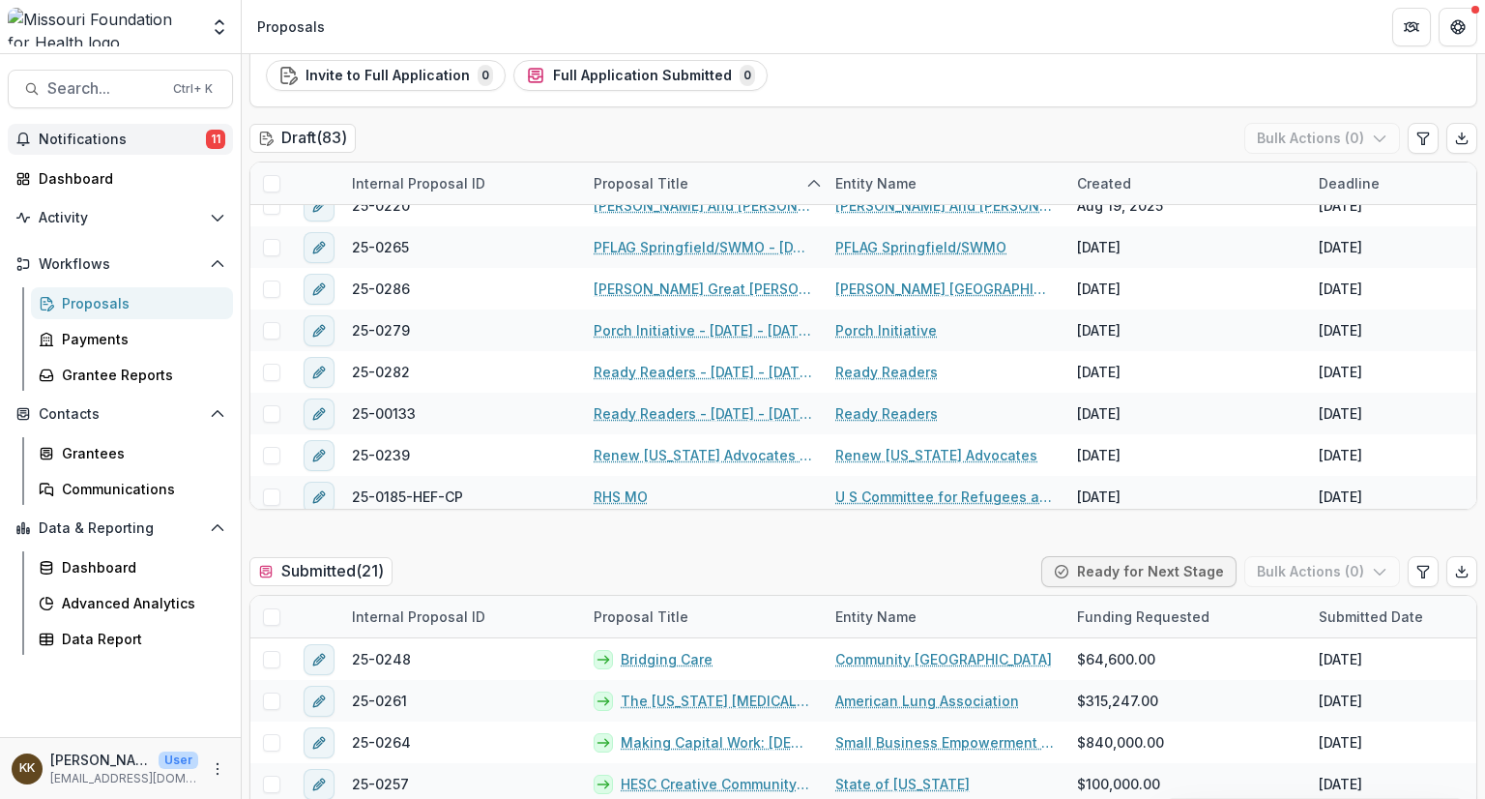
click at [97, 135] on span "Notifications" at bounding box center [122, 140] width 167 height 16
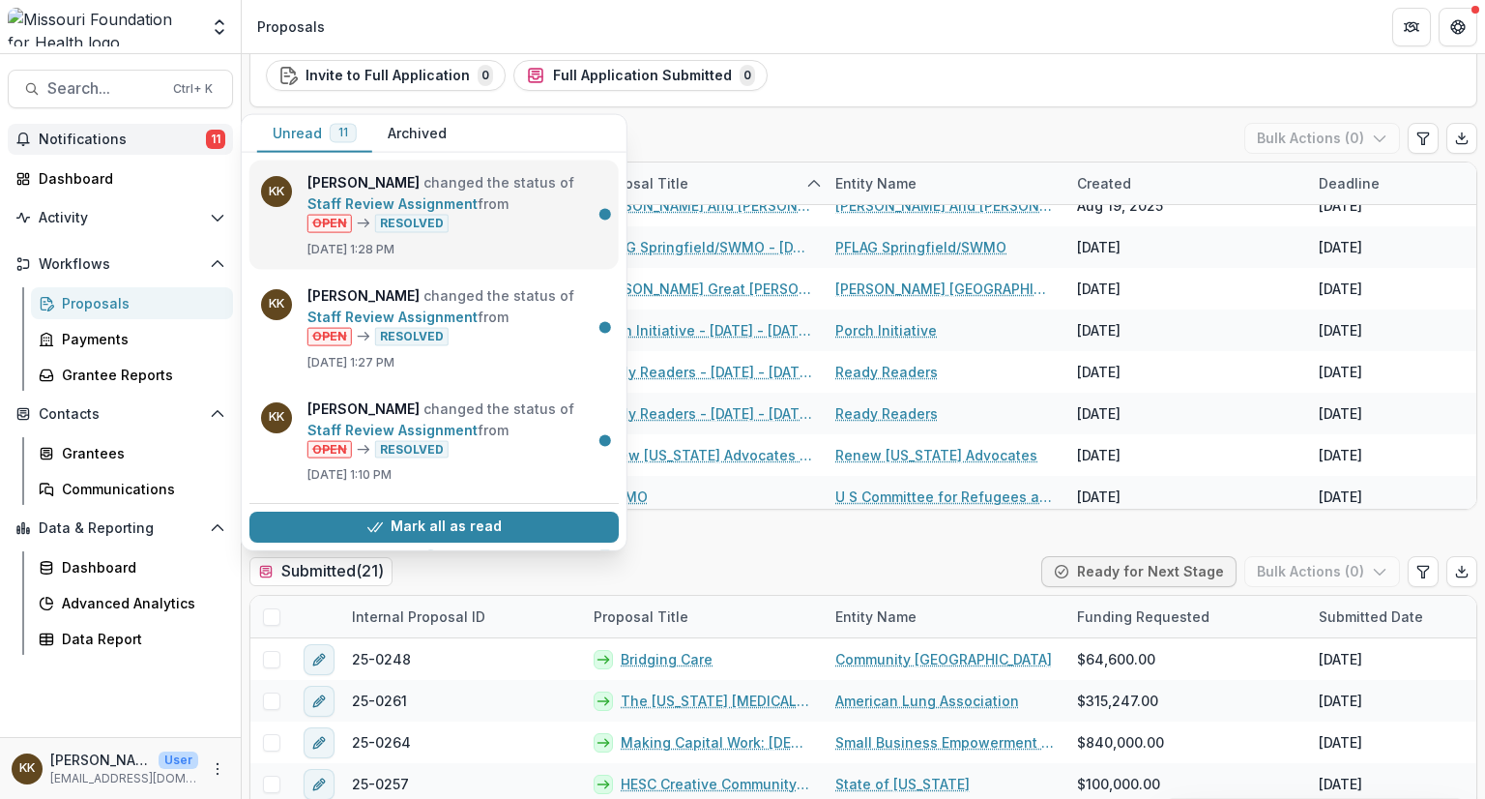
click at [433, 202] on link "Staff Review Assignment" at bounding box center [392, 203] width 170 height 16
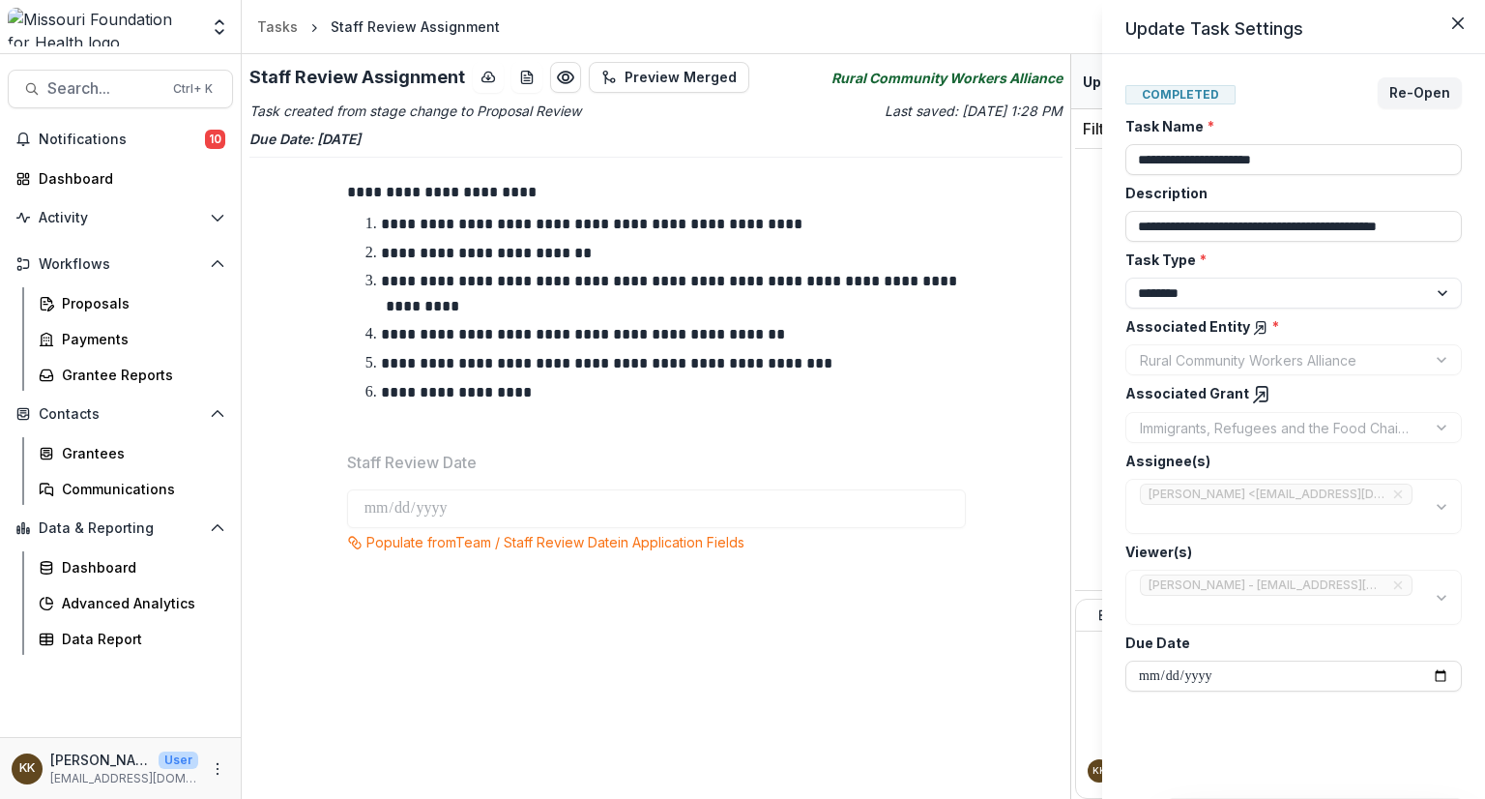
click at [78, 143] on div "**********" at bounding box center [742, 399] width 1485 height 799
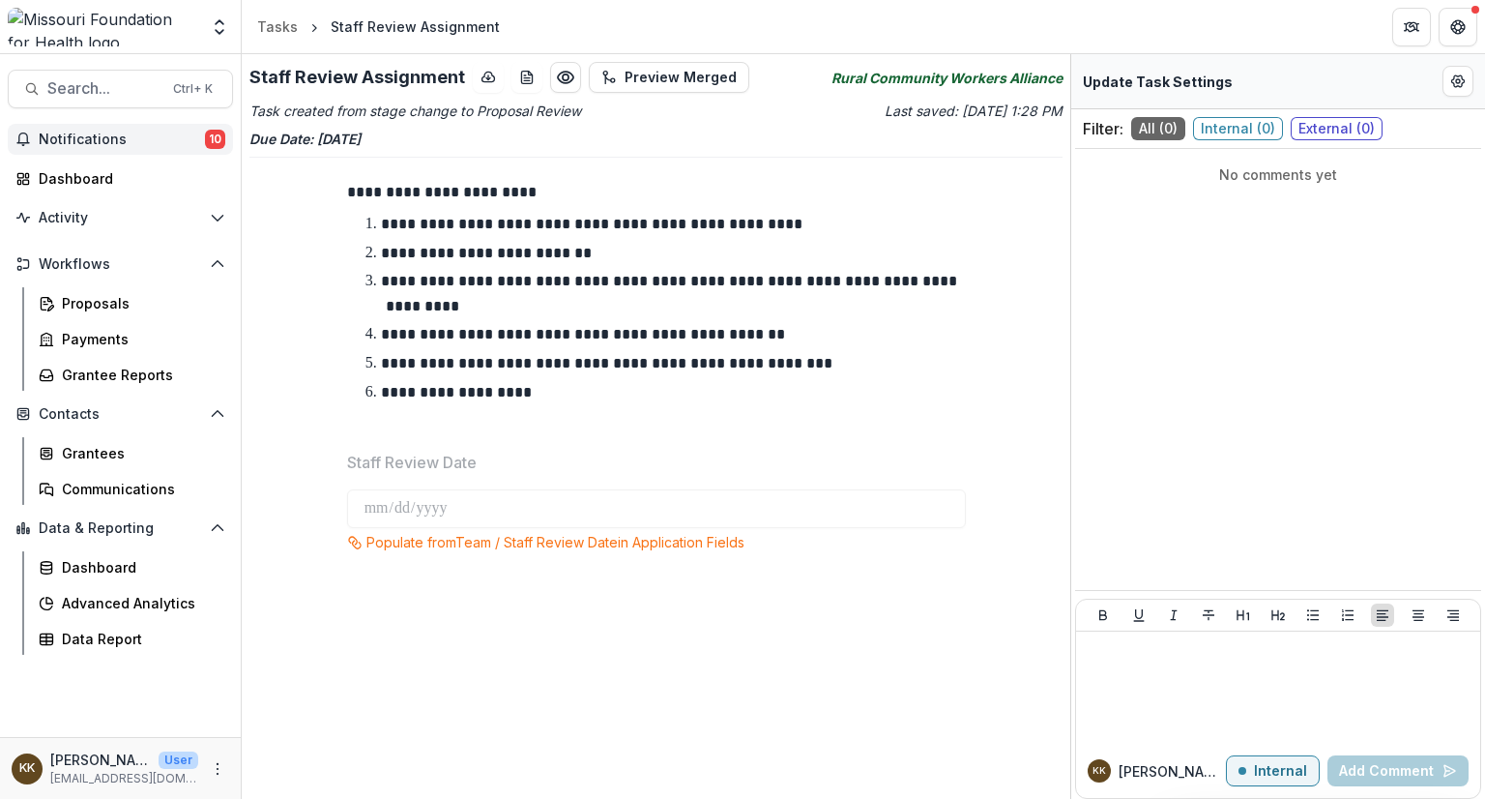
click at [220, 135] on span "10" at bounding box center [215, 139] width 20 height 19
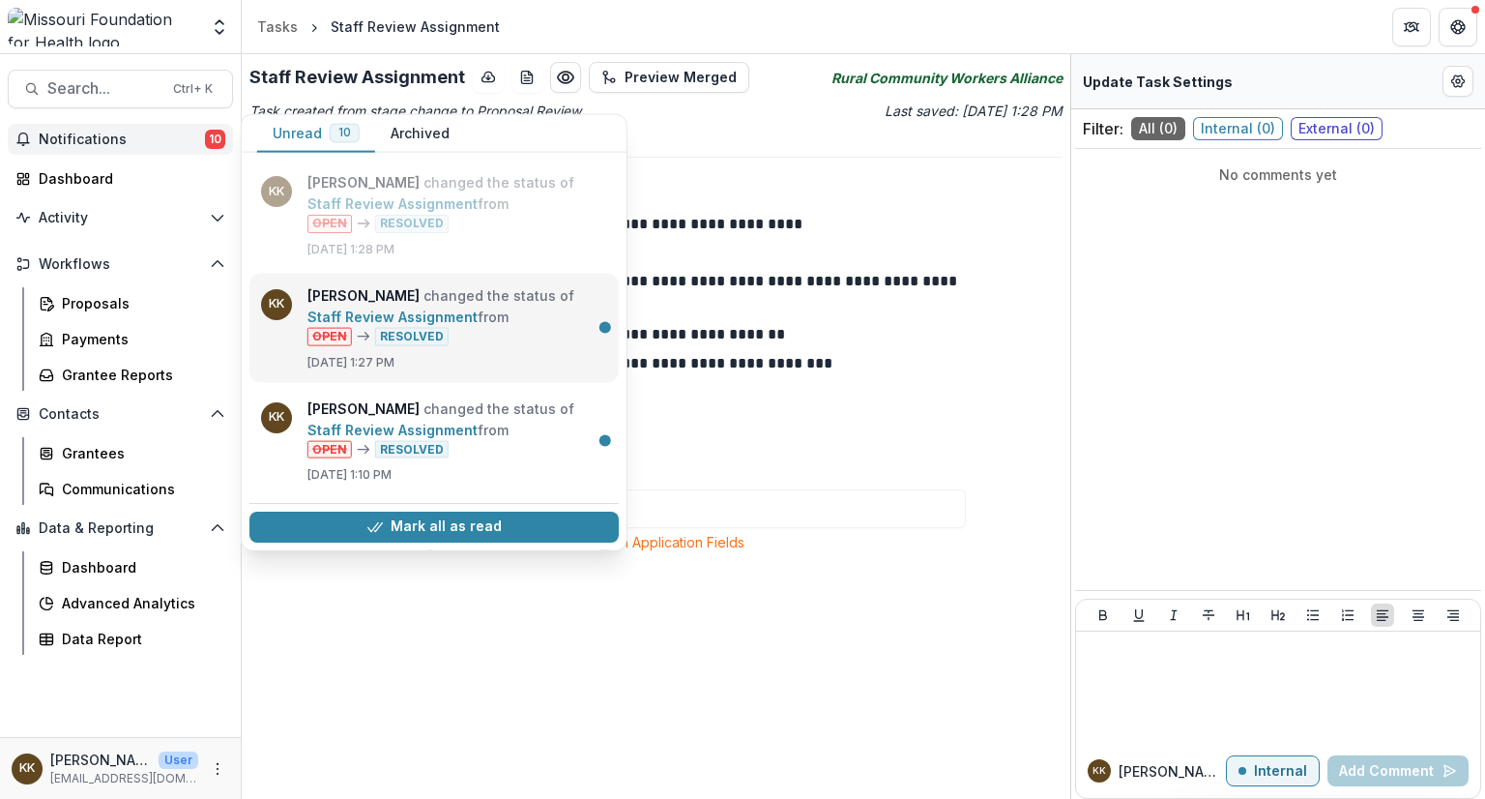
click at [387, 307] on link "Staff Review Assignment" at bounding box center [392, 315] width 170 height 16
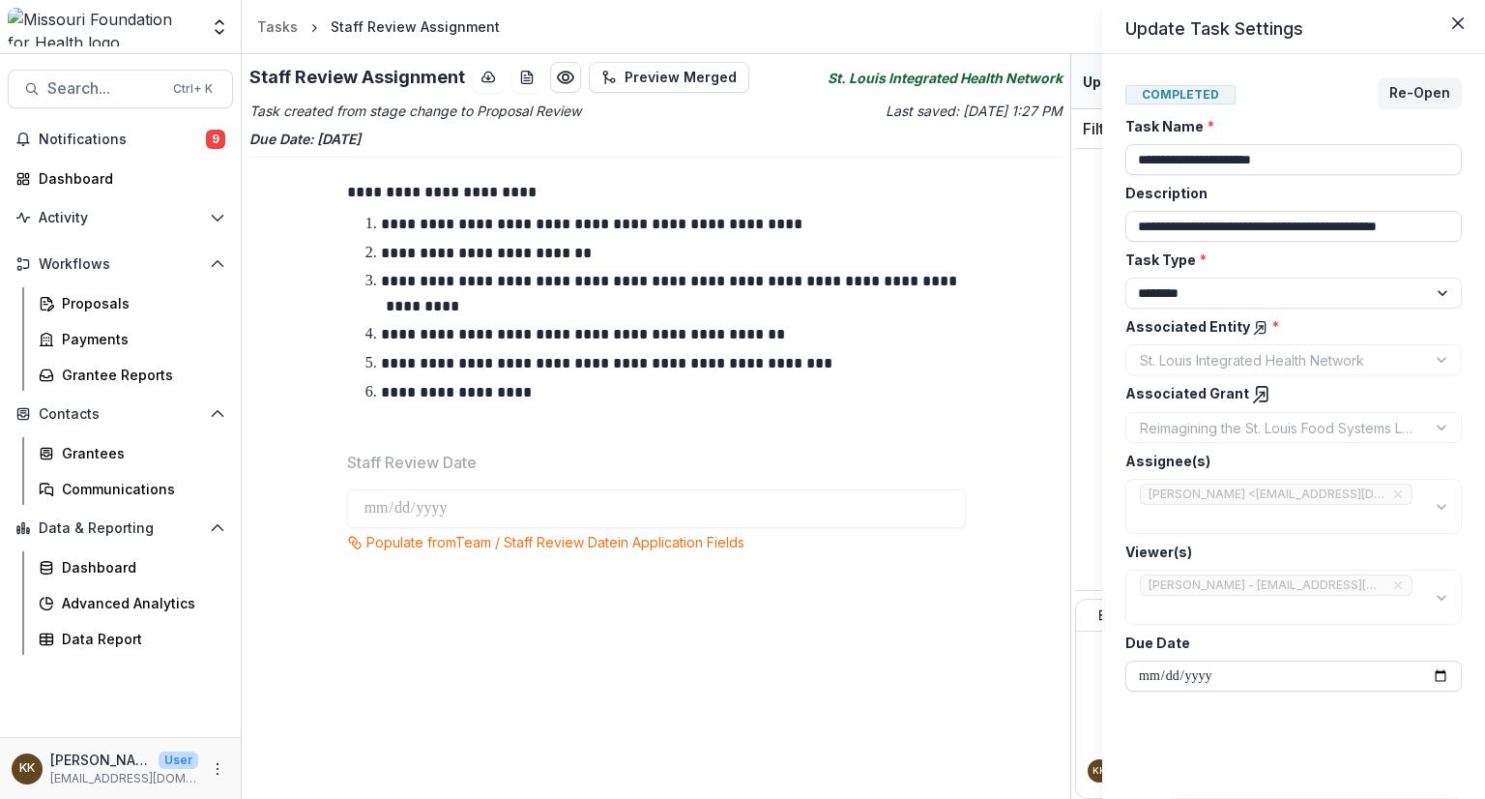
click at [101, 139] on div "**********" at bounding box center [742, 399] width 1485 height 799
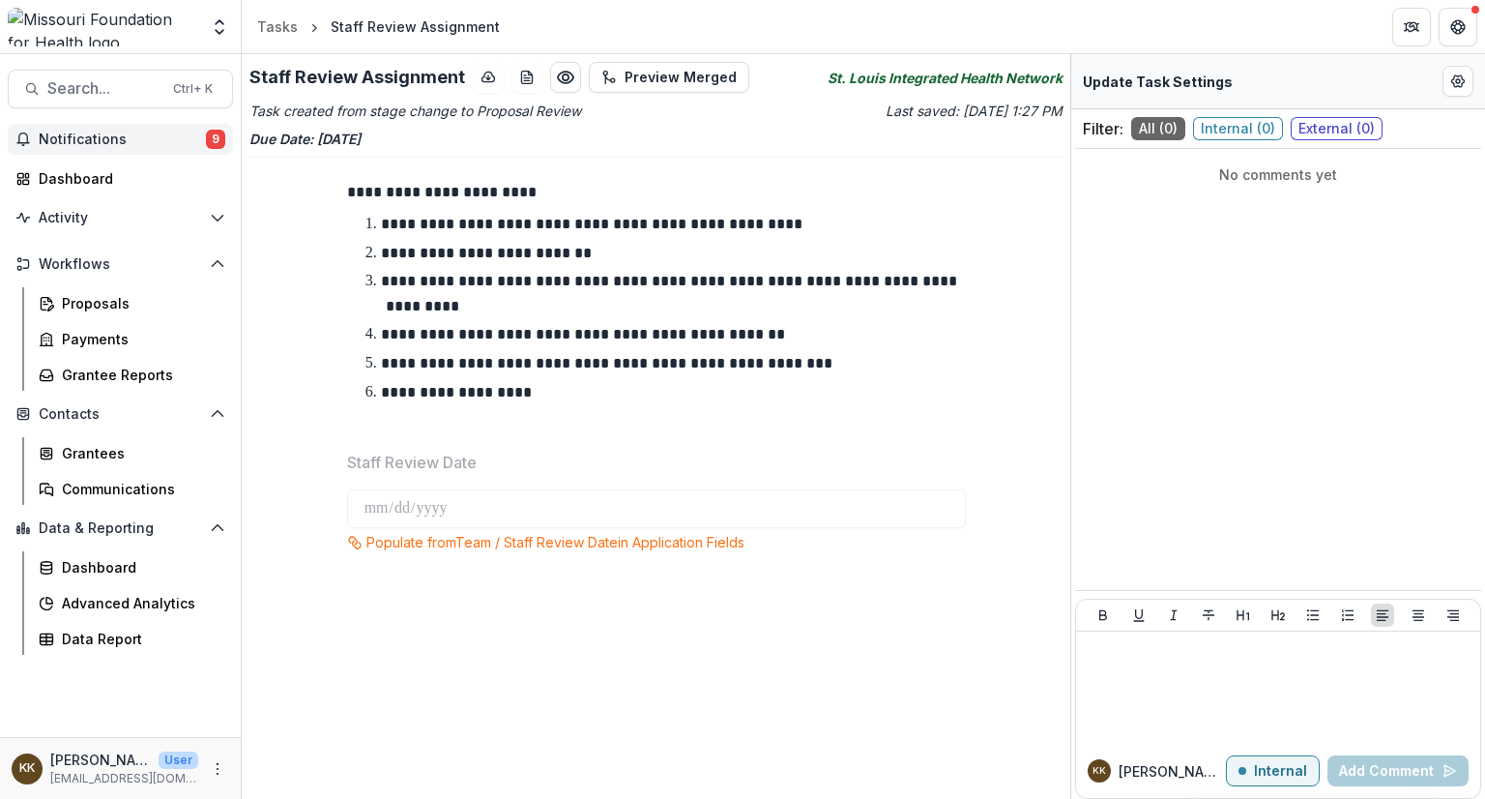
click at [104, 141] on span "Notifications" at bounding box center [122, 140] width 167 height 16
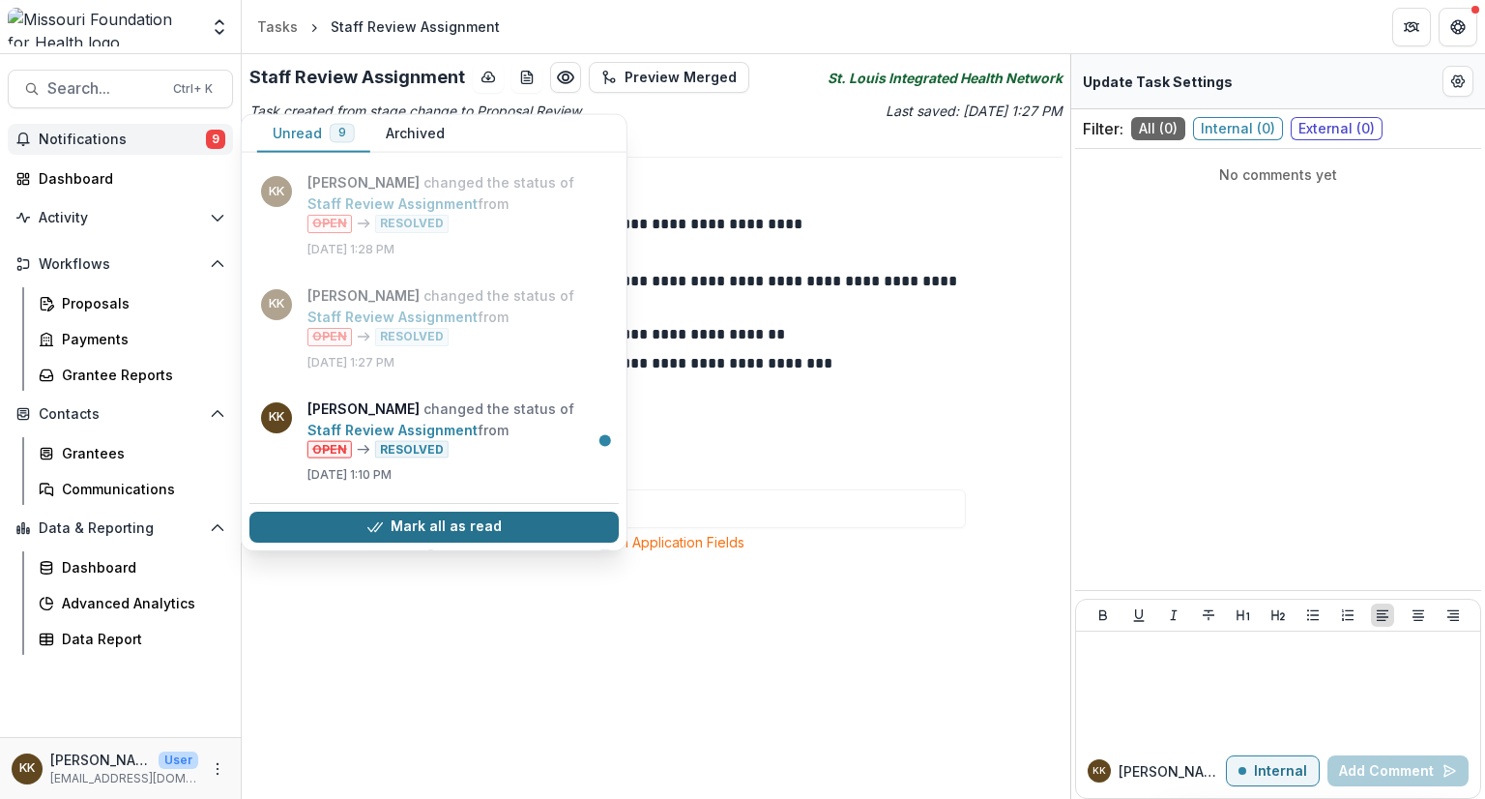
click at [433, 523] on button "Mark all as read" at bounding box center [433, 527] width 369 height 31
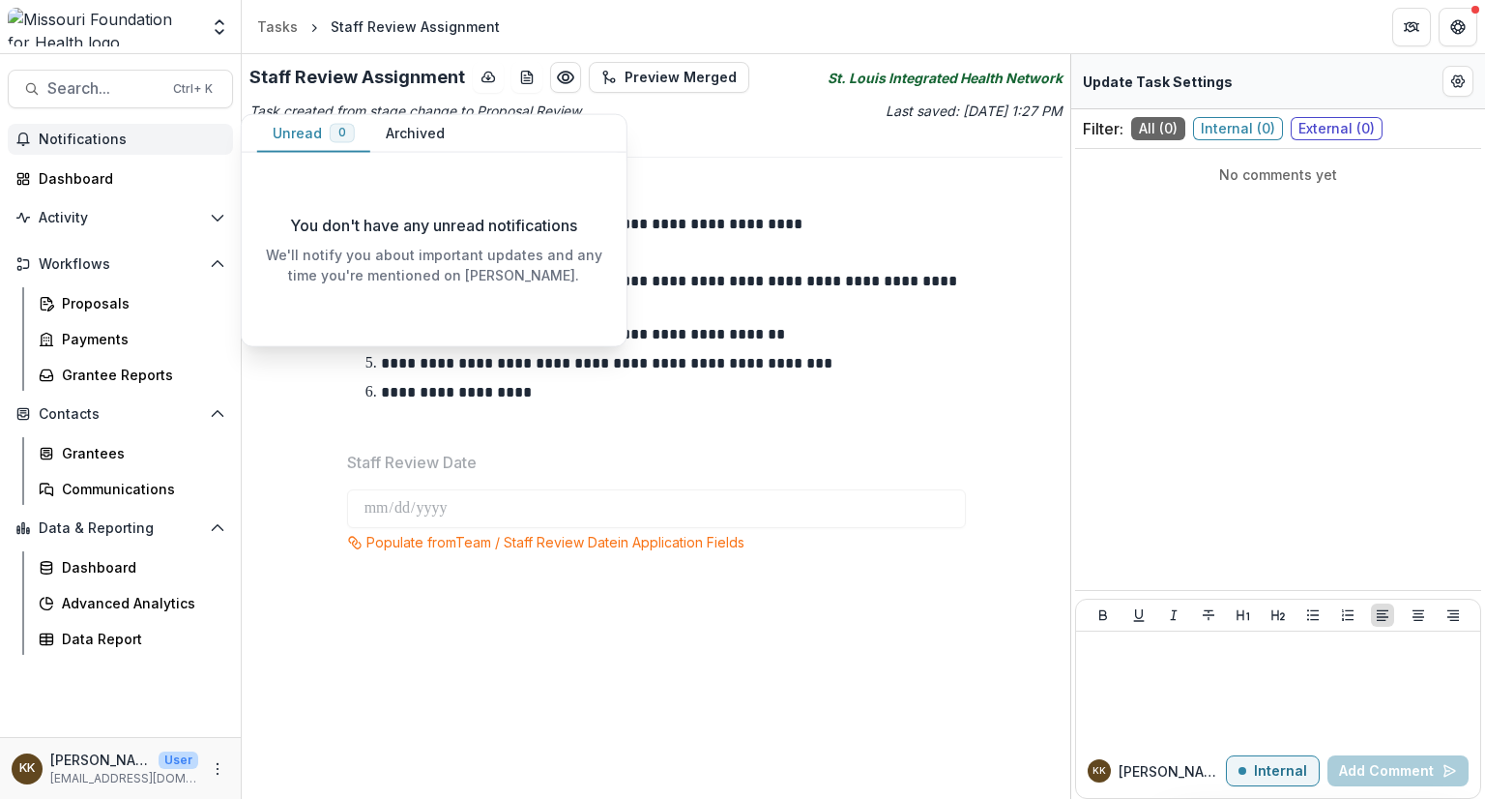
click at [104, 140] on span "Notifications" at bounding box center [132, 140] width 187 height 16
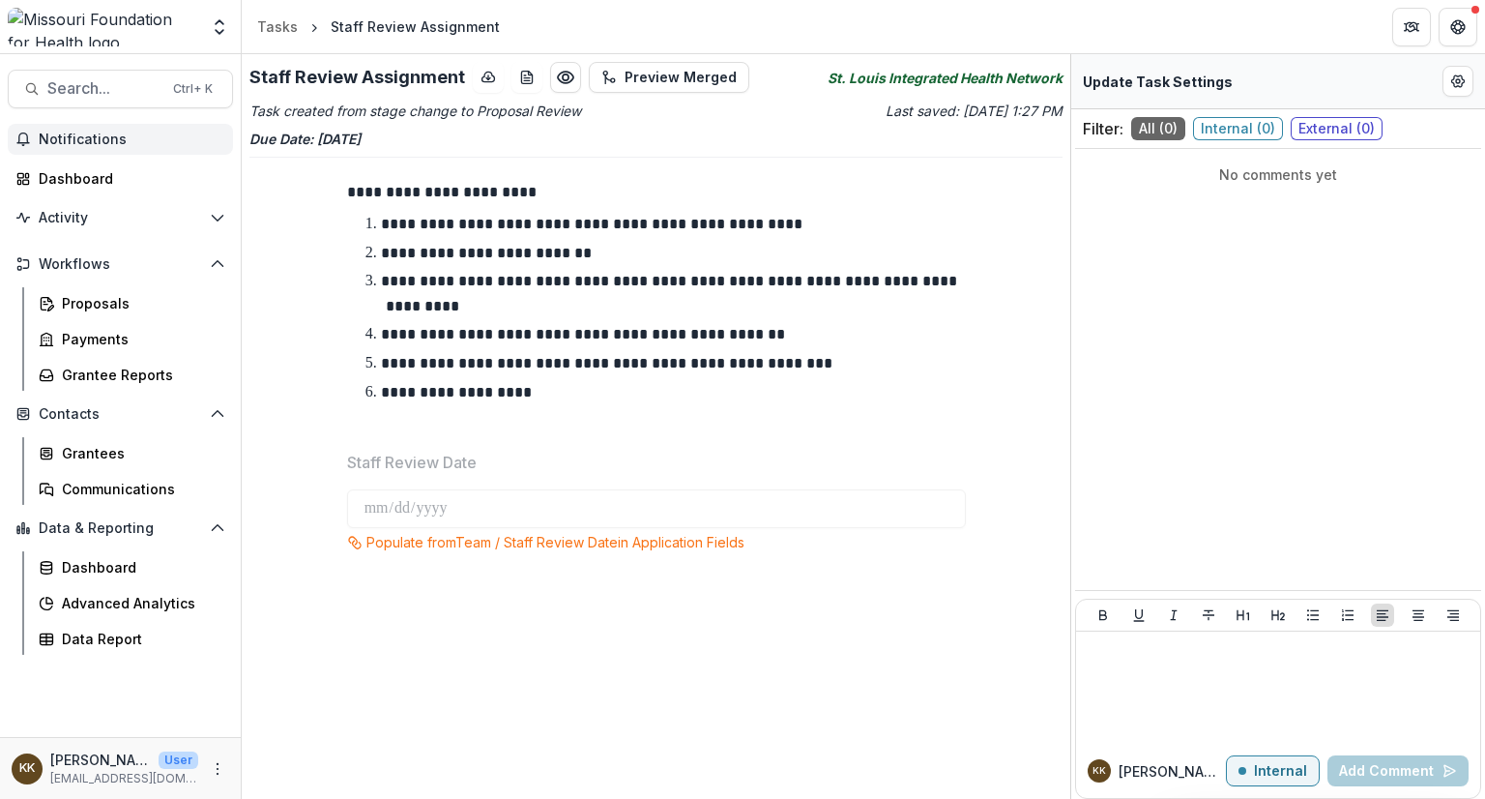
click at [99, 134] on span "Notifications" at bounding box center [132, 140] width 187 height 16
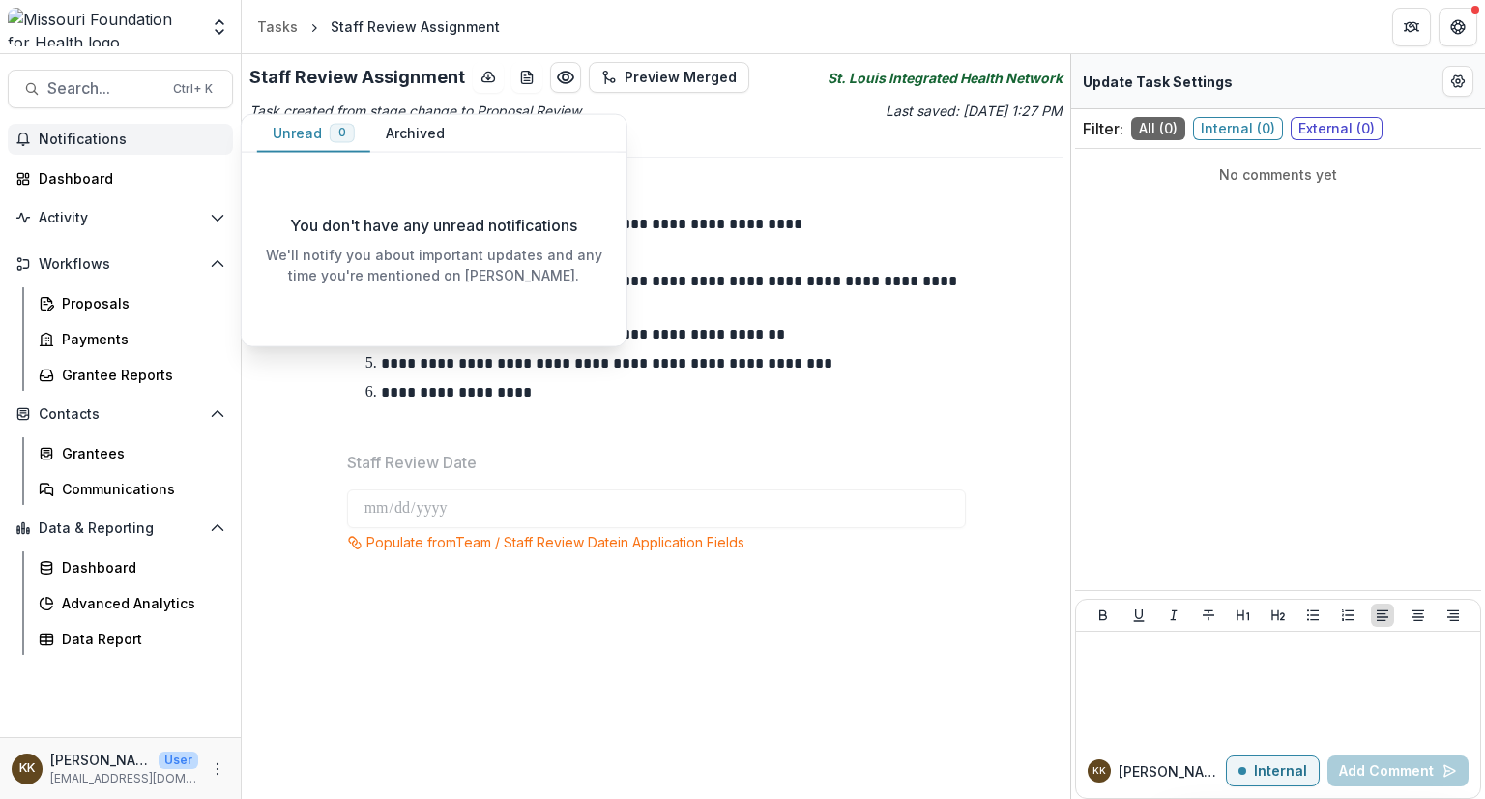
click at [62, 148] on button "Notifications" at bounding box center [120, 139] width 225 height 31
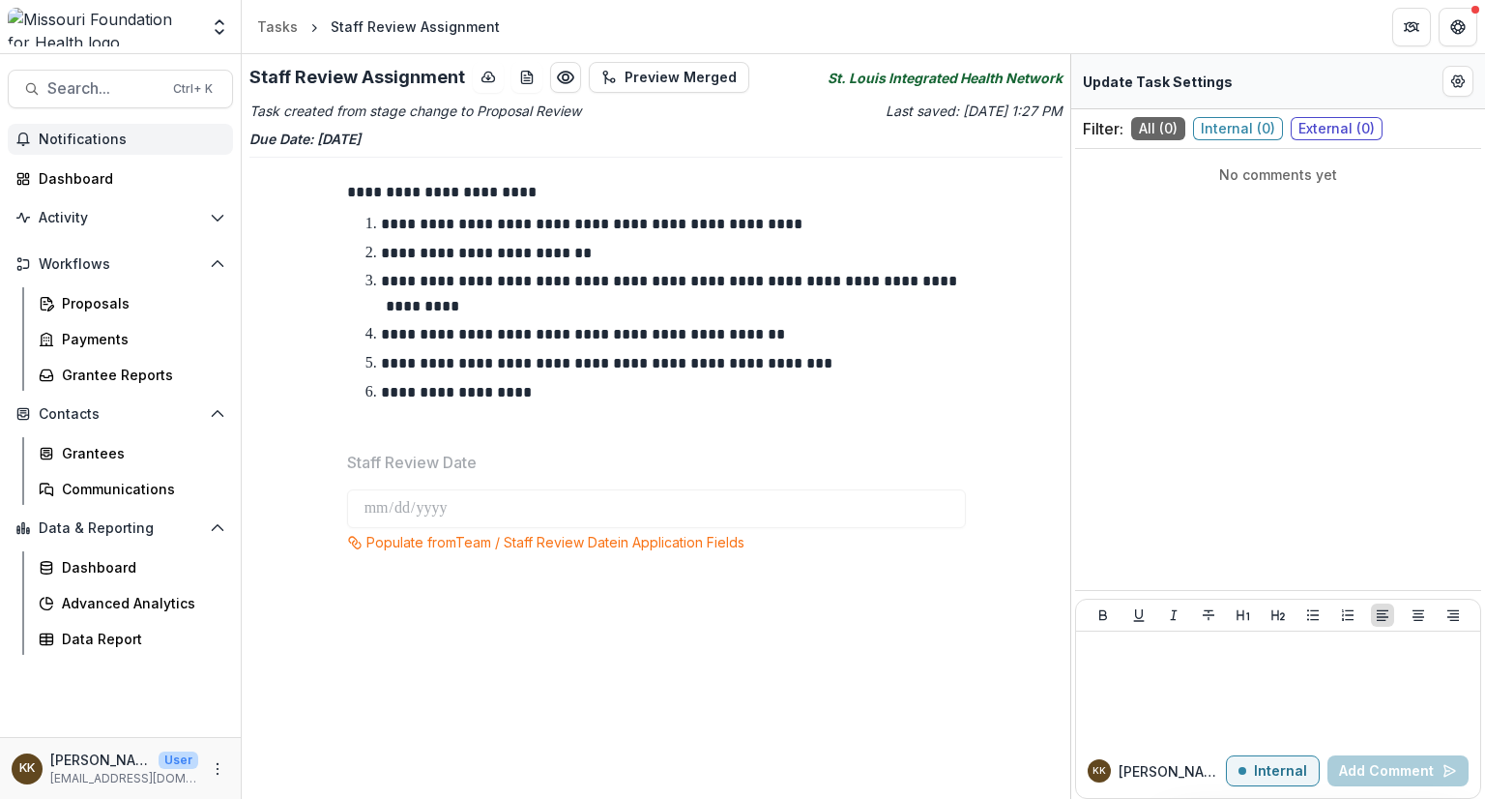
click at [59, 144] on span "Notifications" at bounding box center [132, 140] width 187 height 16
drag, startPoint x: 76, startPoint y: 179, endPoint x: 61, endPoint y: 179, distance: 15.5
click at [61, 179] on div "Dashboard" at bounding box center [128, 178] width 179 height 20
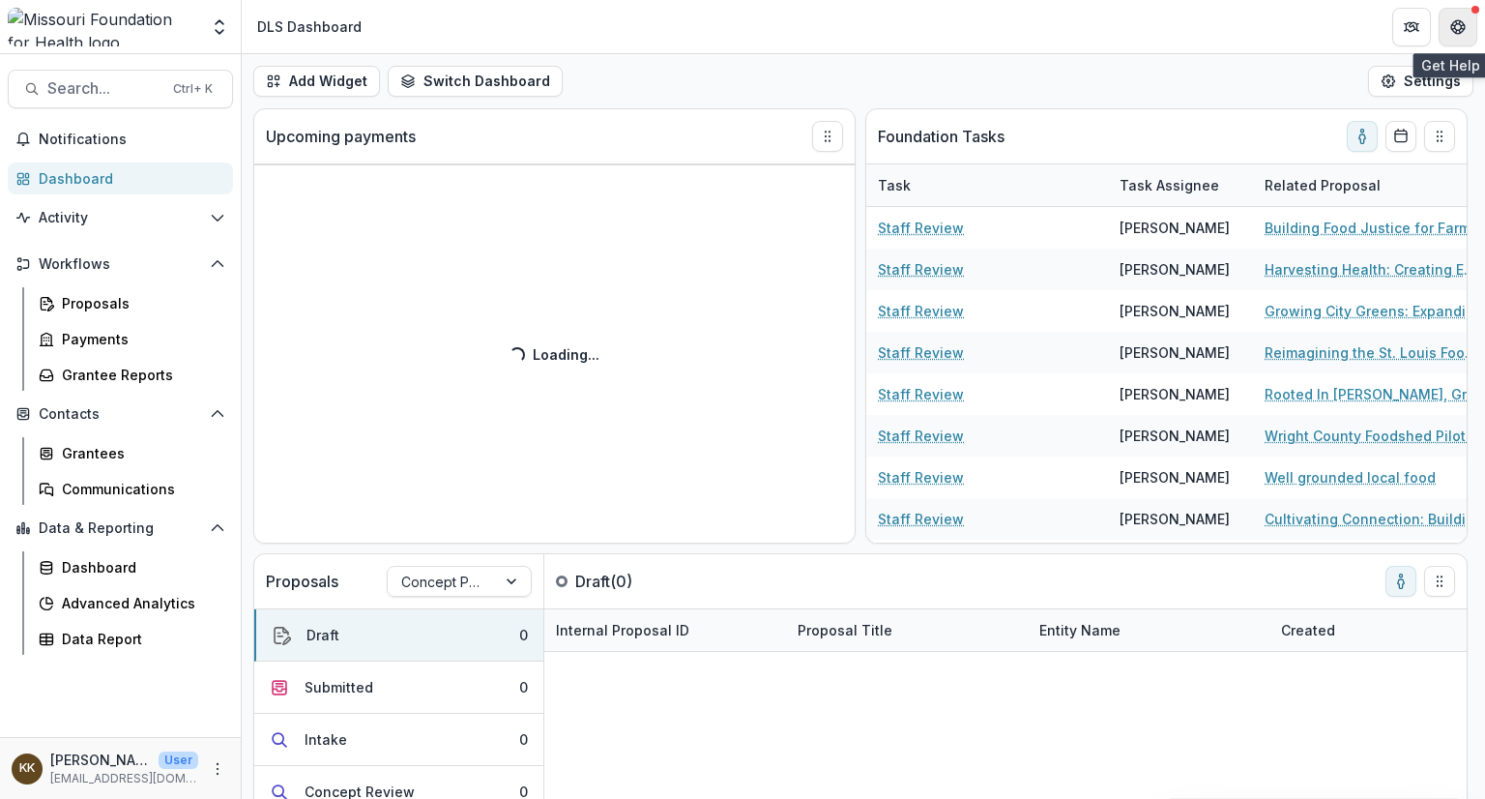
click at [1454, 15] on button "Get Help" at bounding box center [1458, 27] width 39 height 39
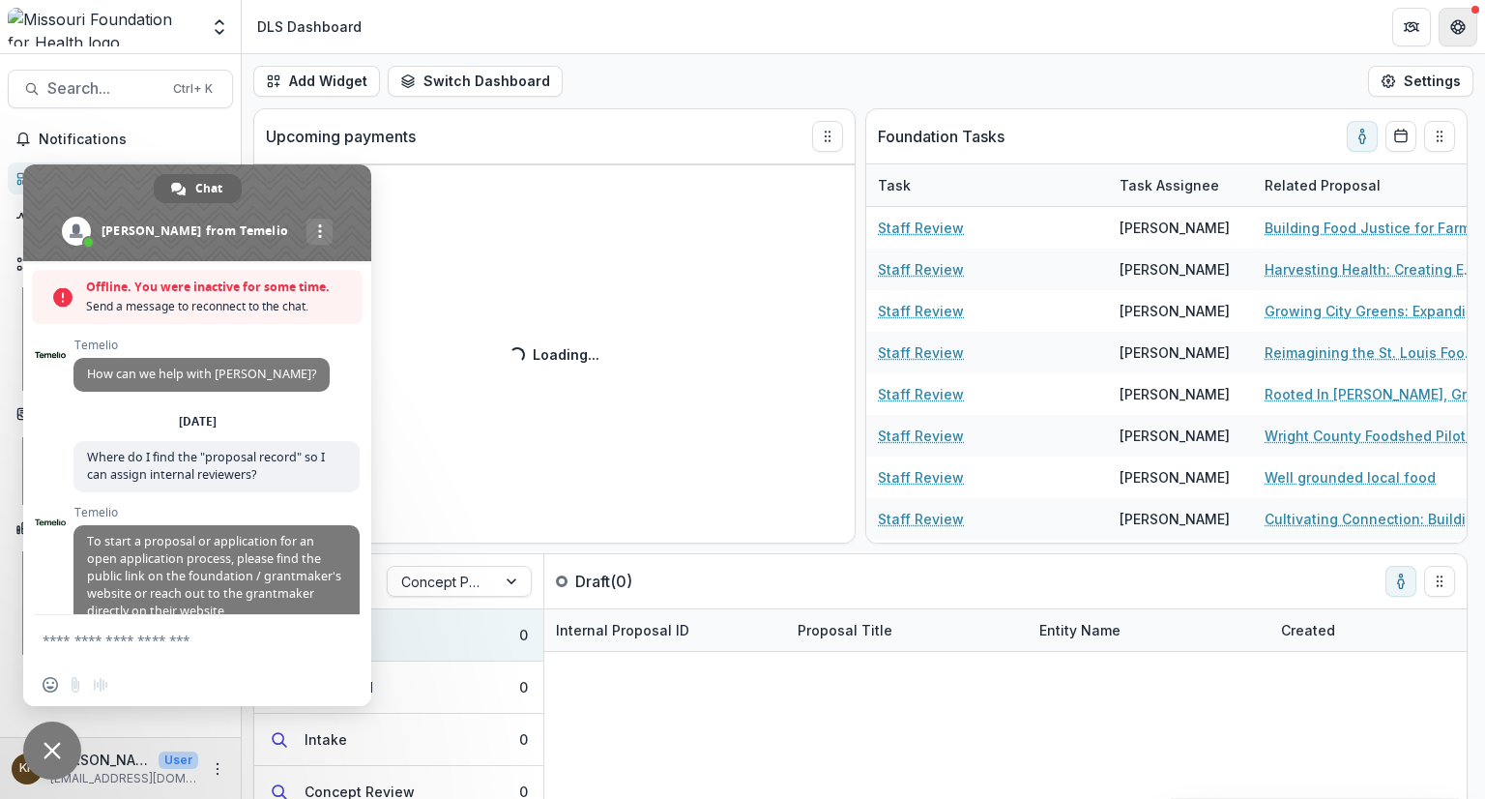
scroll to position [248, 0]
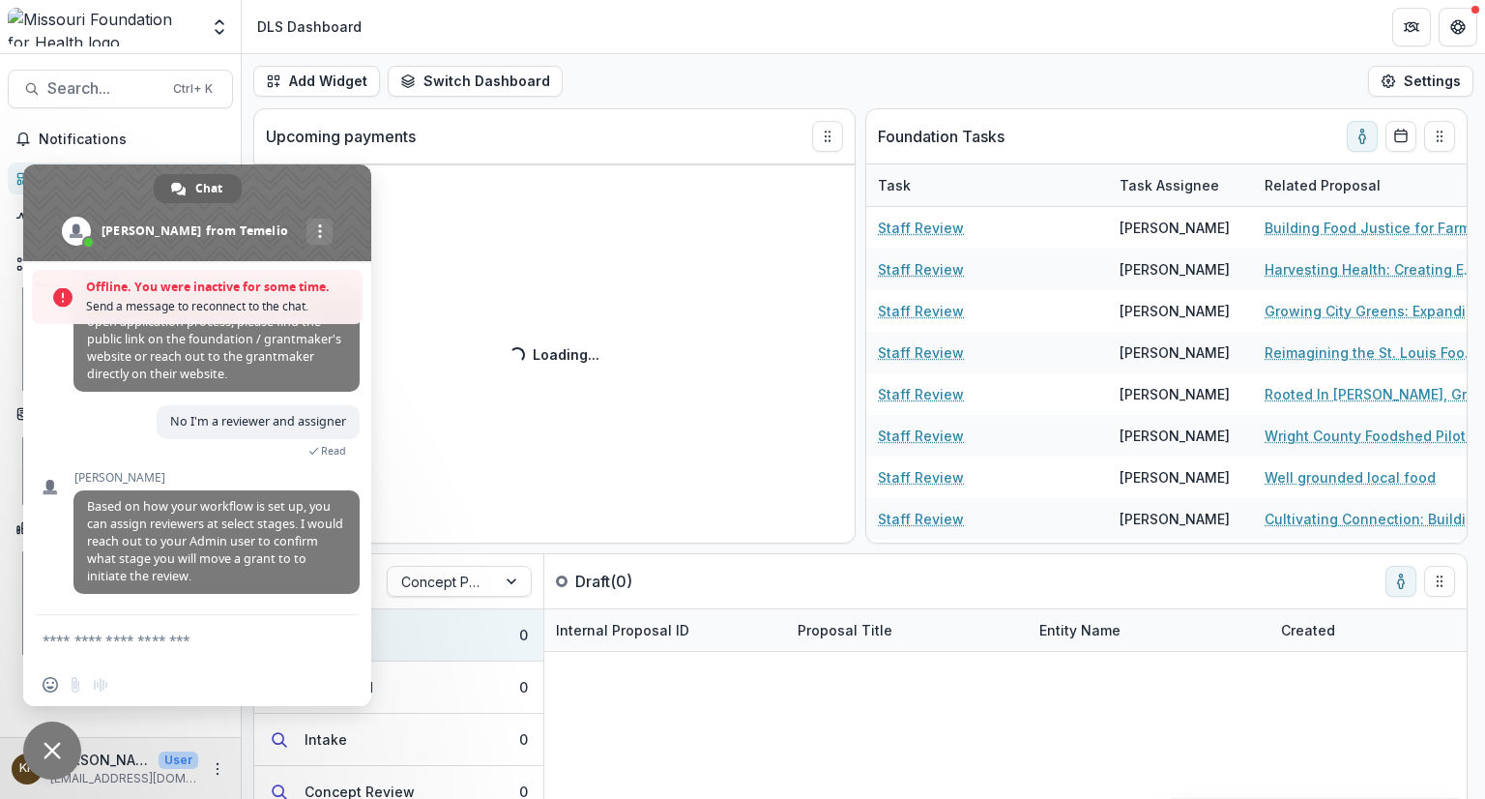
click at [59, 746] on span "Close chat" at bounding box center [52, 750] width 17 height 17
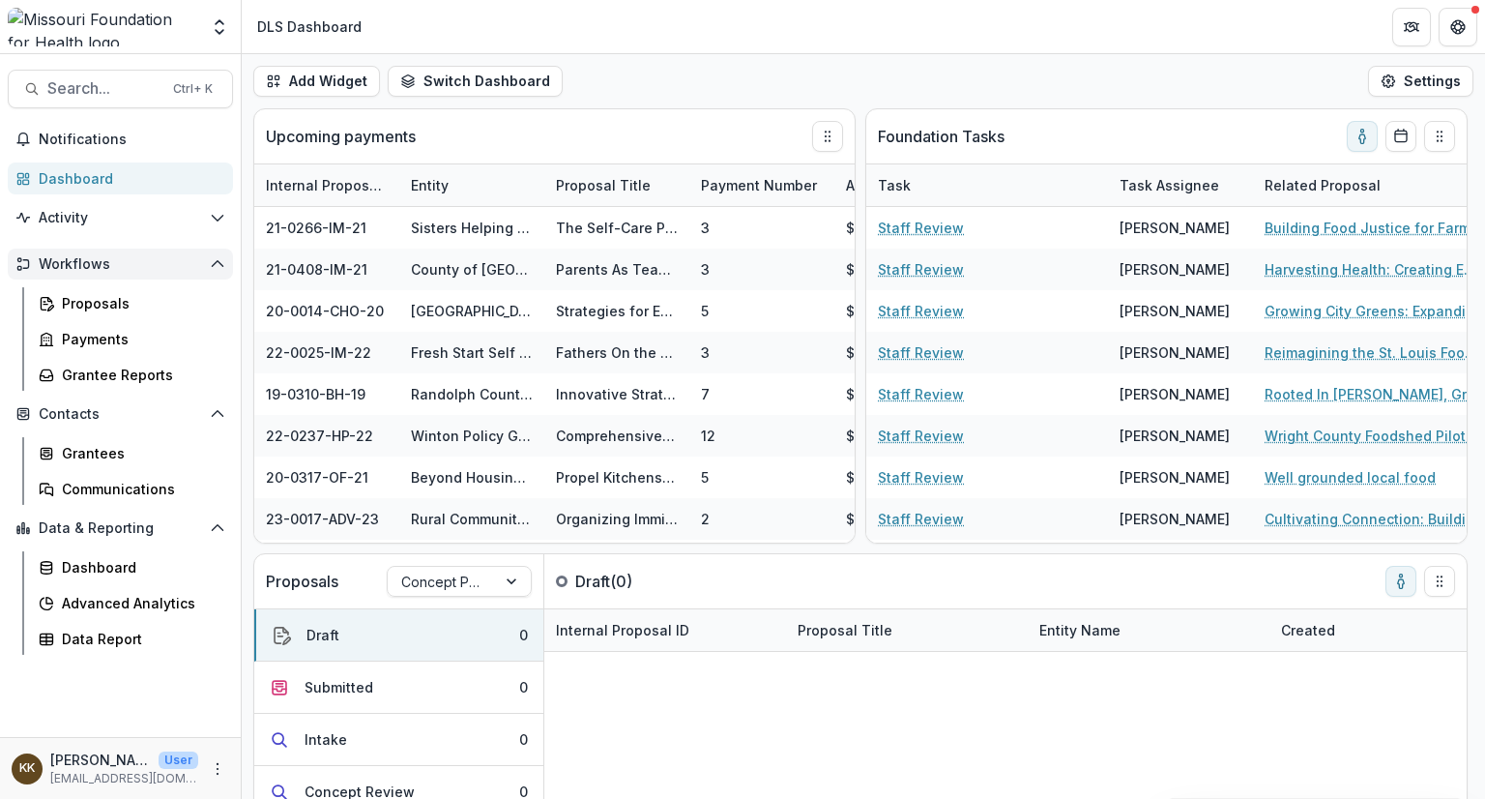
click at [93, 262] on span "Workflows" at bounding box center [120, 264] width 163 height 16
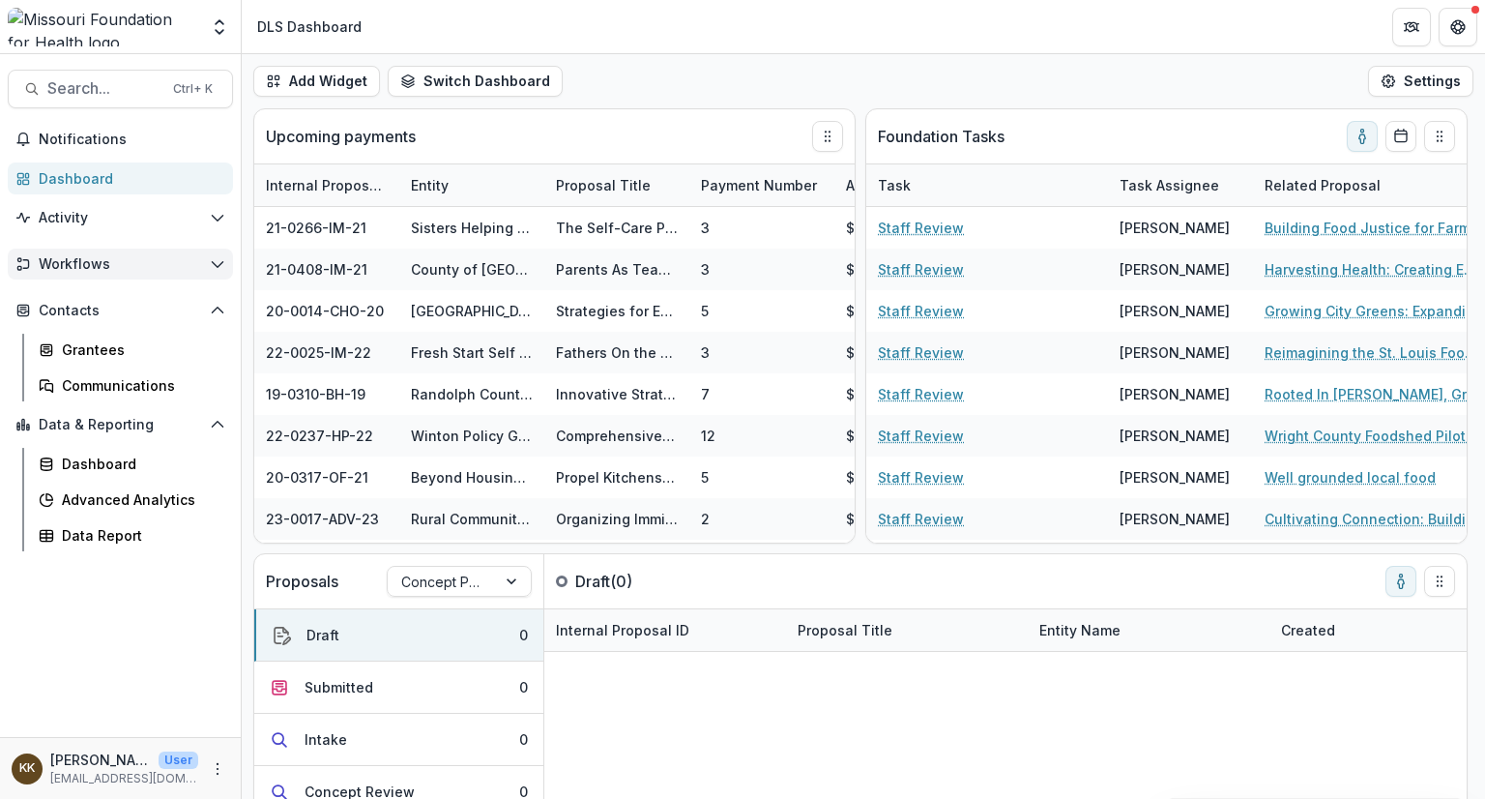
click at [93, 262] on span "Workflows" at bounding box center [120, 264] width 163 height 16
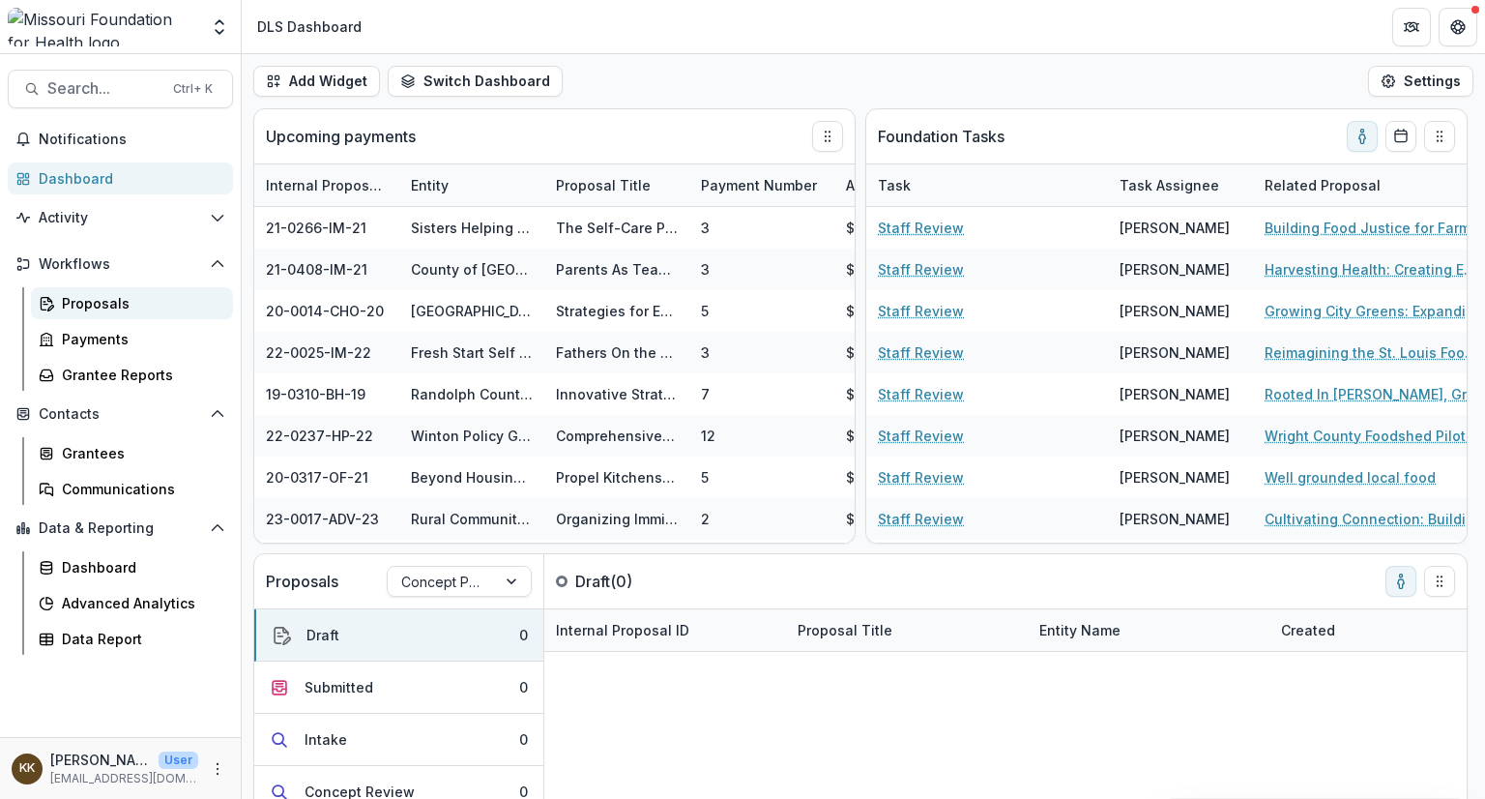
click at [61, 317] on link "Proposals" at bounding box center [132, 303] width 202 height 32
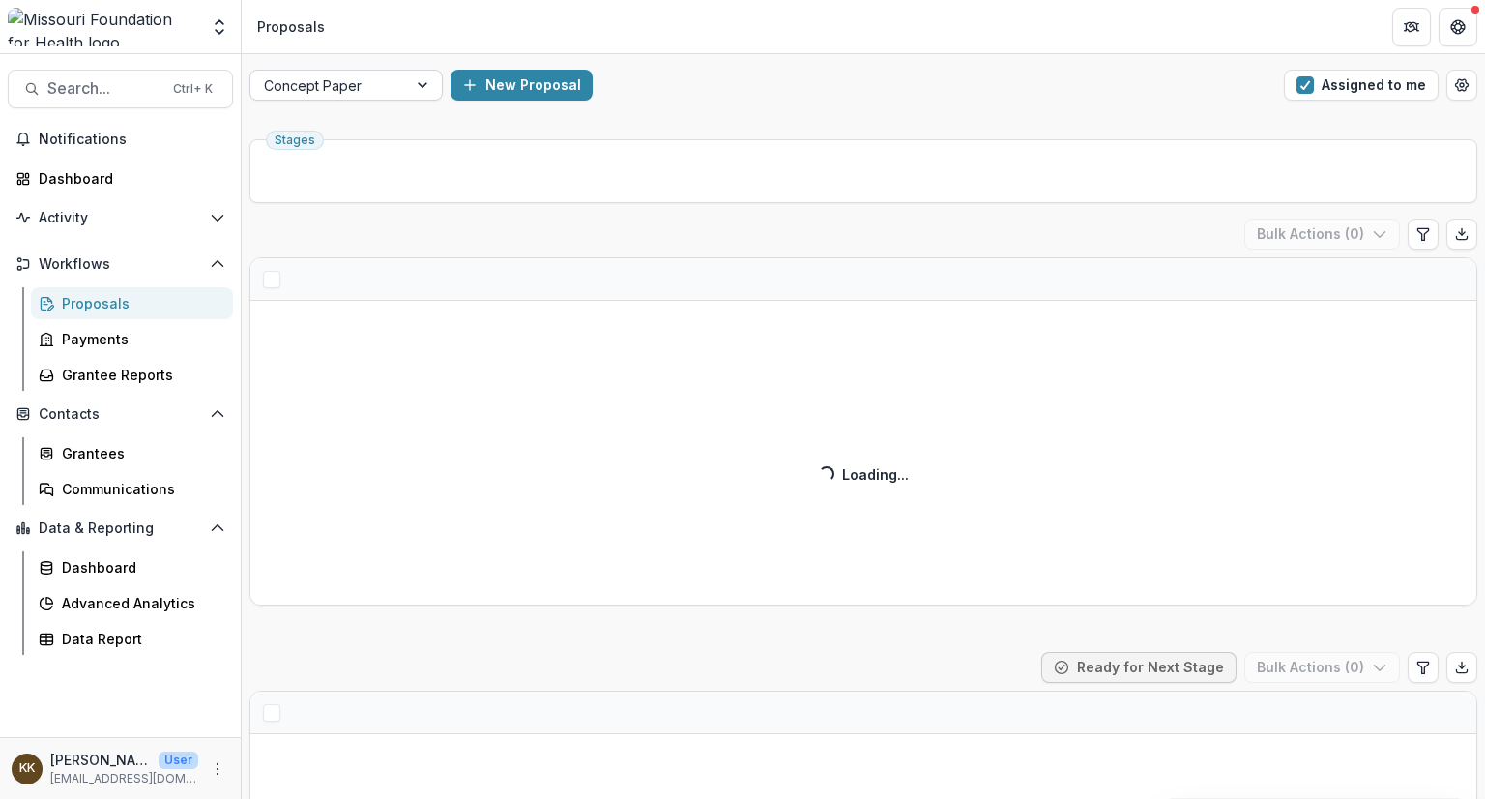
click at [369, 95] on div at bounding box center [329, 85] width 130 height 24
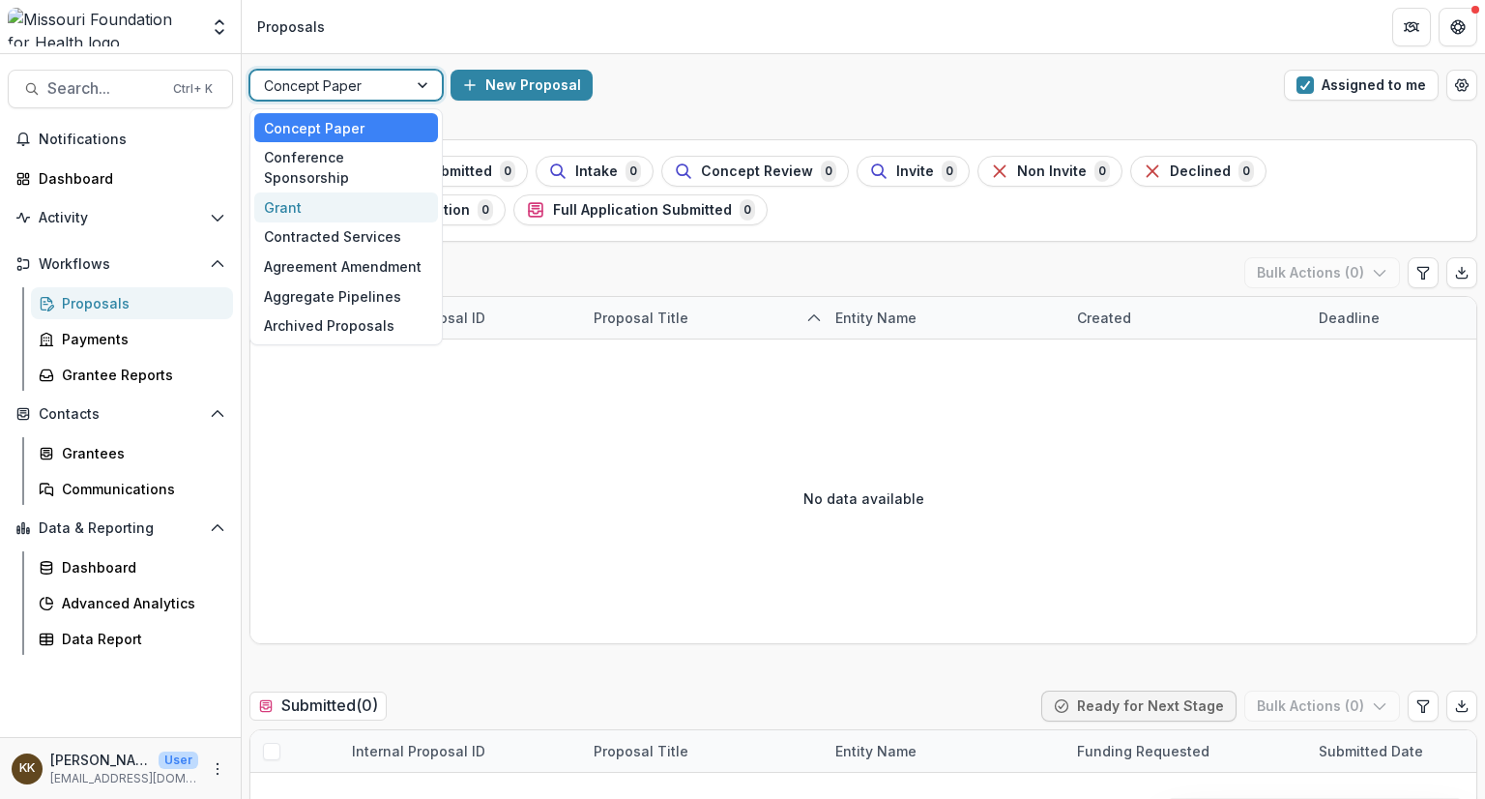
click at [323, 192] on div "Grant" at bounding box center [346, 207] width 184 height 30
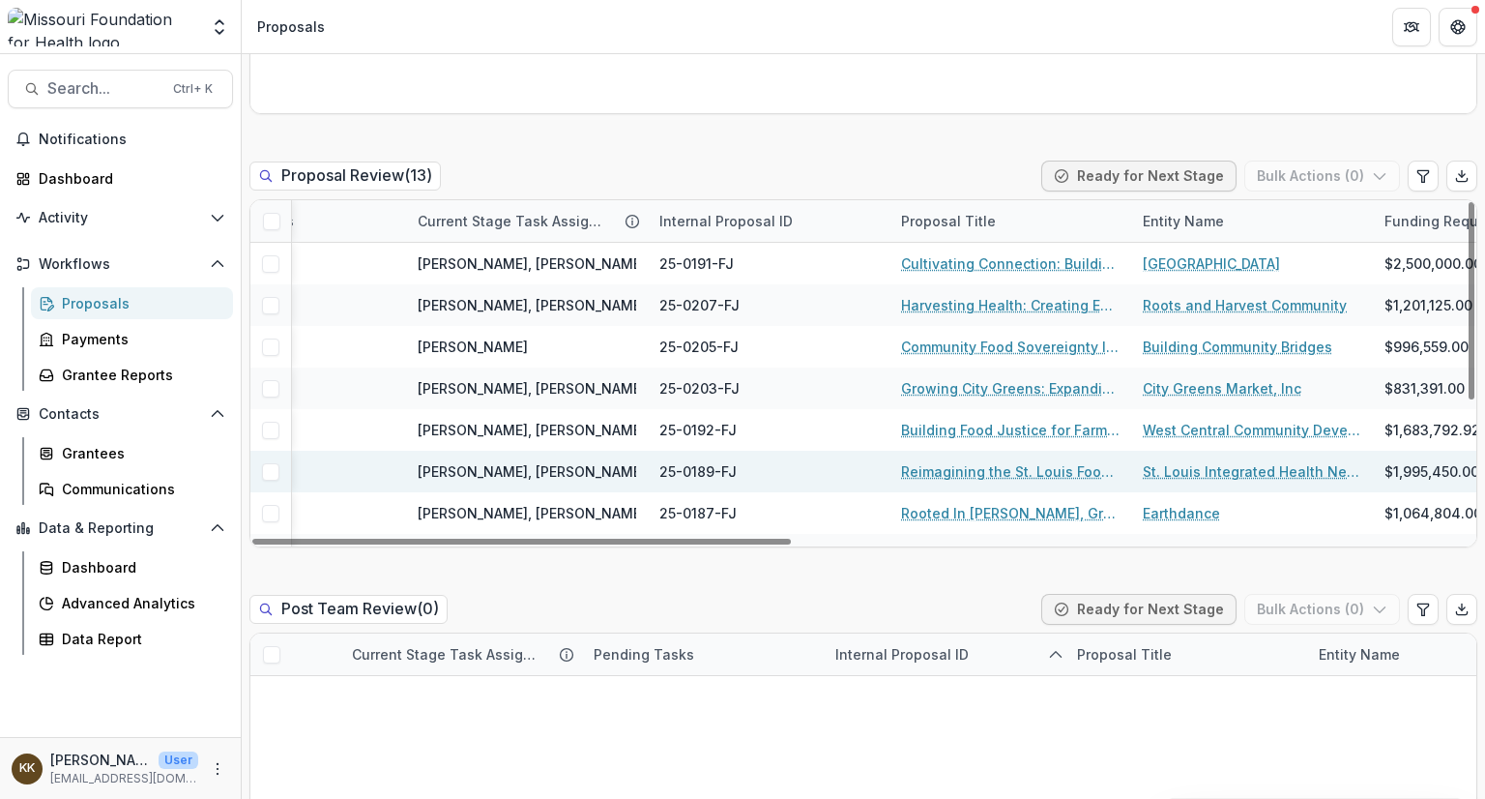
scroll to position [0, 579]
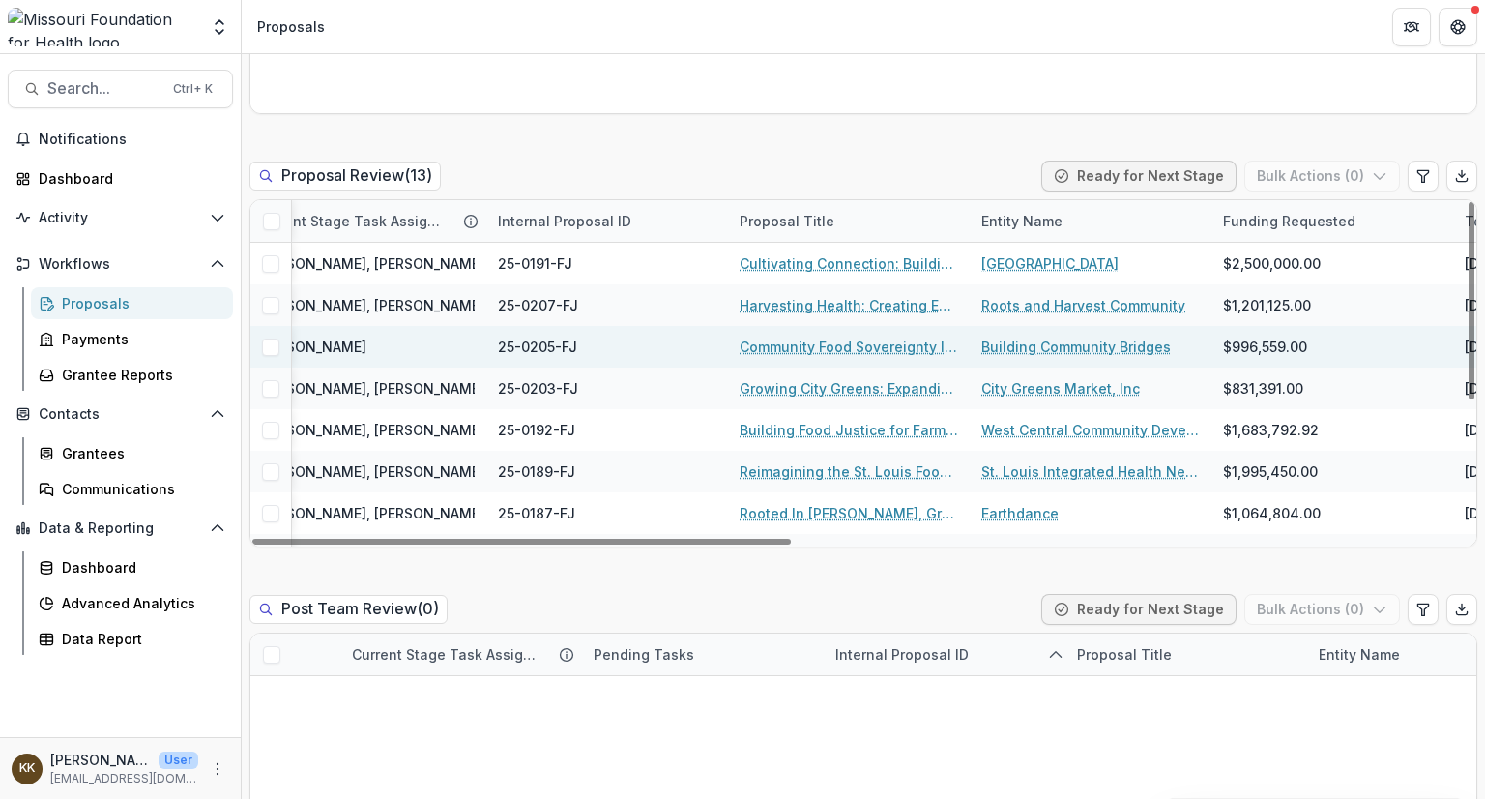
click at [820, 347] on link "Community Food Sovereignty Initiative (CFSI)" at bounding box center [849, 347] width 219 height 20
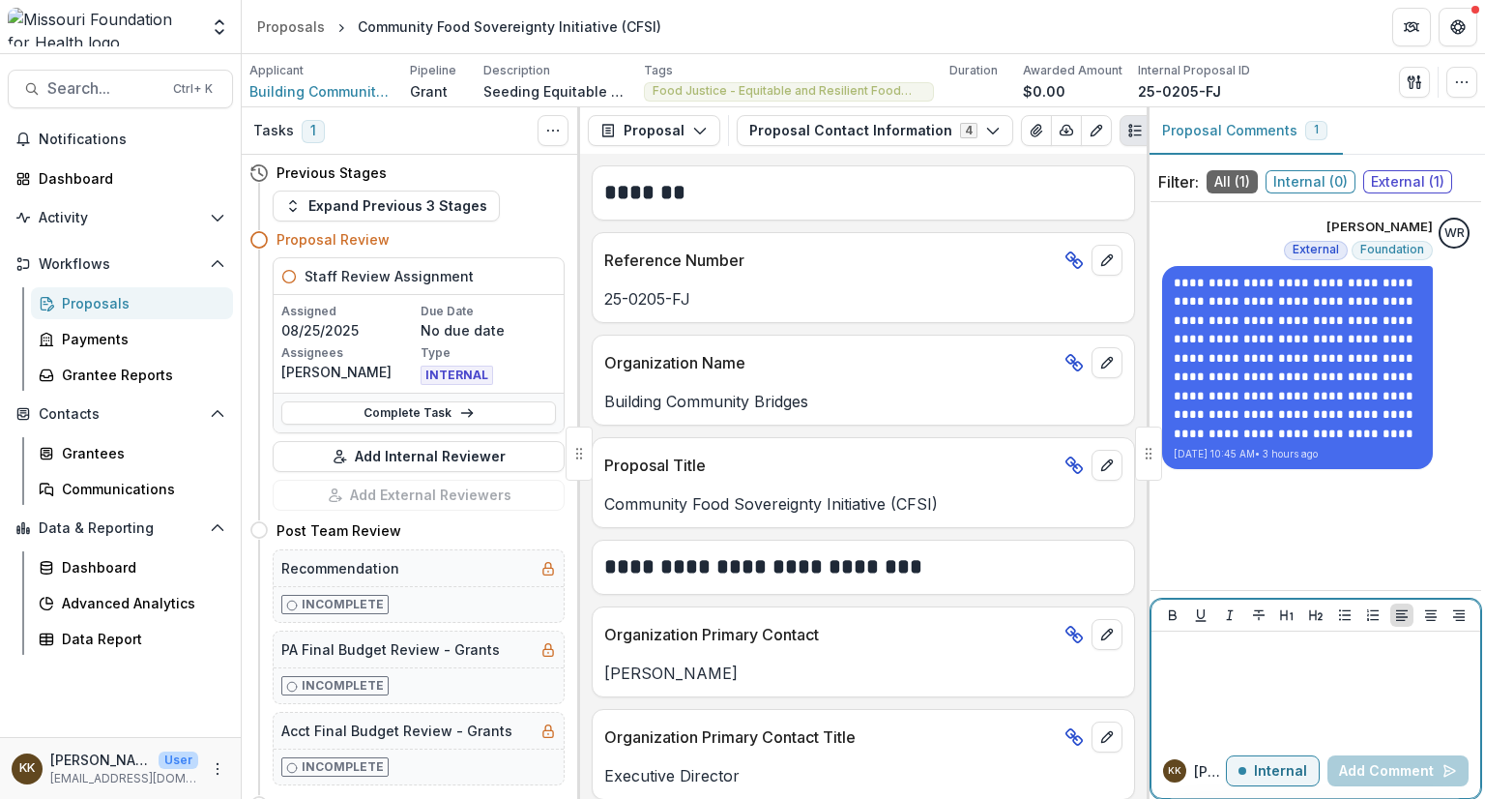
click at [1215, 657] on p at bounding box center [1315, 649] width 313 height 21
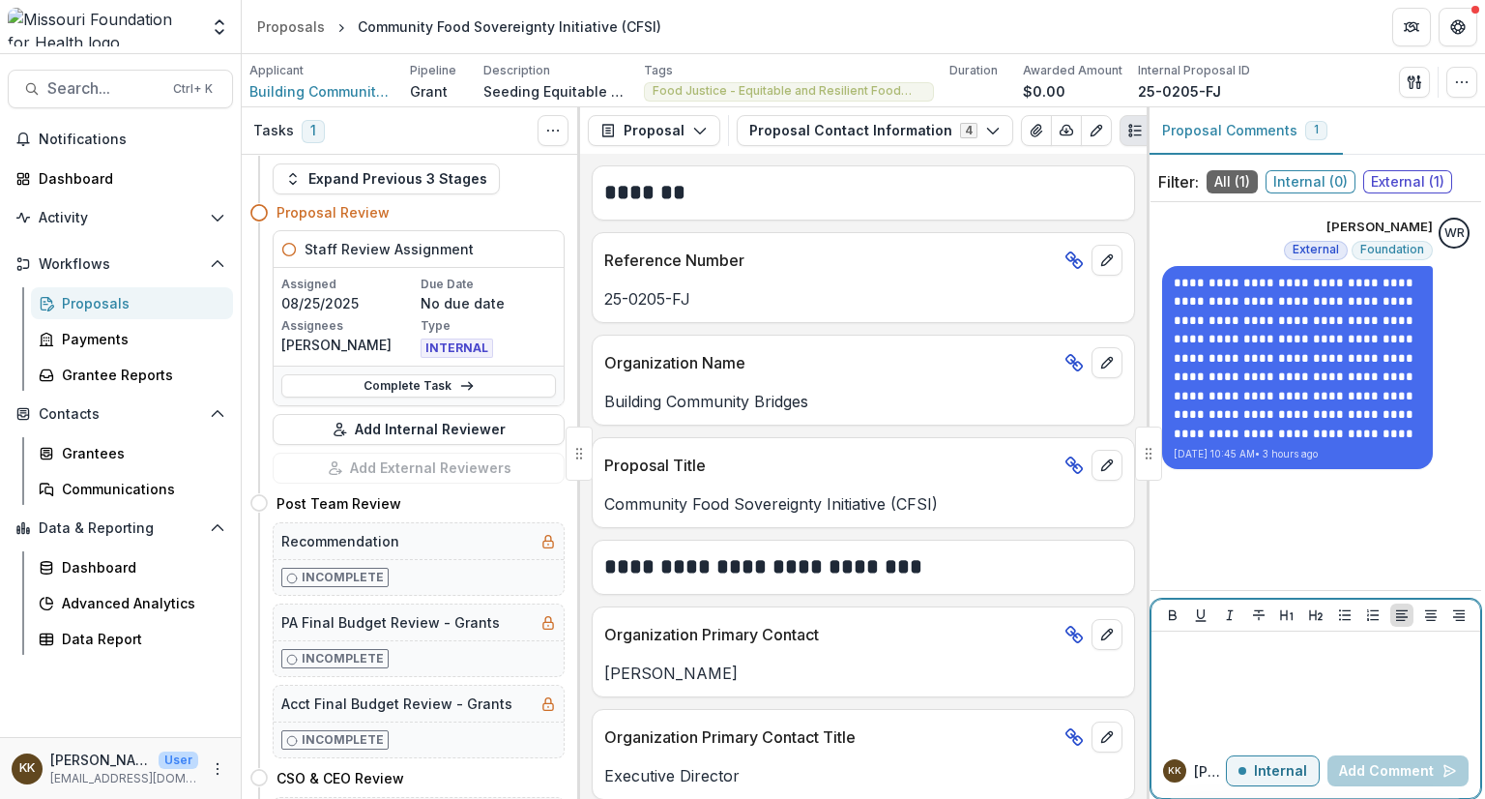
scroll to position [27, 0]
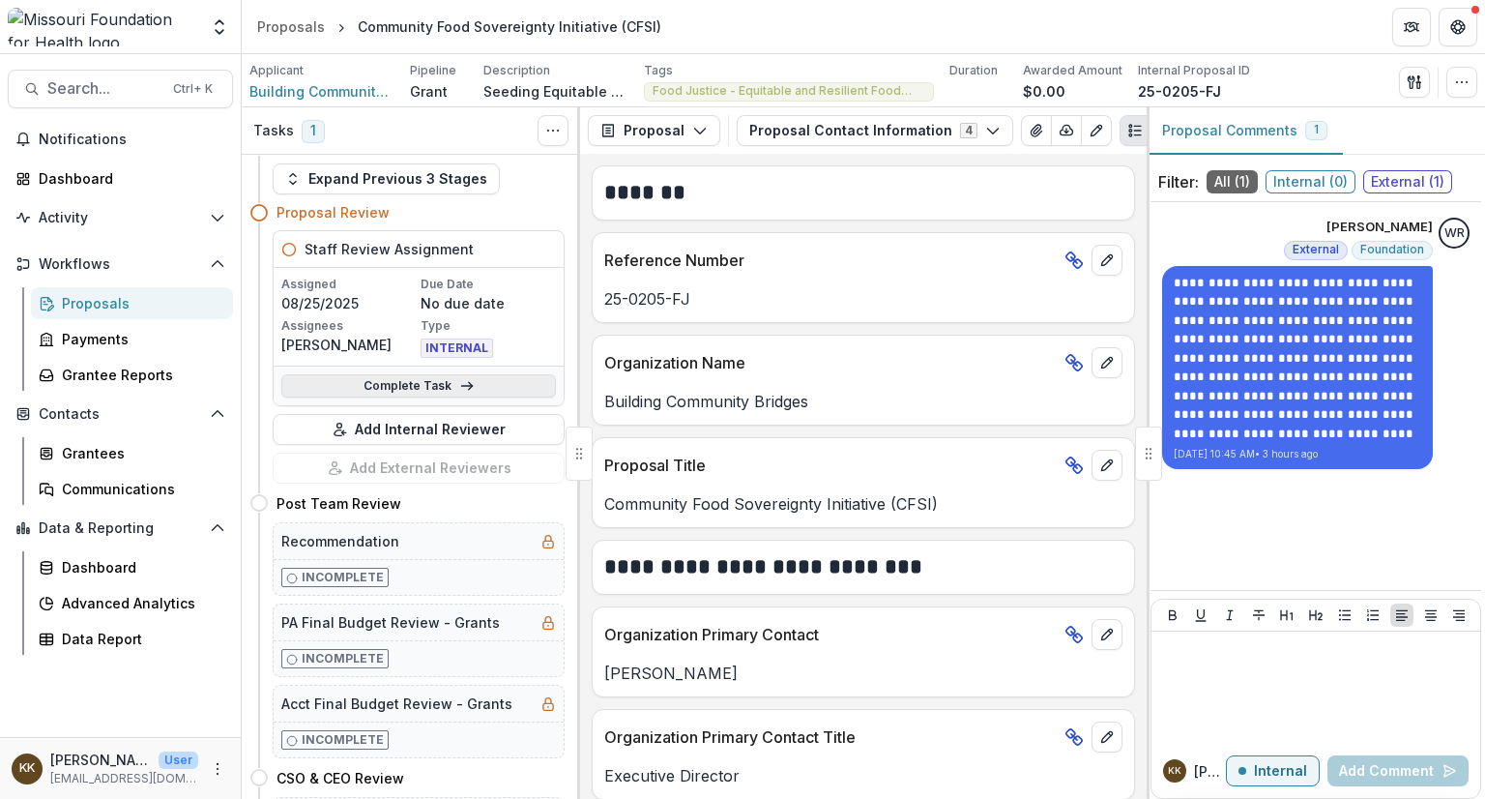
click at [391, 392] on link "Complete Task" at bounding box center [418, 385] width 275 height 23
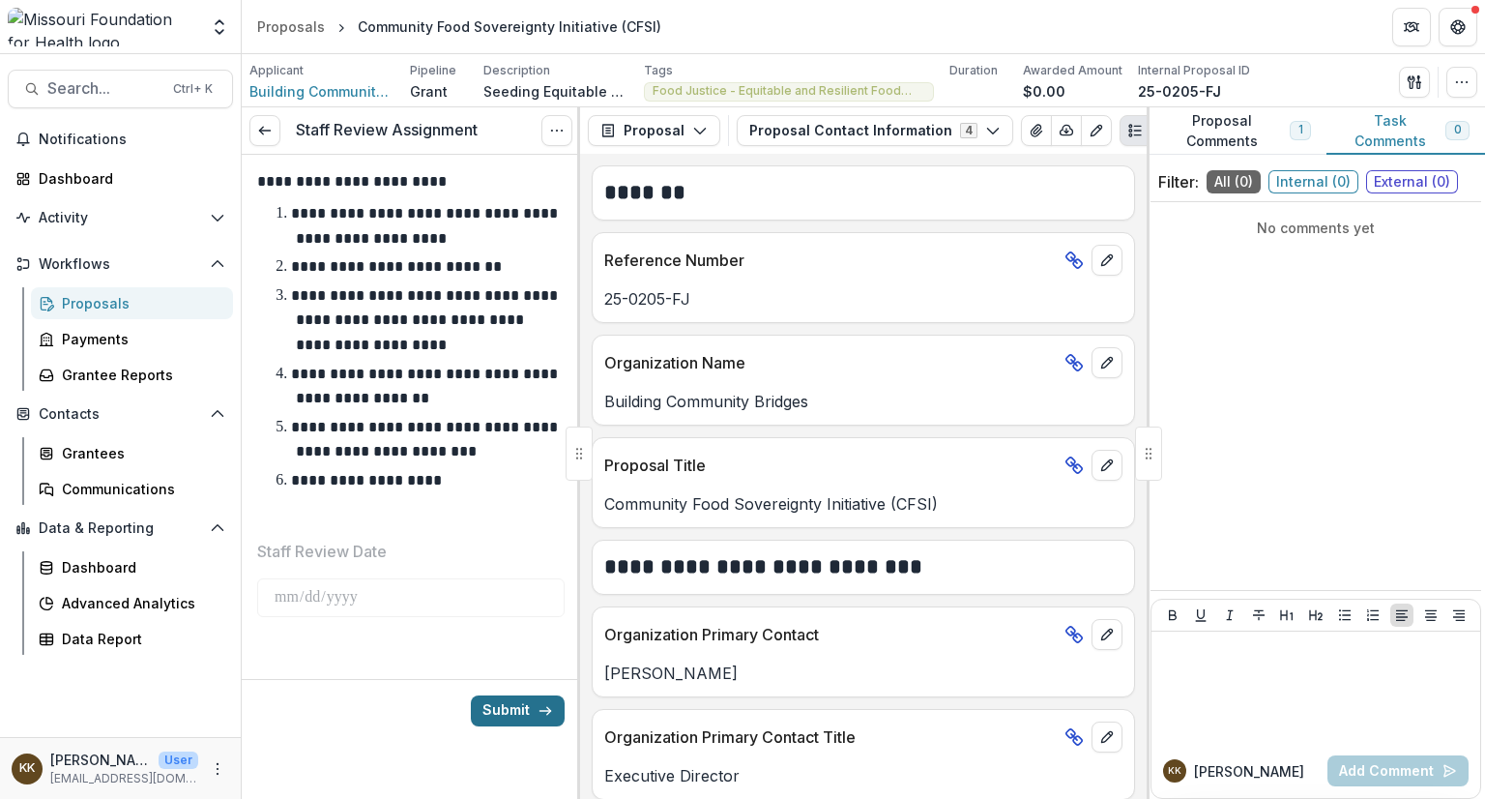
click at [496, 711] on button "Submit" at bounding box center [518, 710] width 94 height 31
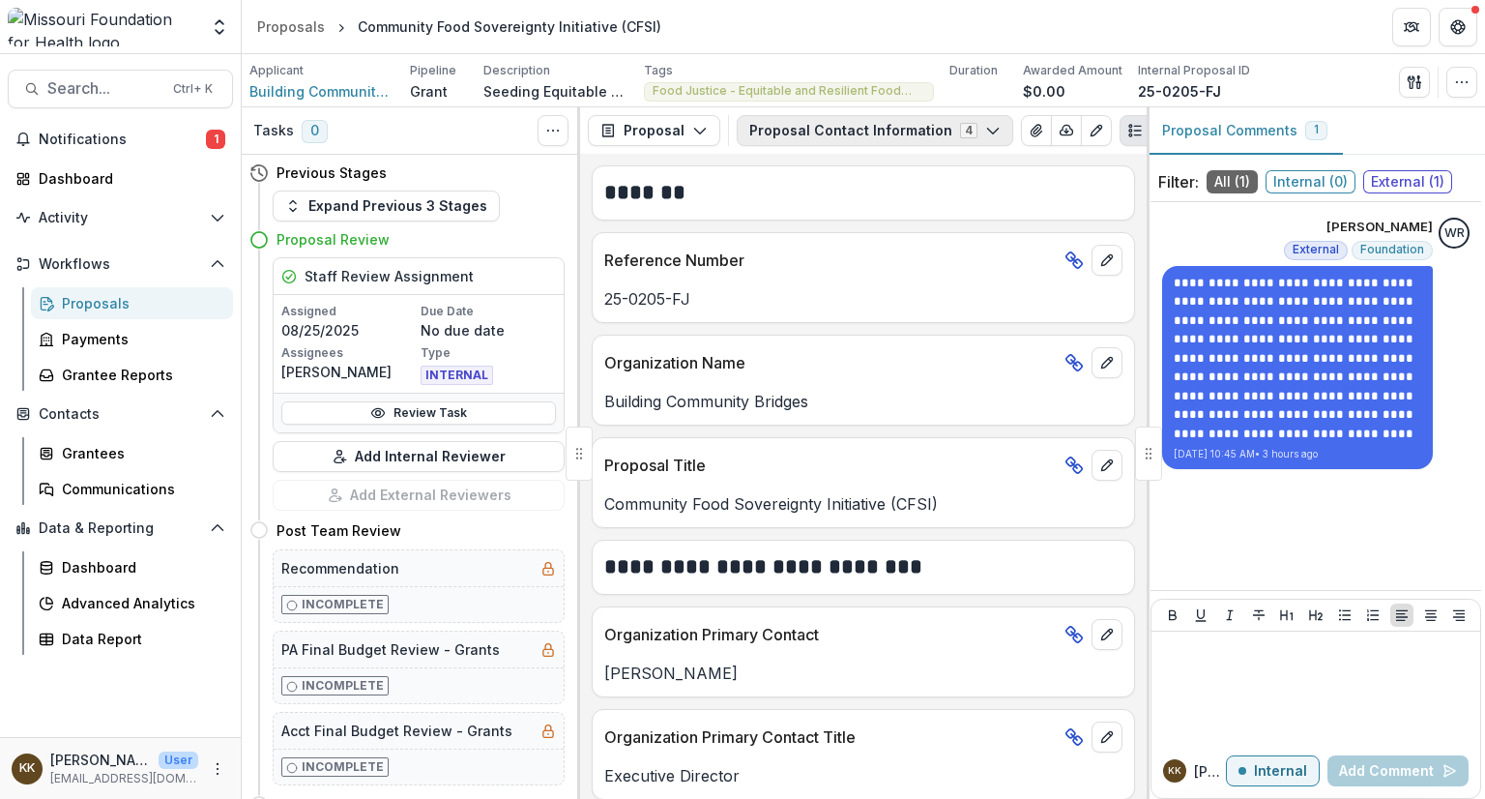
click at [850, 128] on button "Proposal Contact Information 4" at bounding box center [875, 130] width 277 height 31
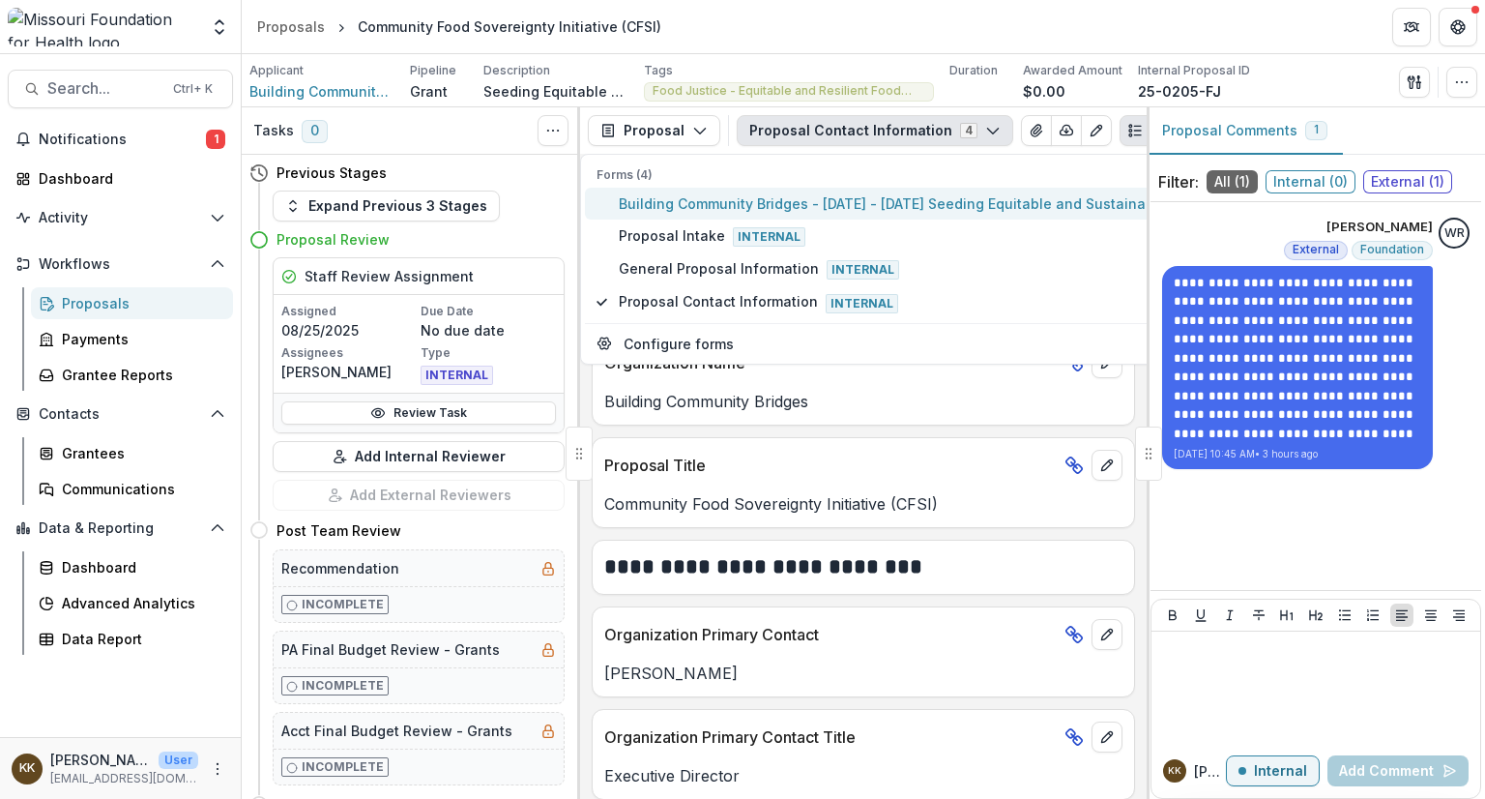
click at [779, 201] on span "Building Community Bridges - [DATE] - [DATE] Seeding Equitable and Sustainable …" at bounding box center [942, 203] width 646 height 20
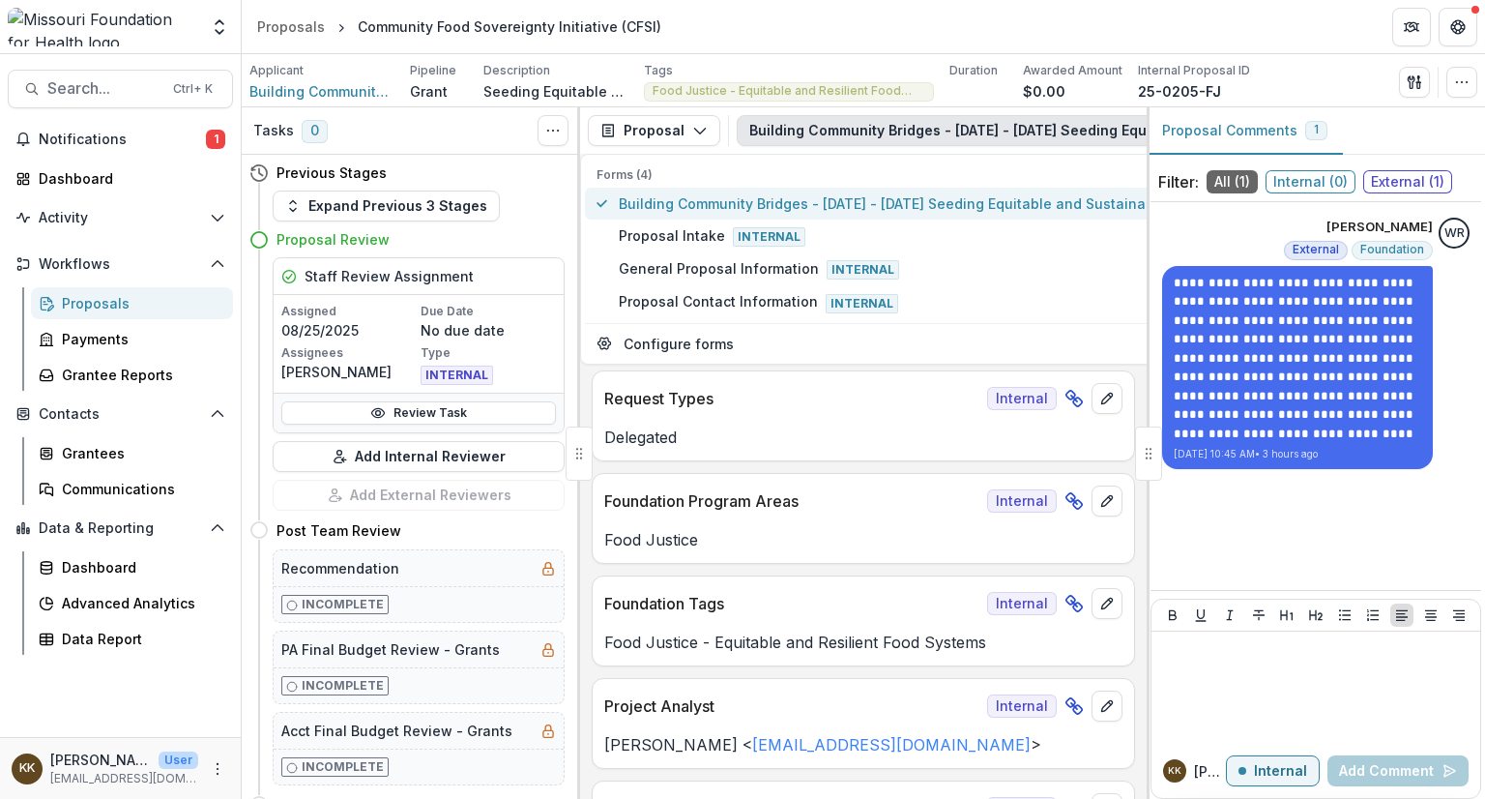
click at [757, 196] on span "Building Community Bridges - [DATE] - [DATE] Seeding Equitable and Sustainable …" at bounding box center [942, 203] width 646 height 20
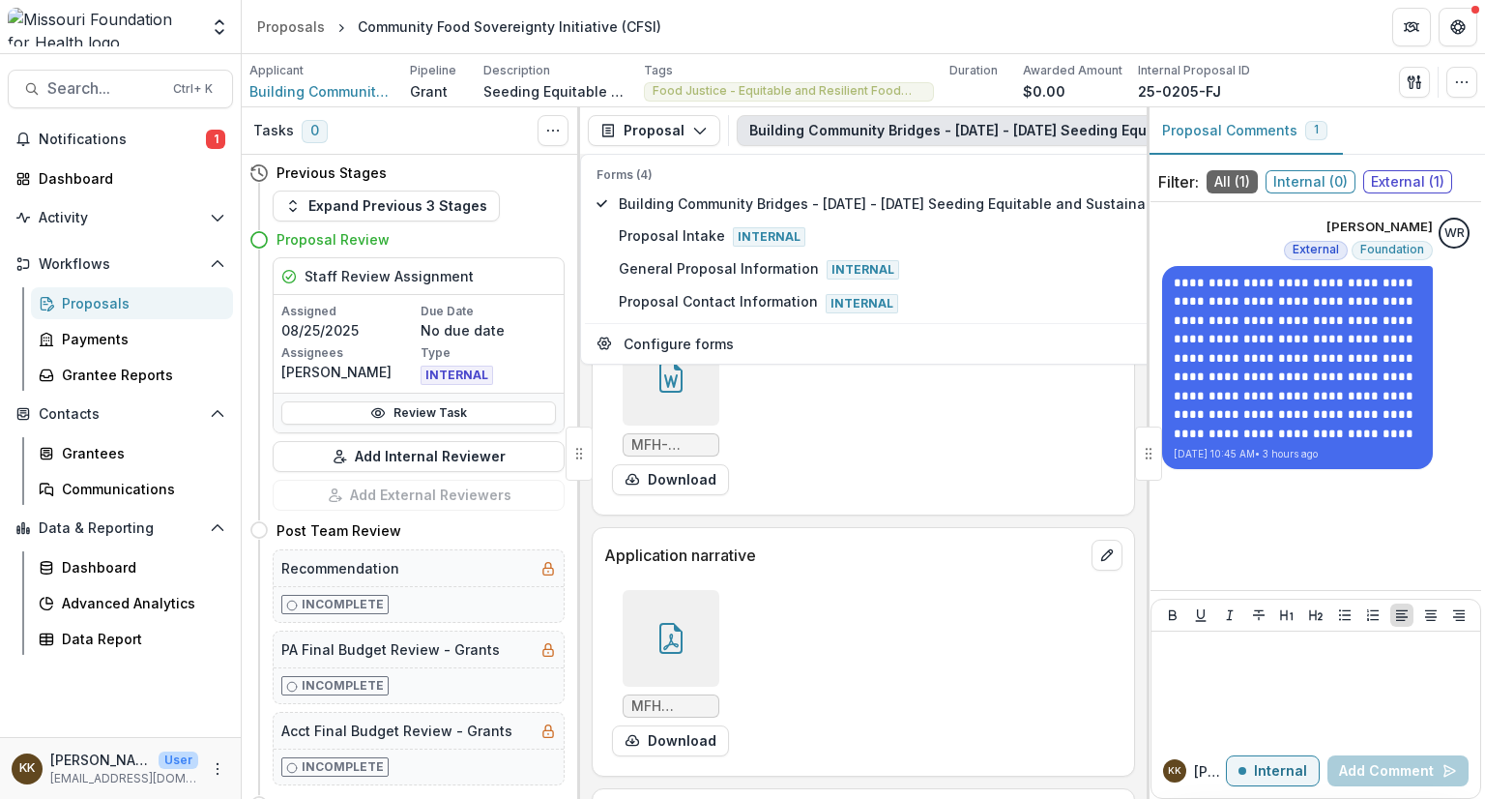
scroll to position [6546, 0]
click at [661, 621] on icon at bounding box center [671, 636] width 31 height 31
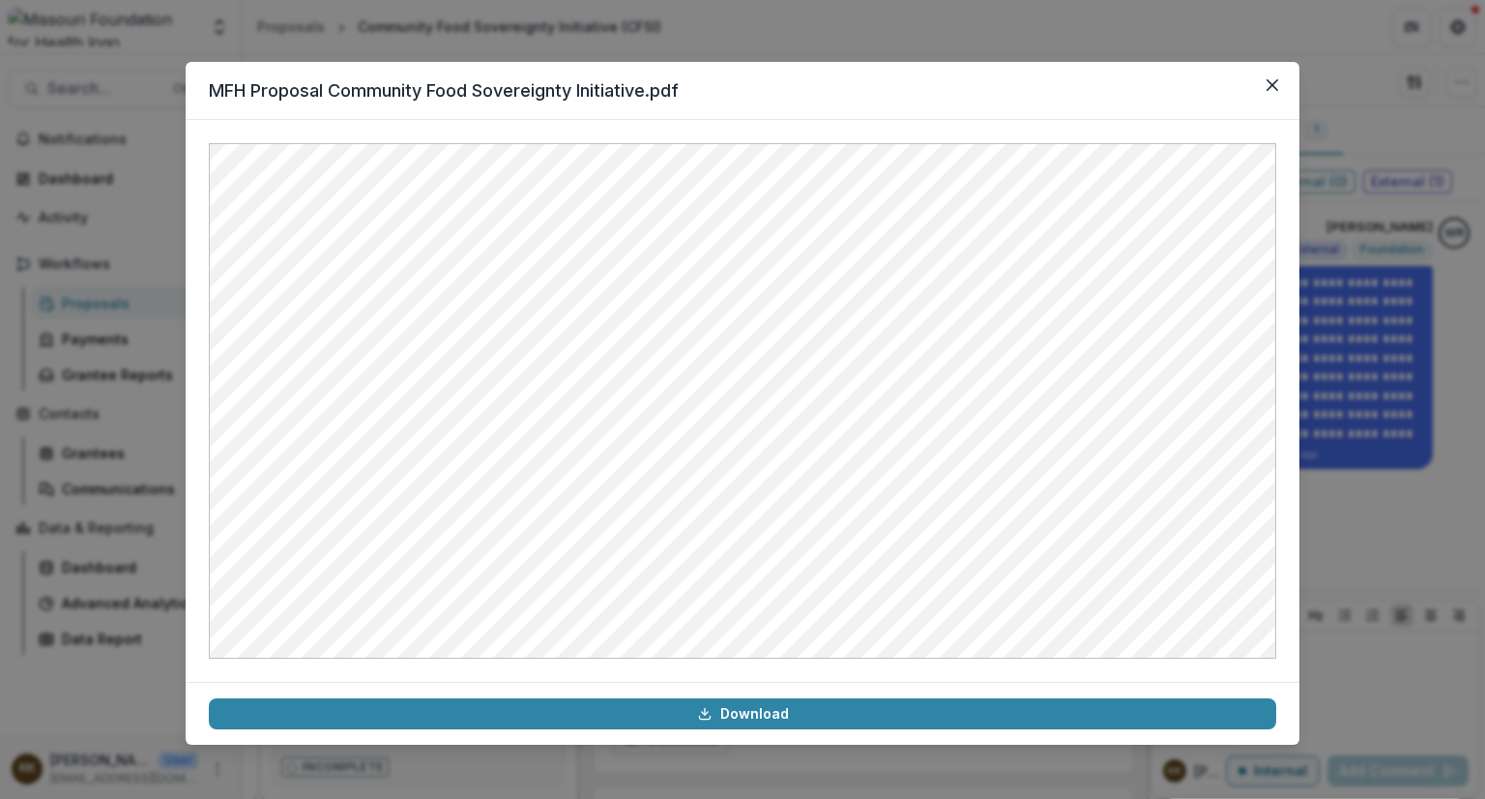
click at [750, 74] on header "MFH Proposal Community Food Sovereignty Initiative.pdf" at bounding box center [743, 91] width 1114 height 58
click at [1339, 93] on div "MFH Proposal Community Food Sovereignty Initiative.pdf Download" at bounding box center [742, 399] width 1485 height 799
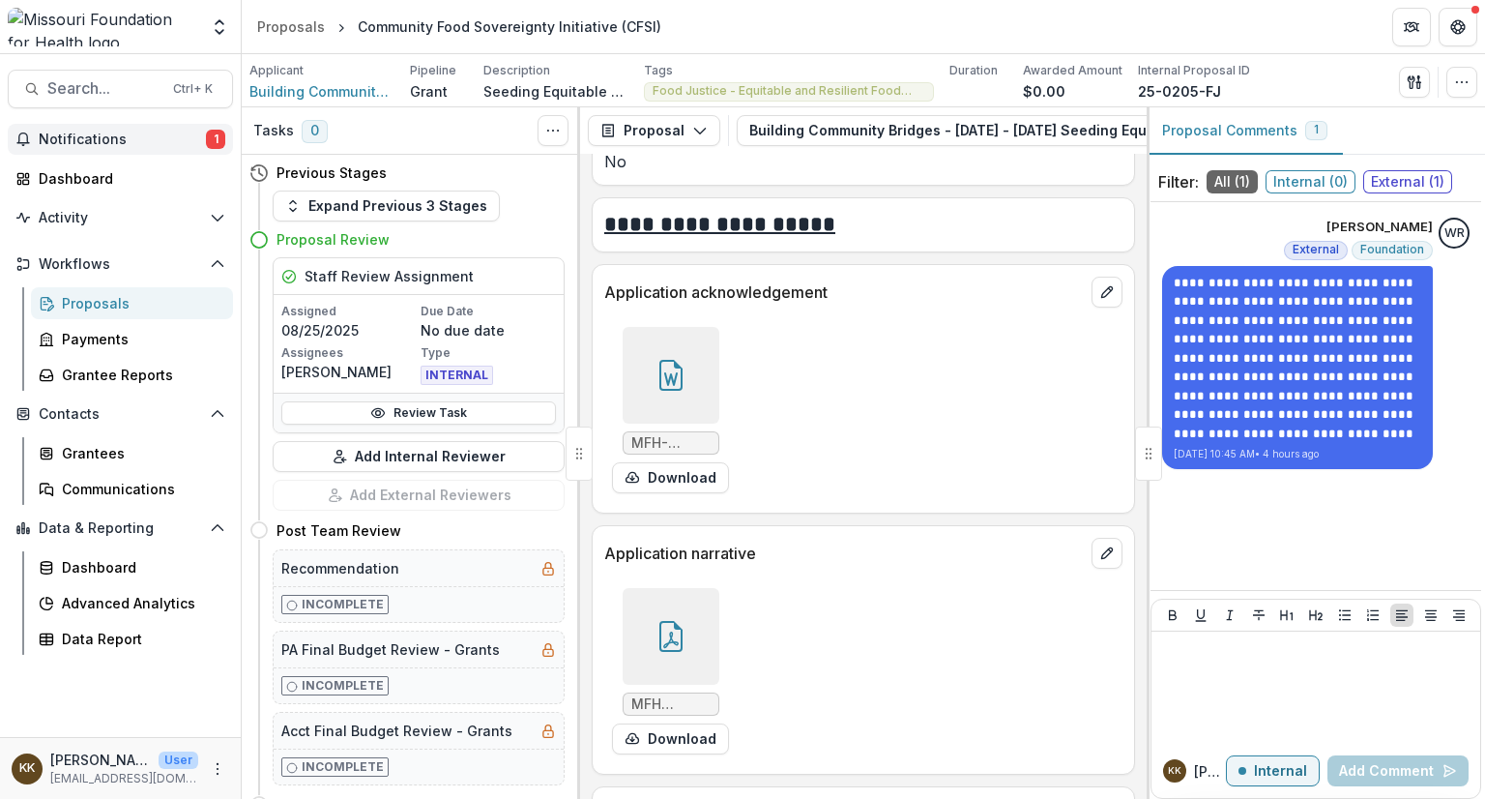
click at [51, 133] on span "Notifications" at bounding box center [122, 140] width 167 height 16
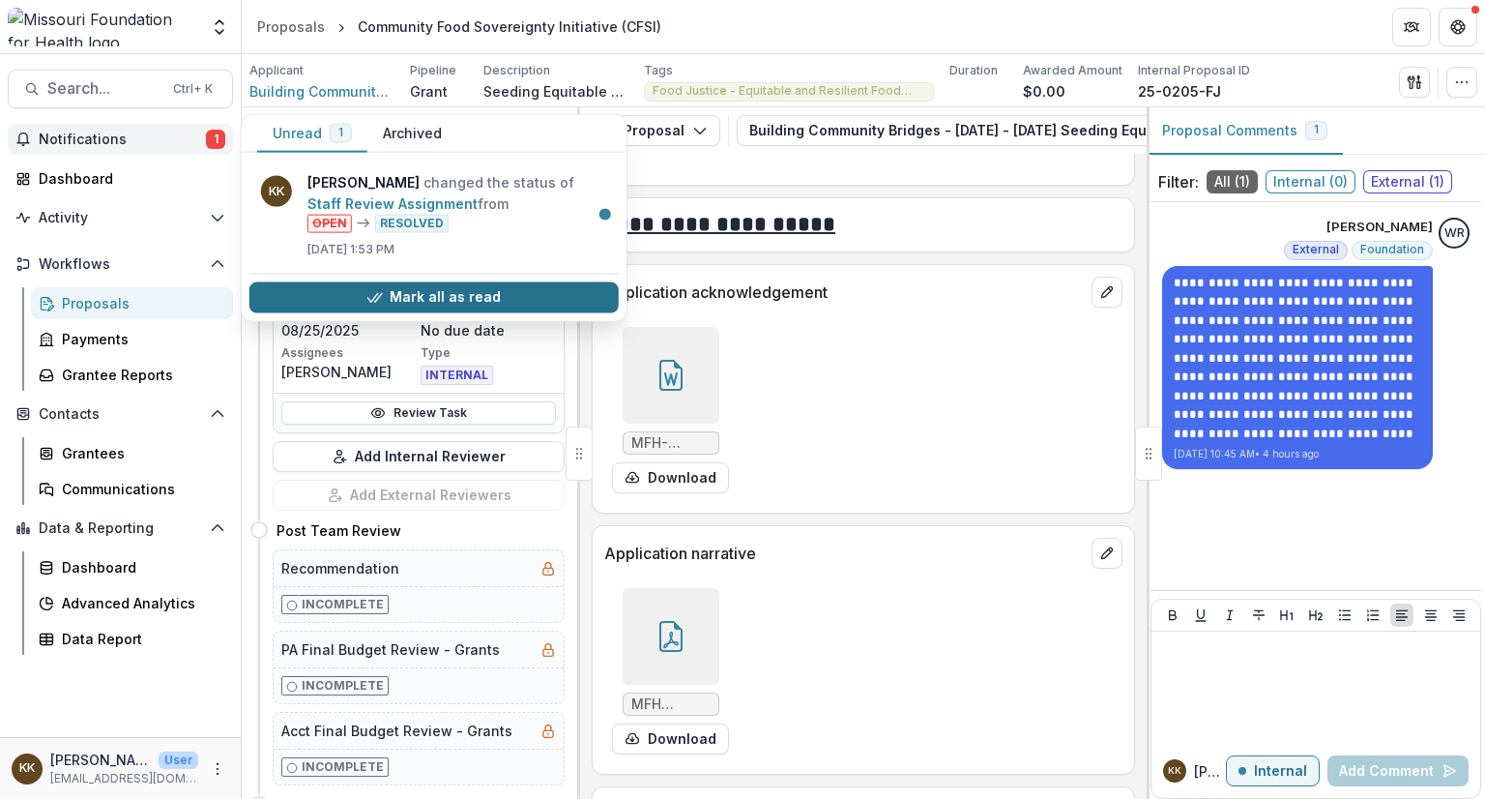
click at [416, 296] on button "Mark all as read" at bounding box center [433, 296] width 369 height 31
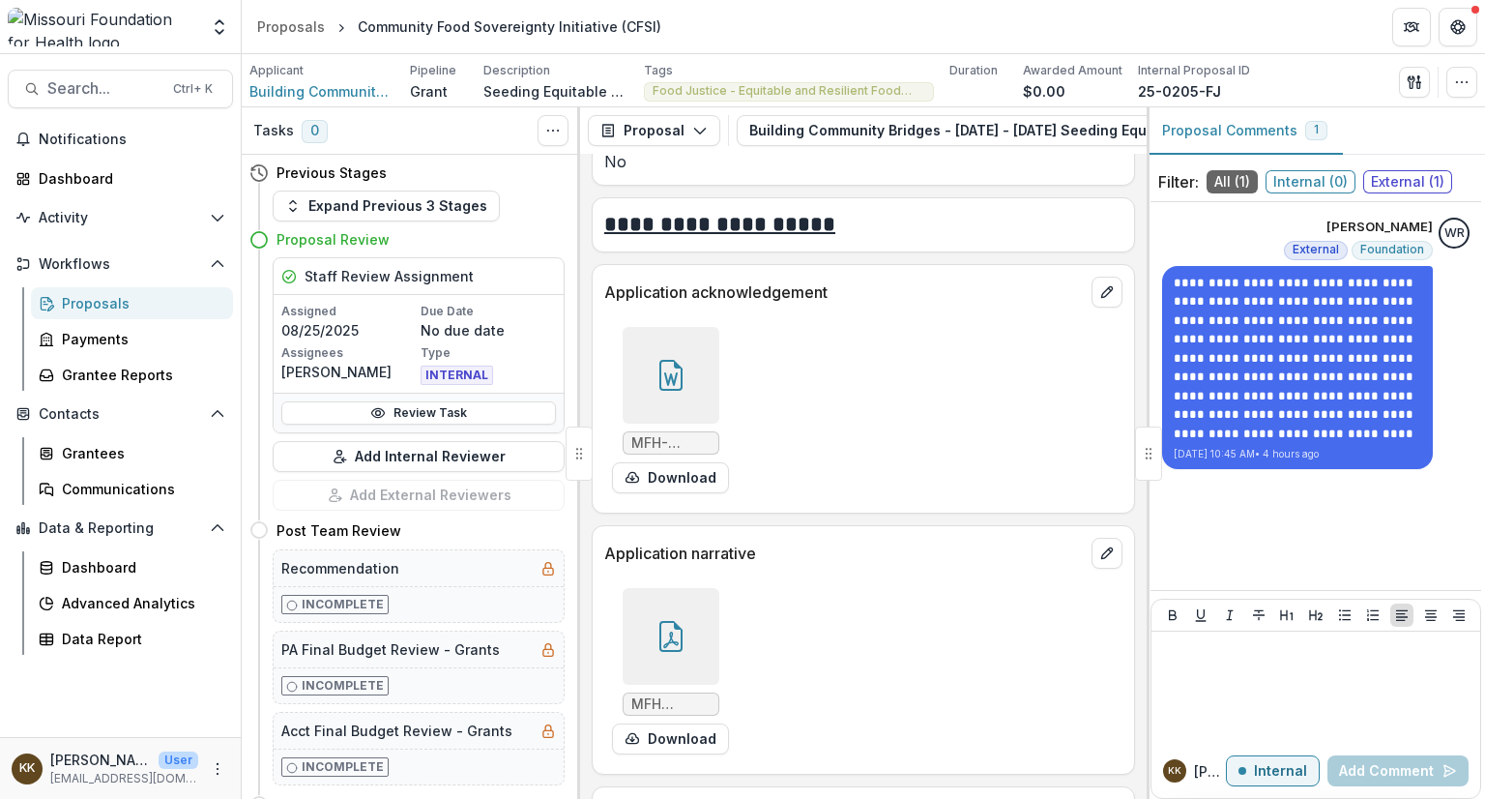
click at [99, 304] on div "Proposals" at bounding box center [140, 303] width 156 height 20
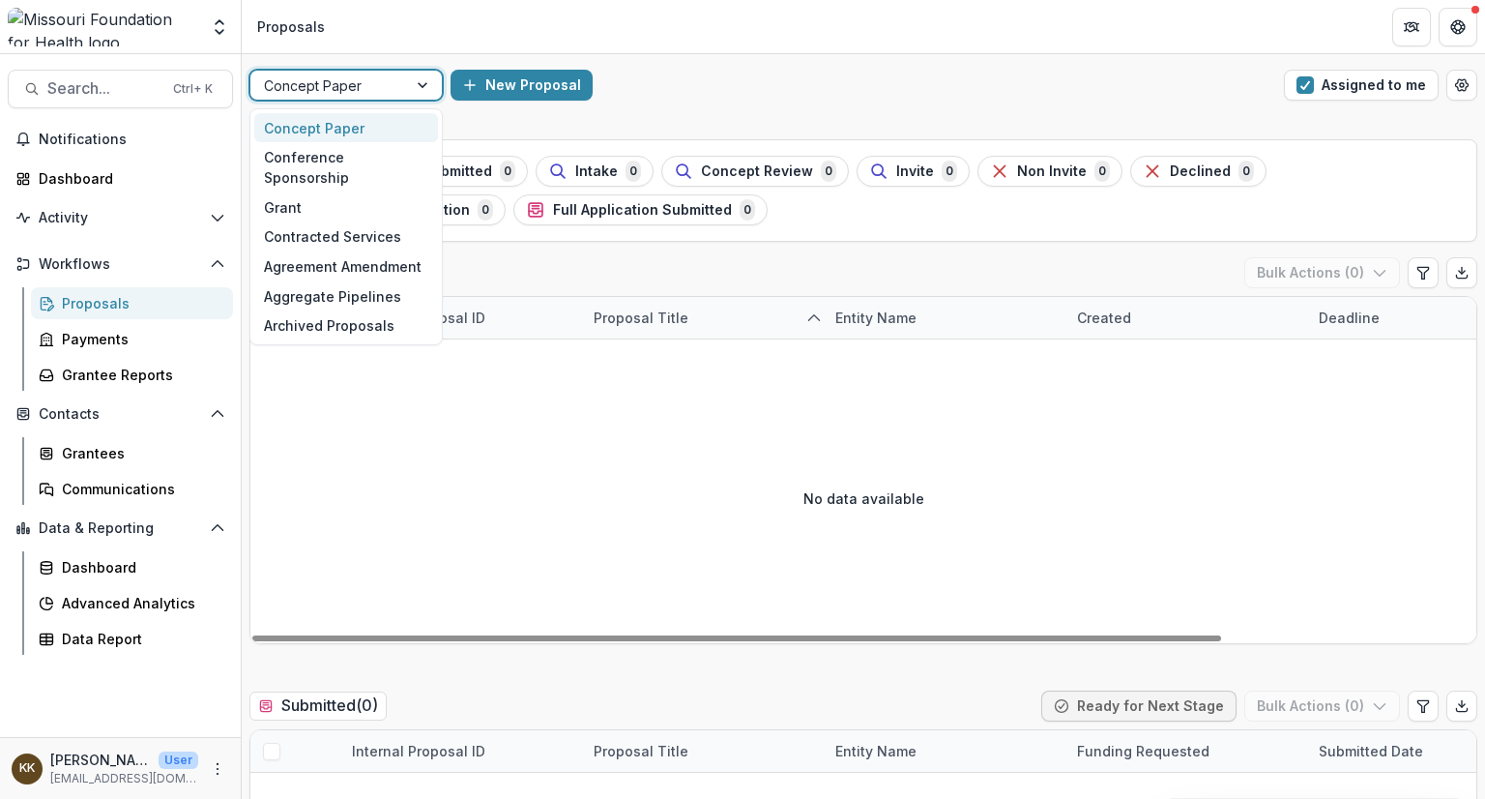
click at [383, 78] on div at bounding box center [329, 85] width 130 height 24
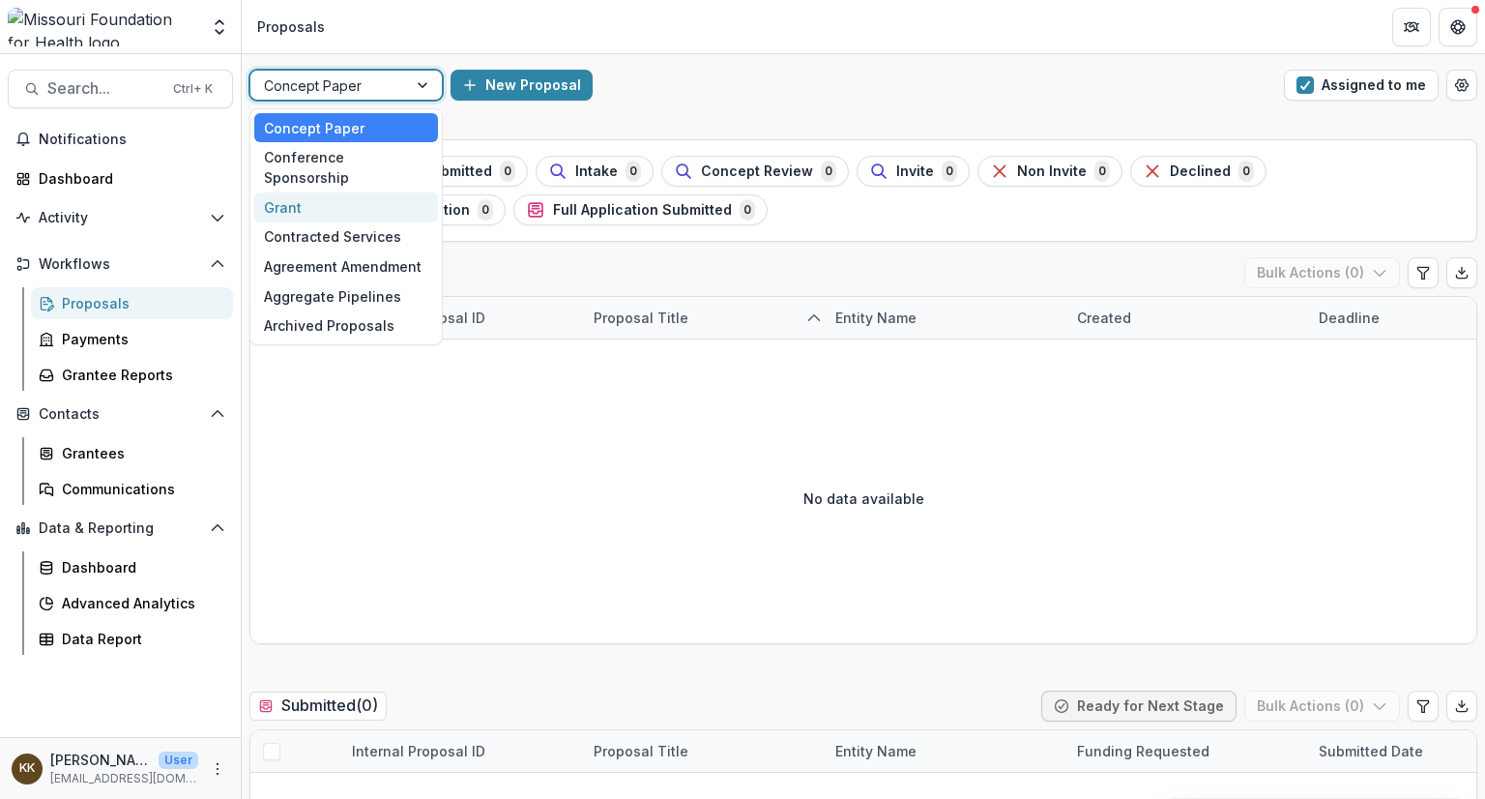
click at [311, 192] on div "Grant" at bounding box center [346, 207] width 184 height 30
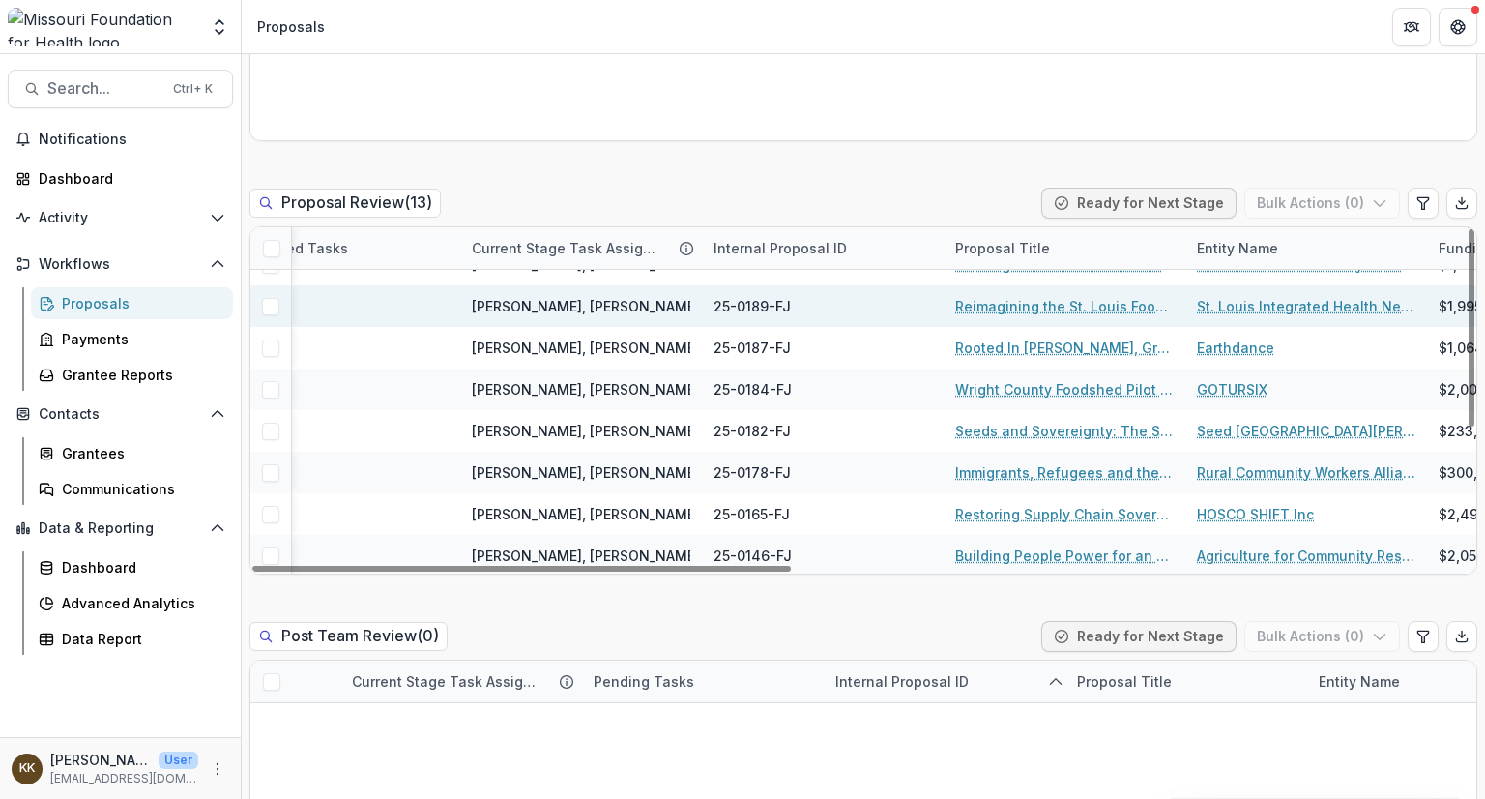
scroll to position [236, 364]
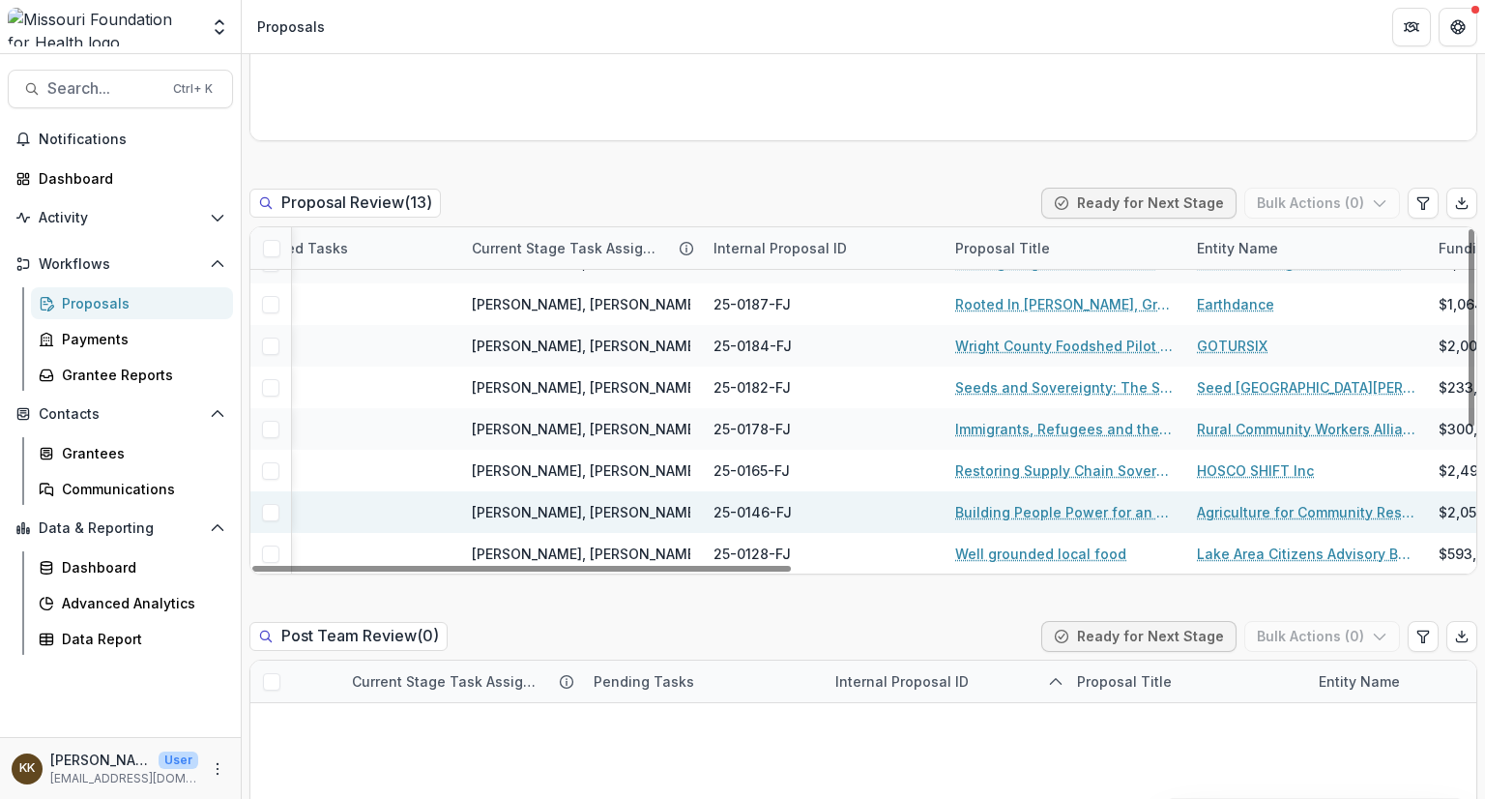
click at [1236, 507] on link "Agriculture for Community Restoration Economic Justice & Sustainability" at bounding box center [1306, 512] width 219 height 20
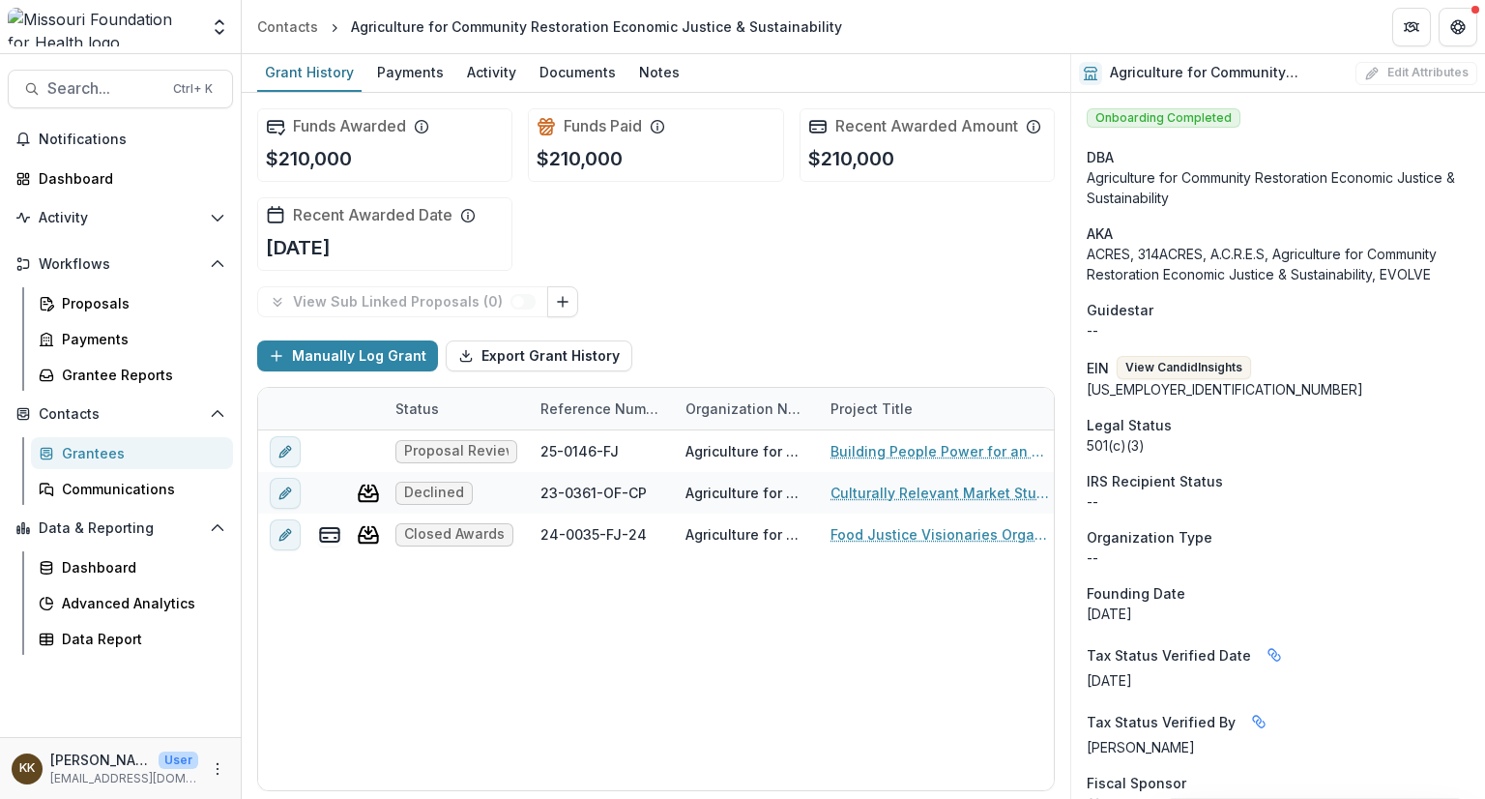
click at [473, 26] on div "Agriculture for Community Restoration Economic Justice & Sustainability" at bounding box center [596, 26] width 491 height 20
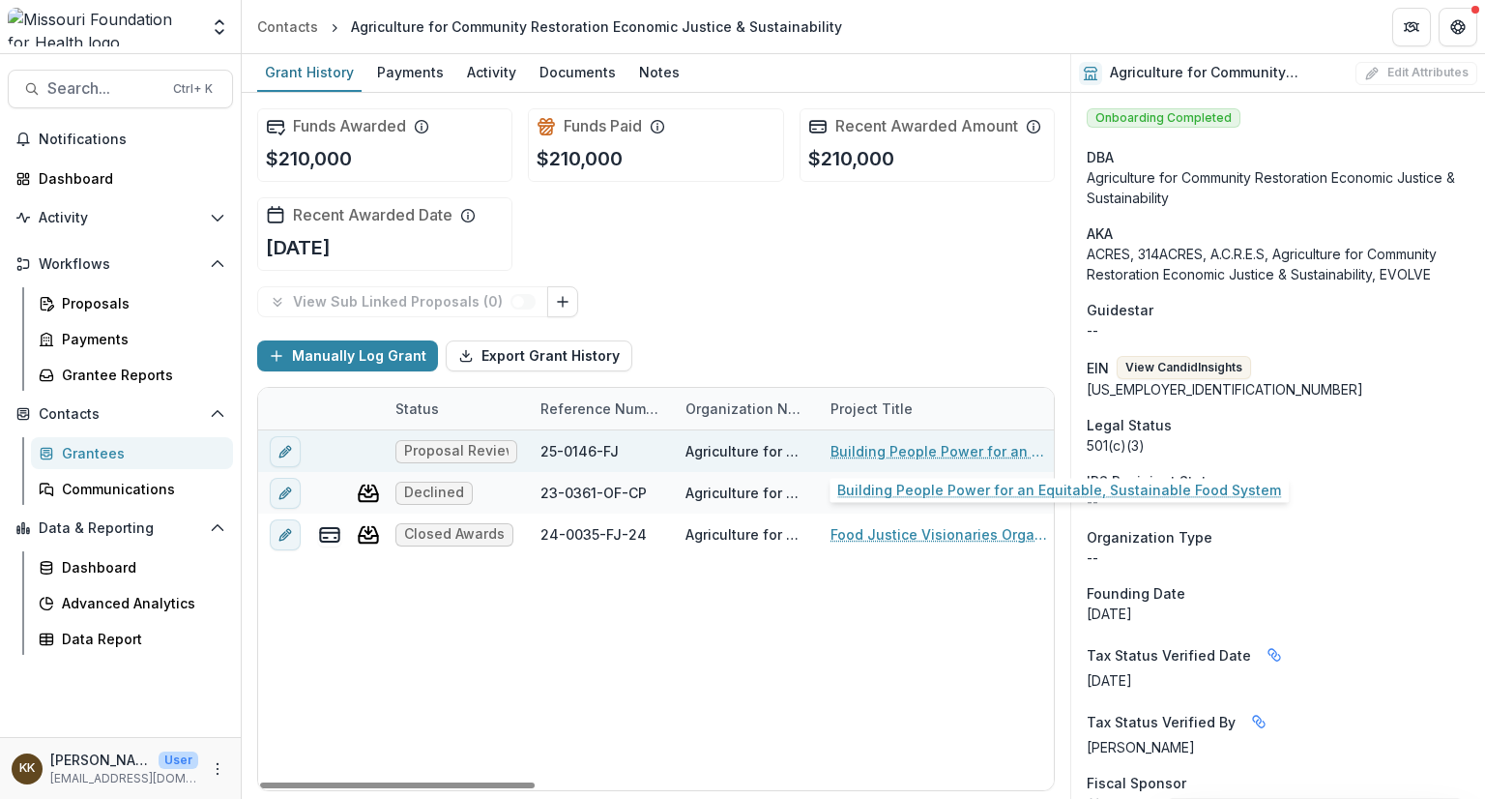
click at [846, 456] on link "Building People Power for an Equitable, Sustainable Food System" at bounding box center [940, 451] width 219 height 20
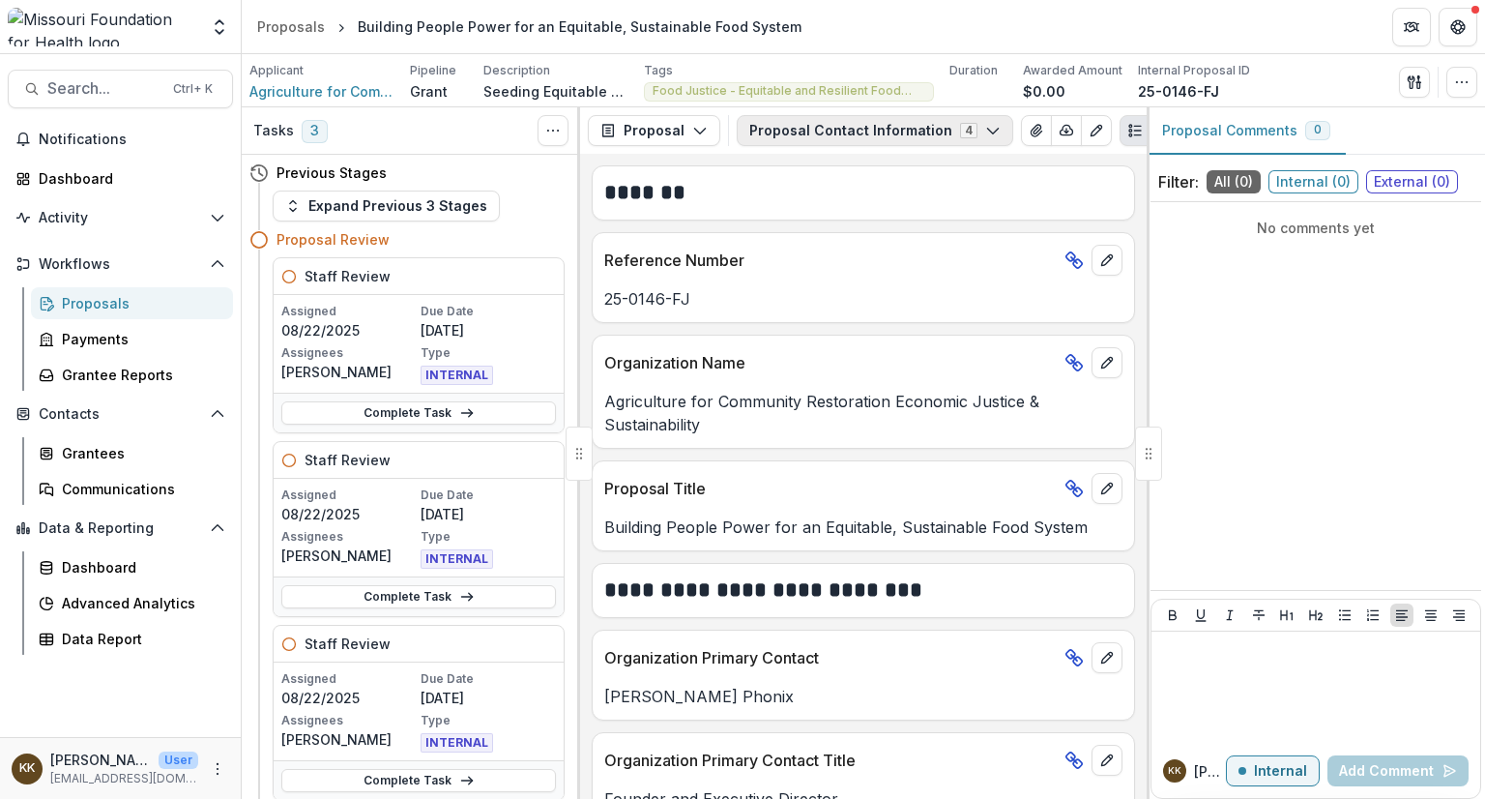
click at [793, 130] on button "Proposal Contact Information 4" at bounding box center [875, 130] width 277 height 31
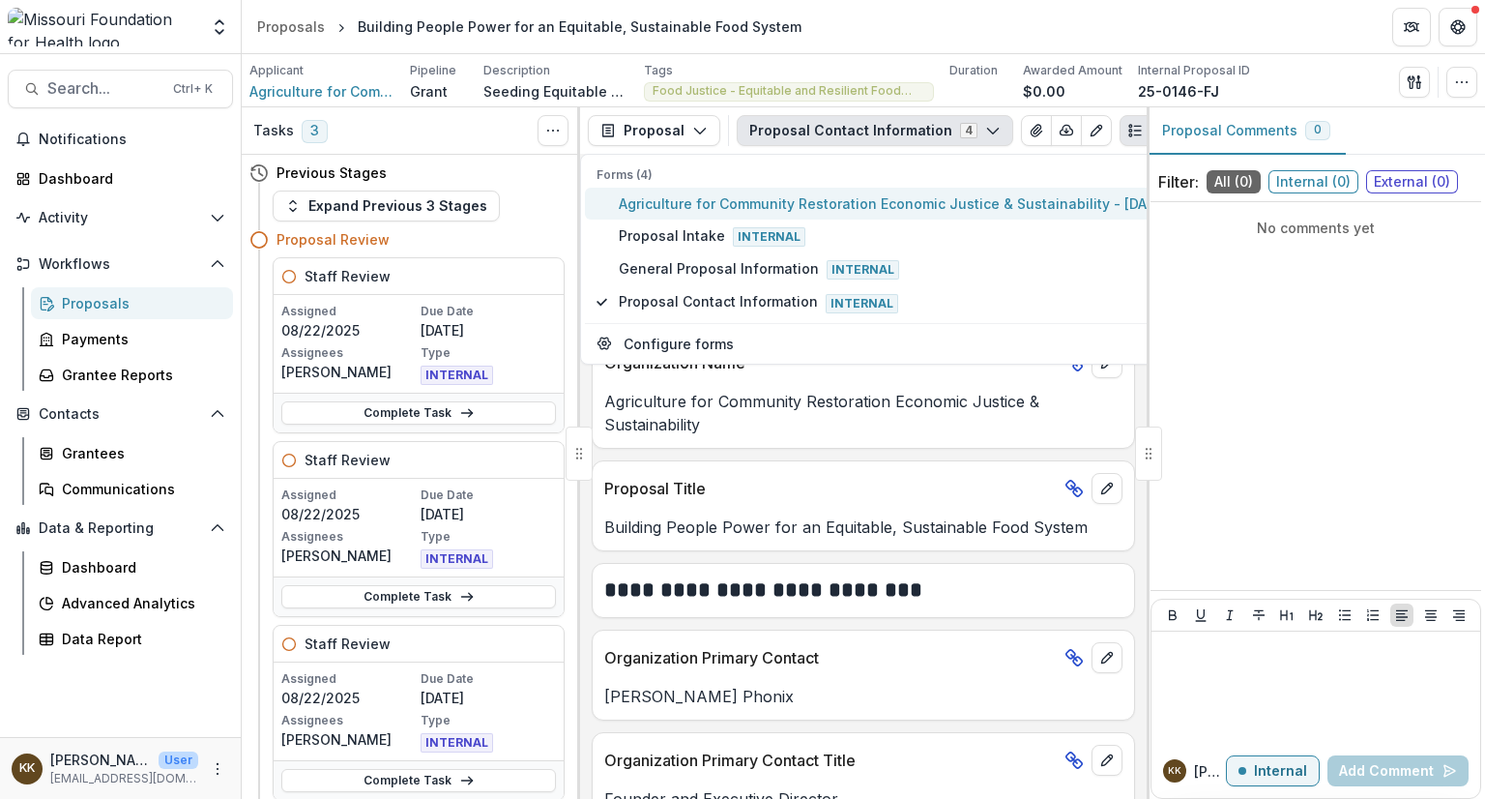
click at [740, 200] on span "Agriculture for Community Restoration Economic Justice & Sustainability - [DATE…" at bounding box center [1113, 203] width 988 height 20
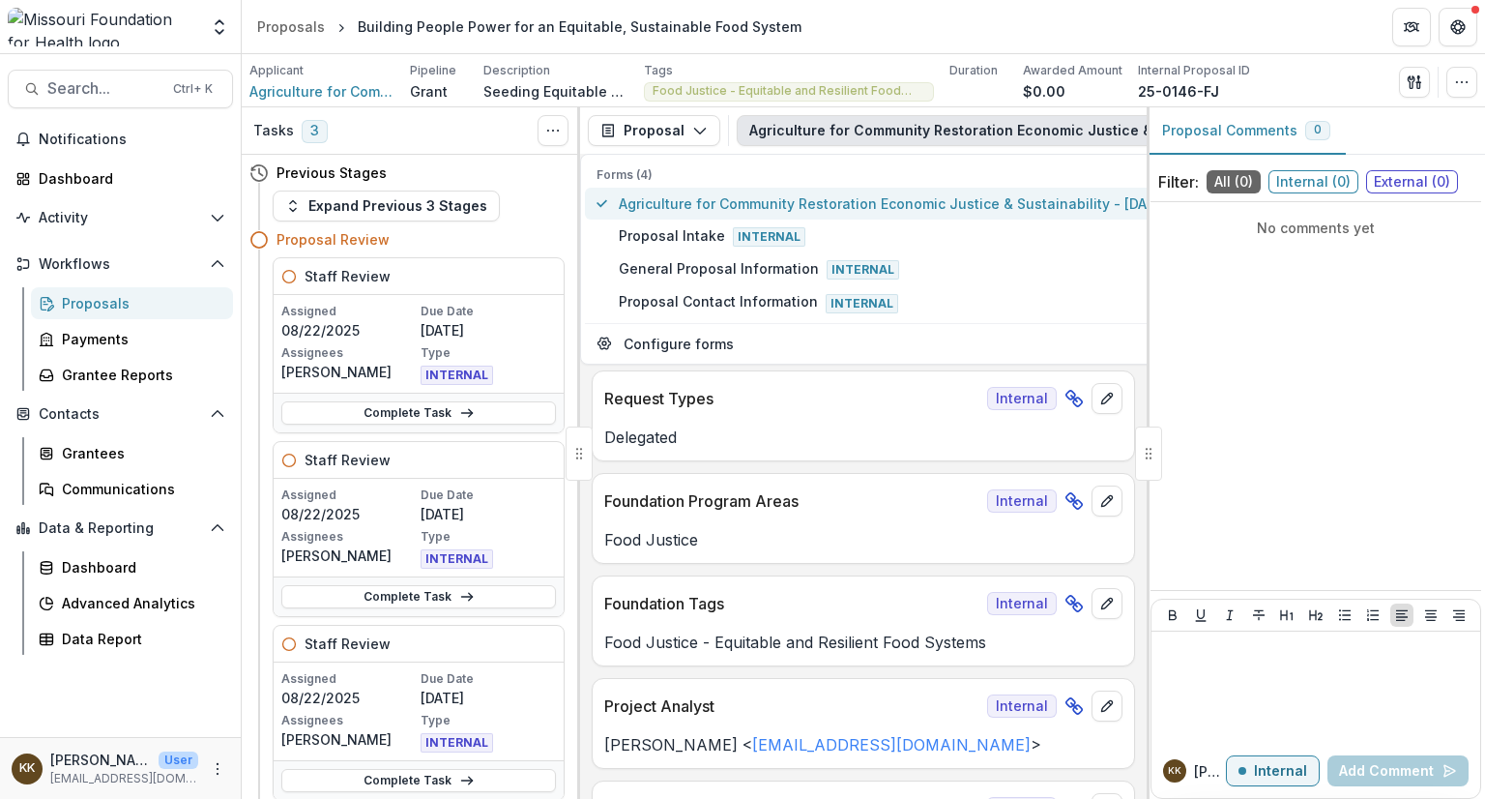
click at [918, 206] on span "Agriculture for Community Restoration Economic Justice & Sustainability - [DATE…" at bounding box center [1113, 203] width 988 height 20
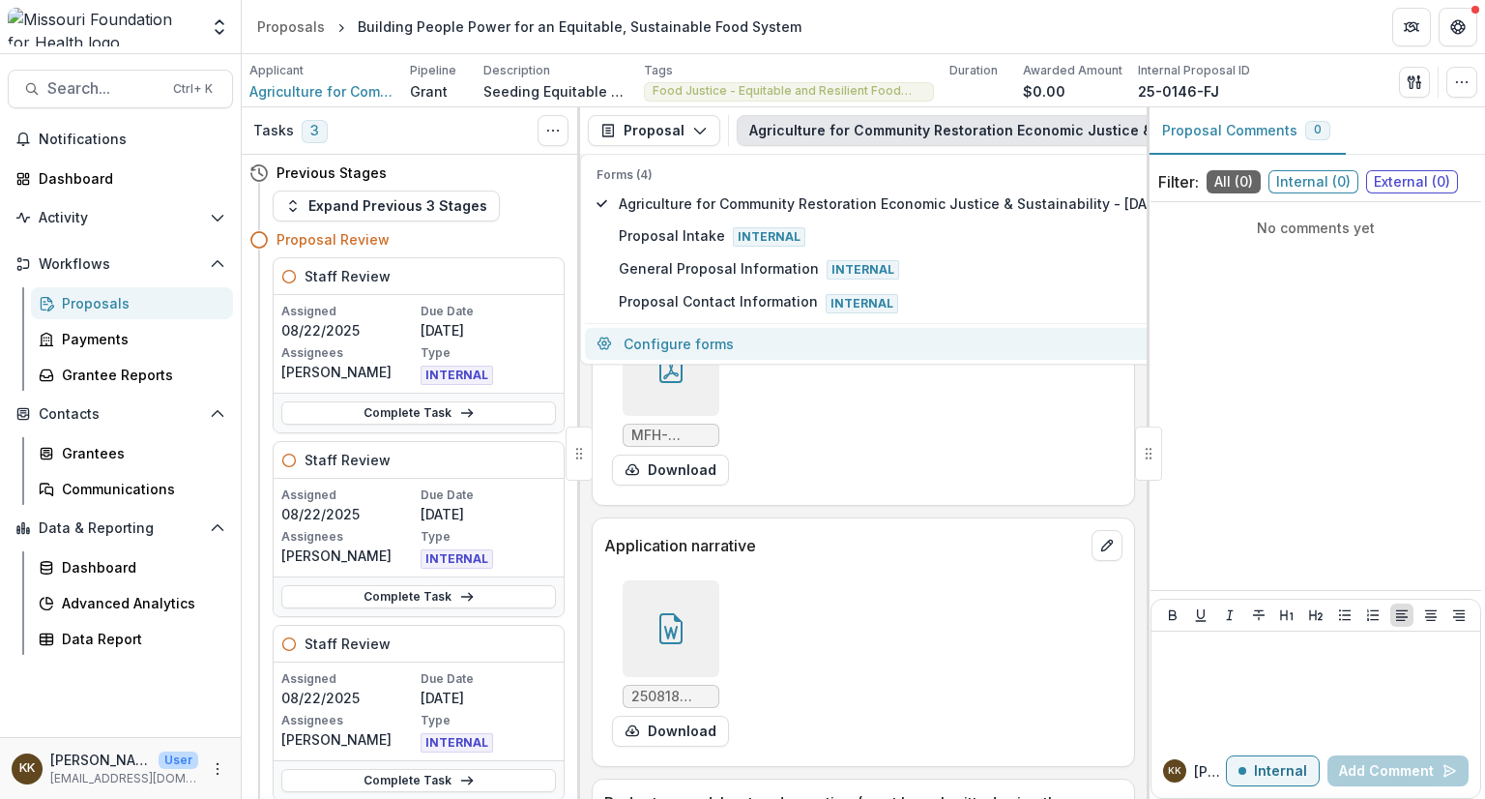
scroll to position [6439, 0]
click at [651, 639] on div at bounding box center [671, 627] width 97 height 97
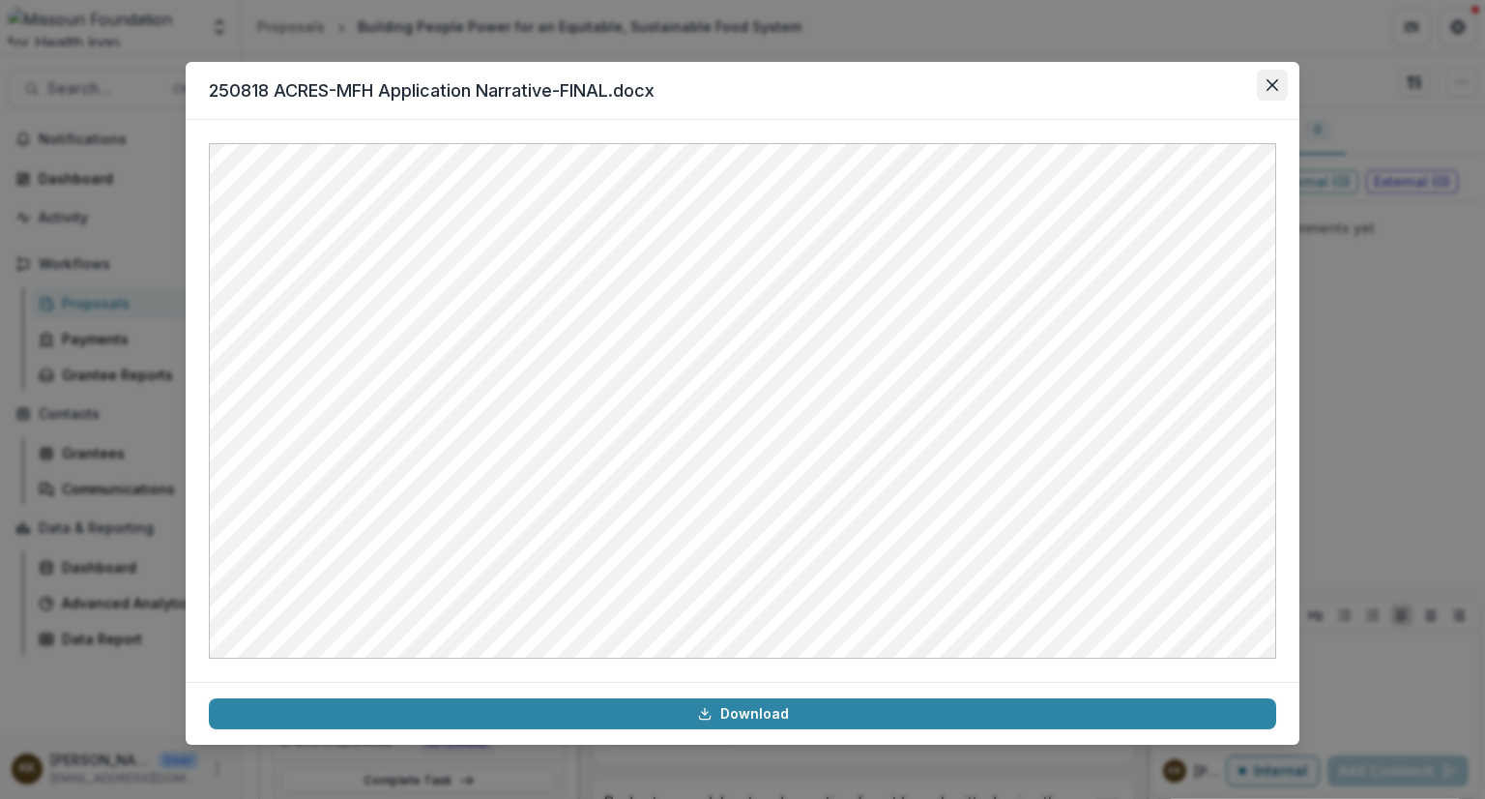
click at [1276, 86] on icon "Close" at bounding box center [1273, 85] width 12 height 12
